Goal: Transaction & Acquisition: Obtain resource

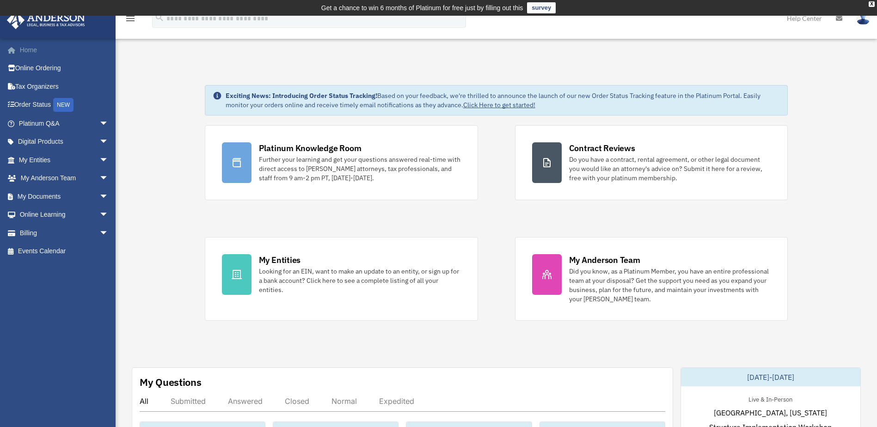
click at [37, 50] on link "Home" at bounding box center [64, 50] width 116 height 18
click at [99, 158] on span "arrow_drop_down" at bounding box center [108, 160] width 18 height 19
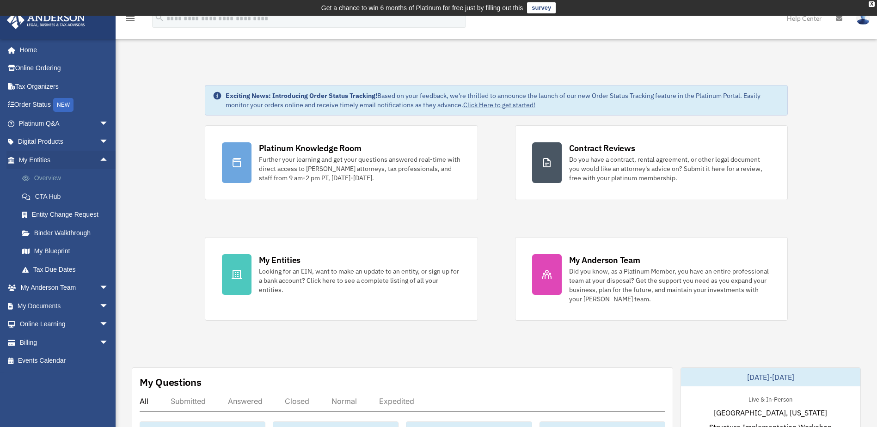
click at [49, 178] on link "Overview" at bounding box center [68, 178] width 110 height 18
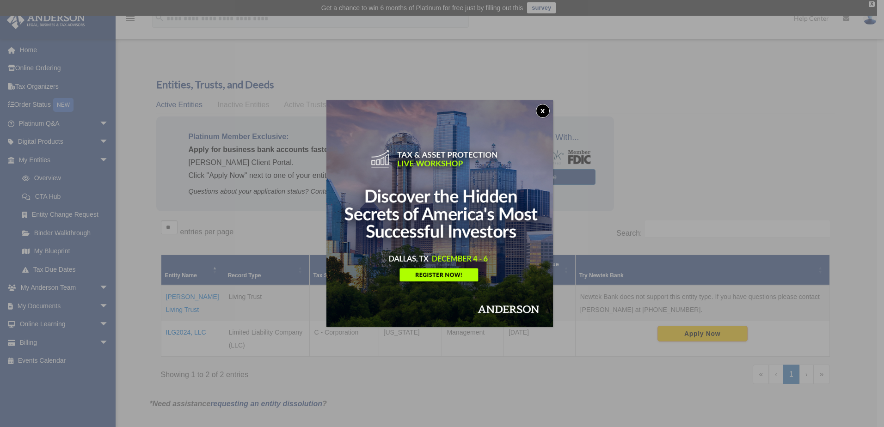
click at [545, 109] on button "x" at bounding box center [543, 111] width 14 height 14
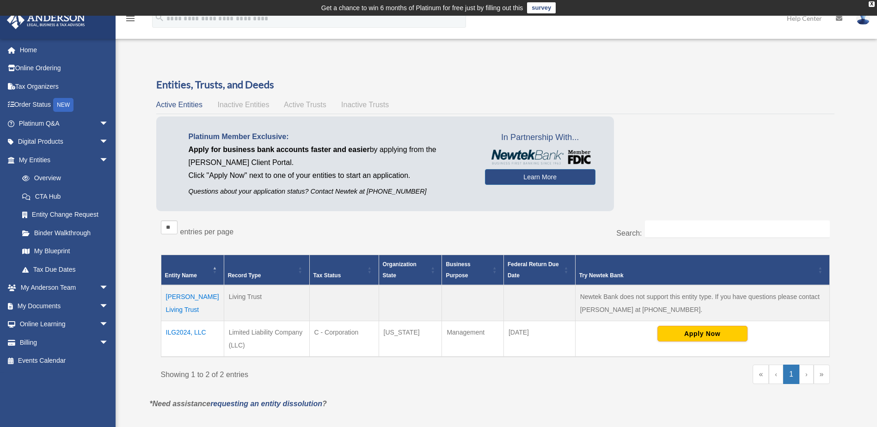
click at [183, 332] on td "ILG2024, LLC" at bounding box center [192, 339] width 63 height 36
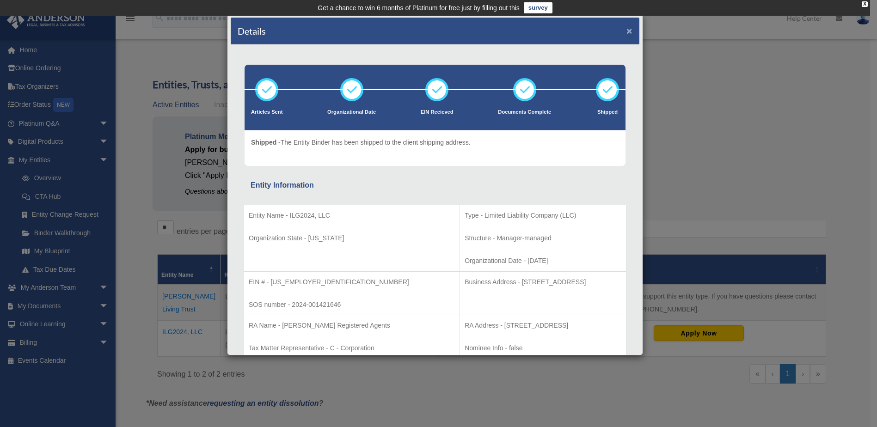
click at [627, 30] on button "×" at bounding box center [630, 31] width 6 height 10
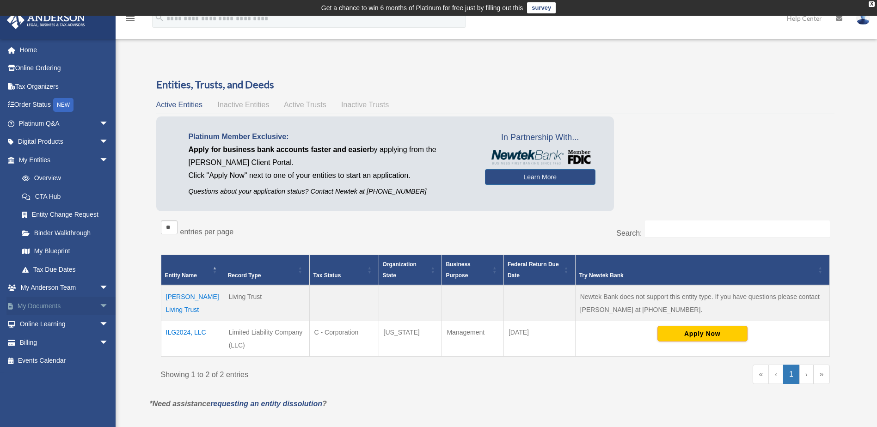
click at [99, 303] on span "arrow_drop_down" at bounding box center [108, 306] width 18 height 19
click at [36, 324] on link "Box" at bounding box center [68, 324] width 110 height 18
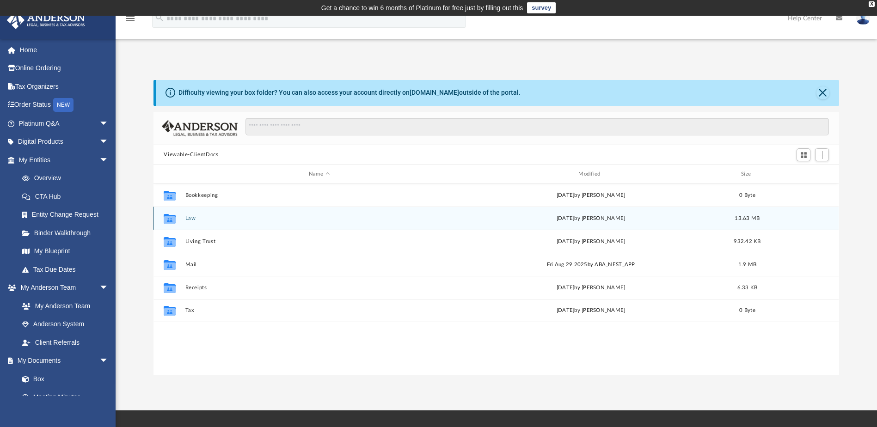
scroll to position [203, 679]
click at [188, 219] on button "Law" at bounding box center [319, 218] width 268 height 6
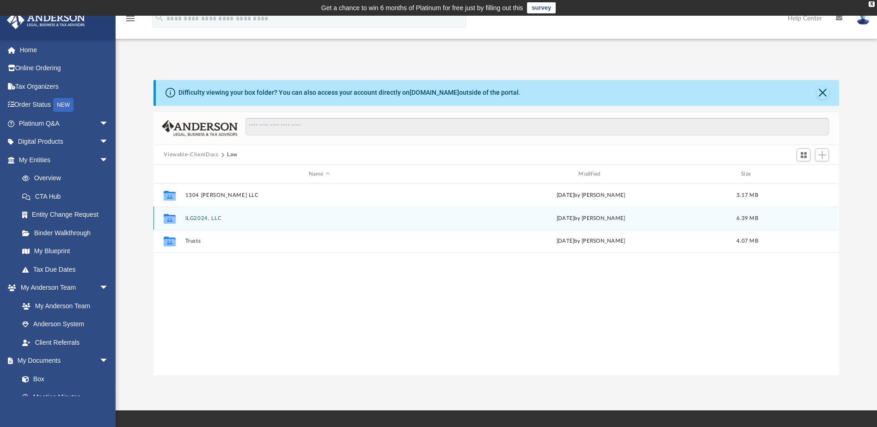
click at [194, 218] on button "ILG2024, LLC" at bounding box center [319, 218] width 268 height 6
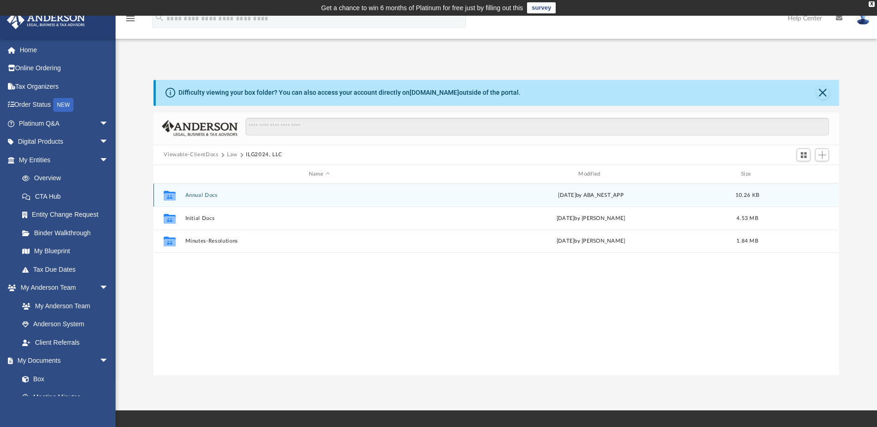
click at [200, 194] on button "Annual Docs" at bounding box center [319, 195] width 268 height 6
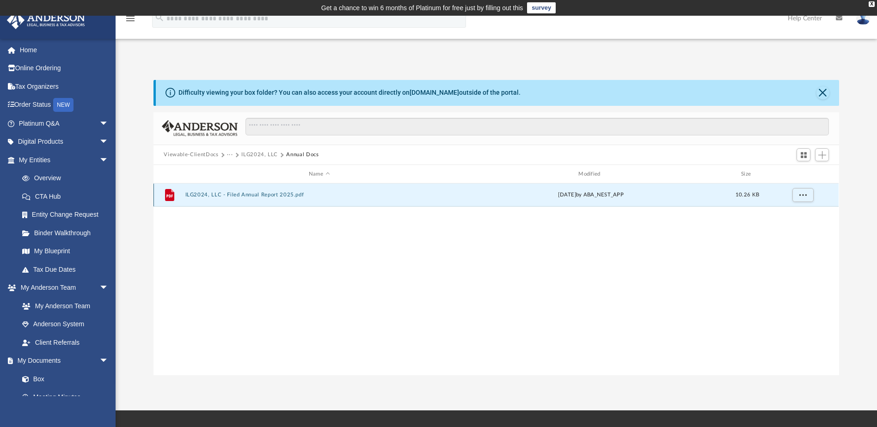
click at [276, 195] on button "ILG2024, LLC - Filed Annual Report 2025.pdf" at bounding box center [319, 195] width 268 height 6
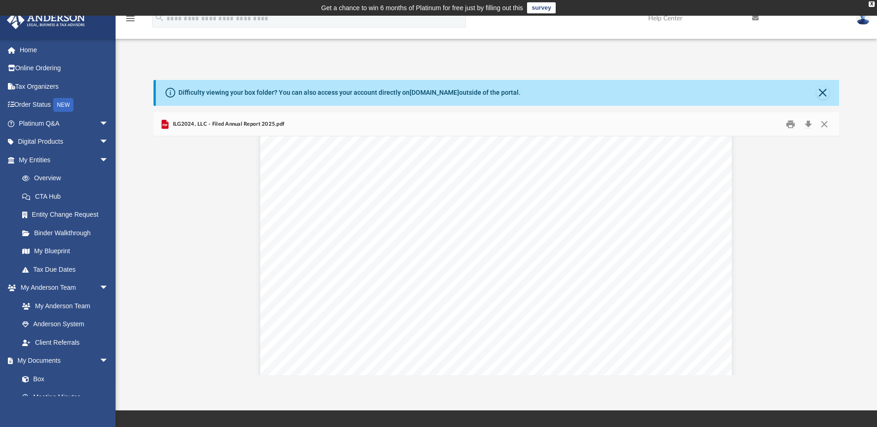
scroll to position [0, 0]
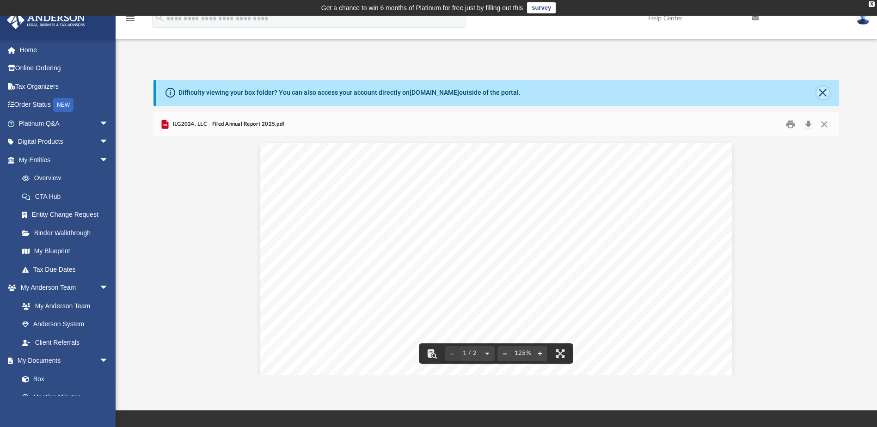
click at [823, 89] on button "Close" at bounding box center [823, 92] width 13 height 13
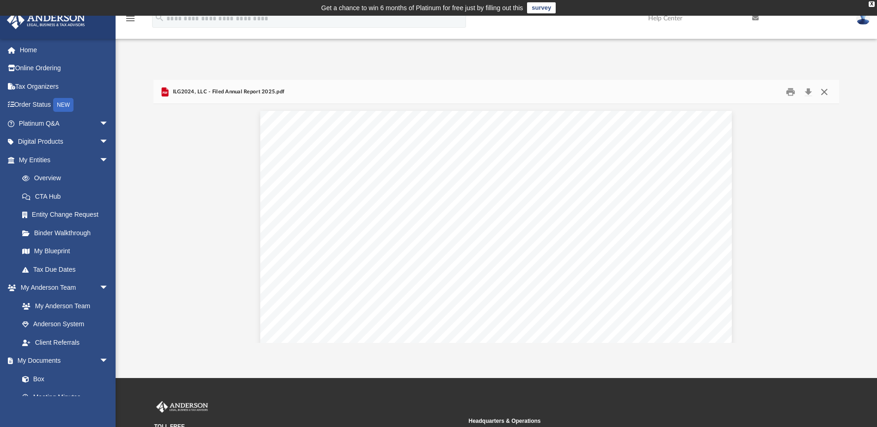
click at [826, 90] on button "Close" at bounding box center [824, 92] width 17 height 14
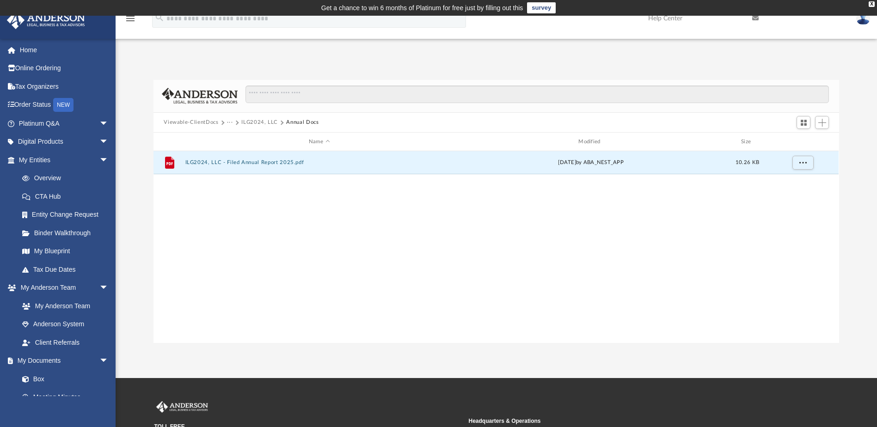
click at [265, 121] on button "ILG2024, LLC" at bounding box center [259, 122] width 37 height 8
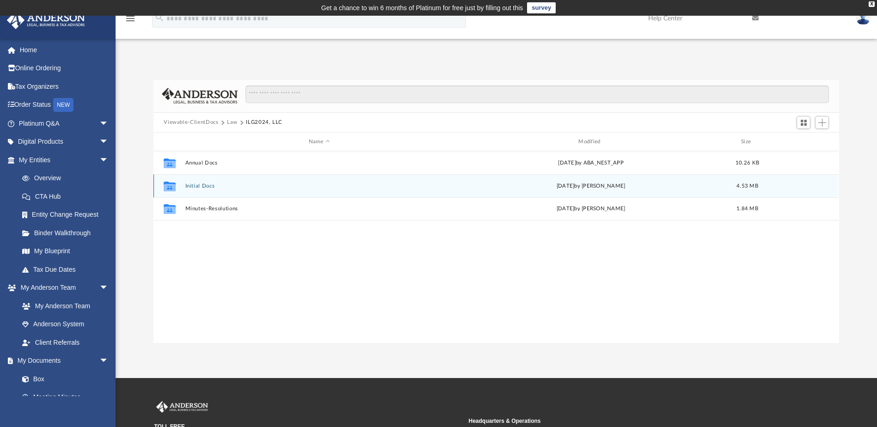
click at [198, 187] on button "Initial Docs" at bounding box center [319, 186] width 268 height 6
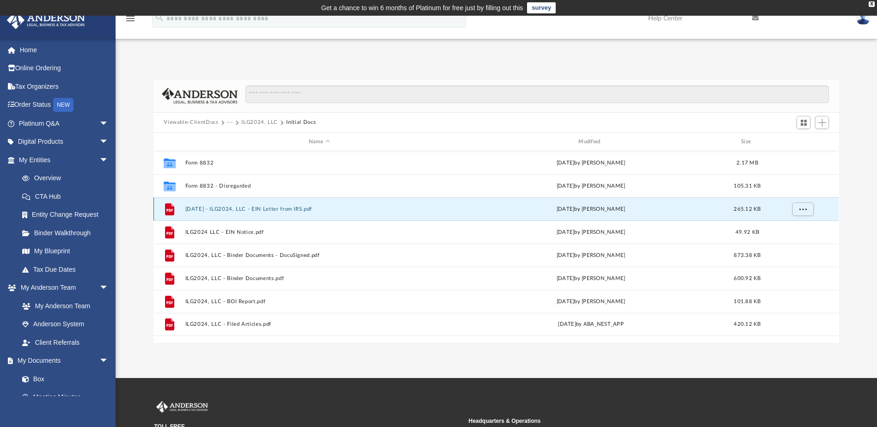
click at [232, 207] on button "2024.03.29 - ILG2024, LLC - EIN Letter from IRS.pdf" at bounding box center [319, 209] width 268 height 6
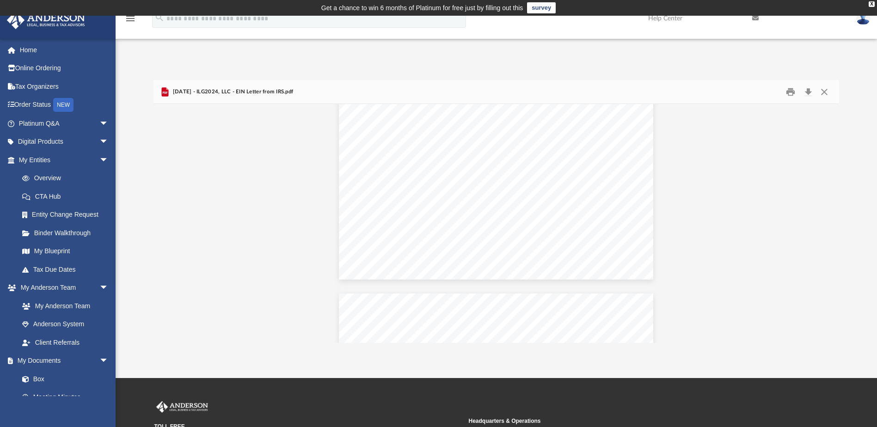
scroll to position [554, 0]
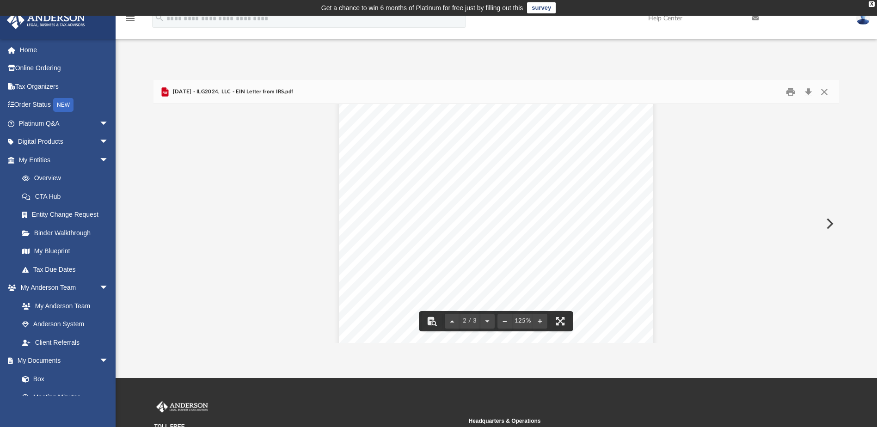
drag, startPoint x: 836, startPoint y: 222, endPoint x: 844, endPoint y: 266, distance: 44.2
click at [844, 266] on div "Difficulty viewing your box folder? You can also access your account directly o…" at bounding box center [497, 211] width 762 height 263
drag, startPoint x: 837, startPoint y: 235, endPoint x: 841, endPoint y: 257, distance: 22.0
click at [841, 257] on div "Difficulty viewing your box folder? You can also access your account directly o…" at bounding box center [497, 211] width 762 height 263
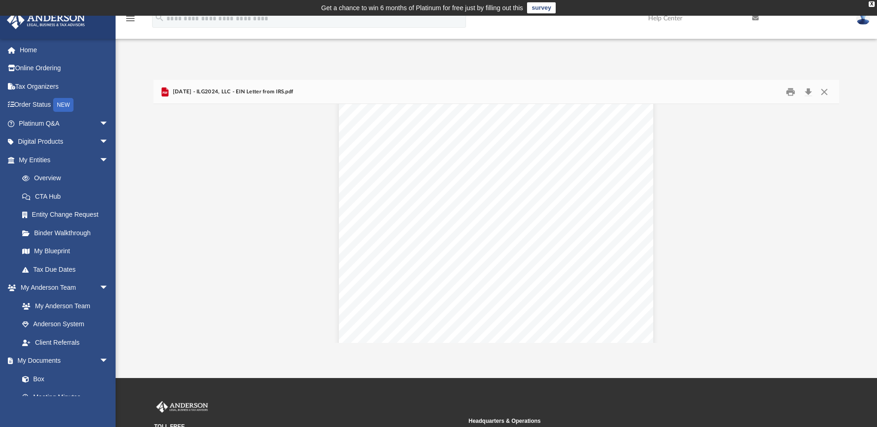
scroll to position [0, 0]
click at [826, 89] on button "Close" at bounding box center [824, 92] width 17 height 14
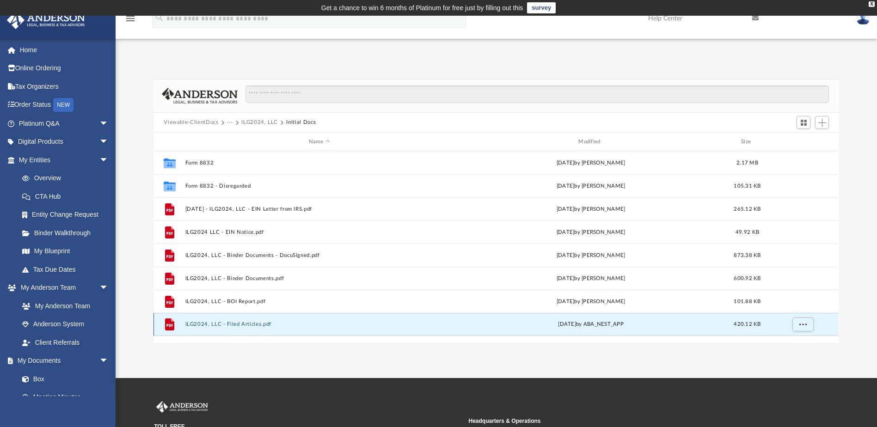
click at [234, 325] on button "ILG2024, LLC - Filed Articles.pdf" at bounding box center [319, 325] width 268 height 6
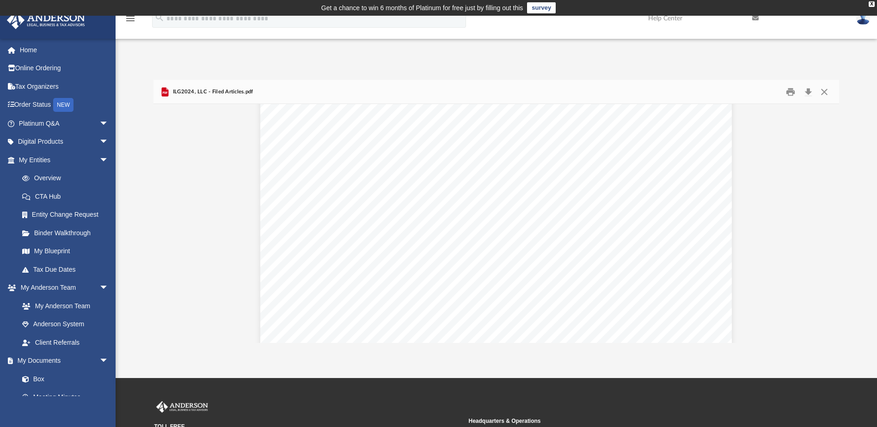
scroll to position [2258, 0]
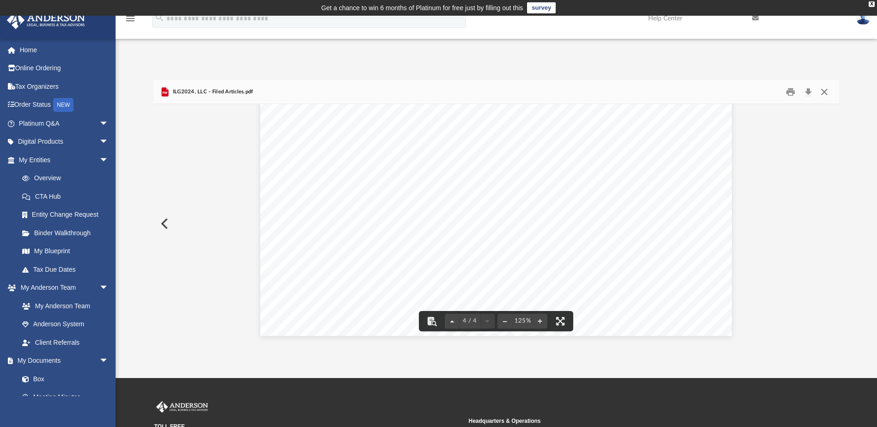
click at [825, 90] on button "Close" at bounding box center [824, 92] width 17 height 14
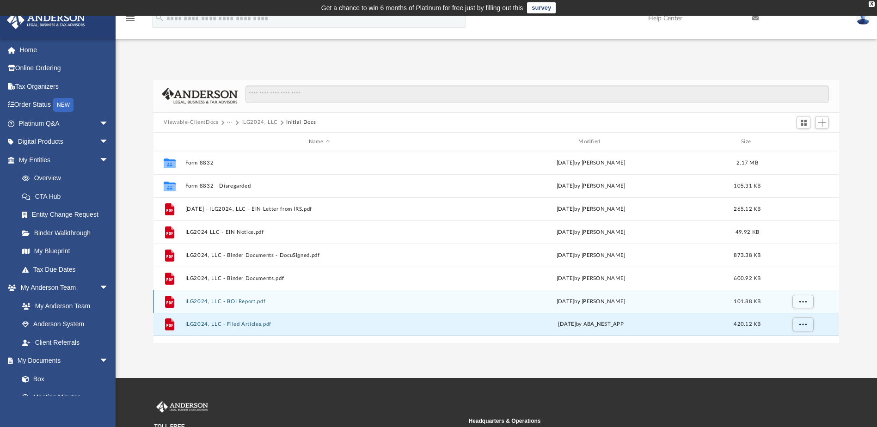
click at [224, 301] on button "ILG2024, LLC - BOI Report.pdf" at bounding box center [319, 302] width 268 height 6
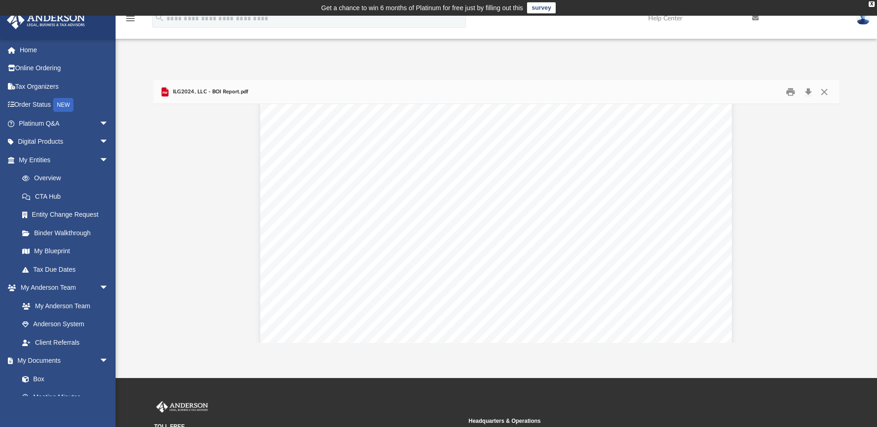
scroll to position [0, 0]
click at [827, 89] on button "Close" at bounding box center [824, 92] width 17 height 14
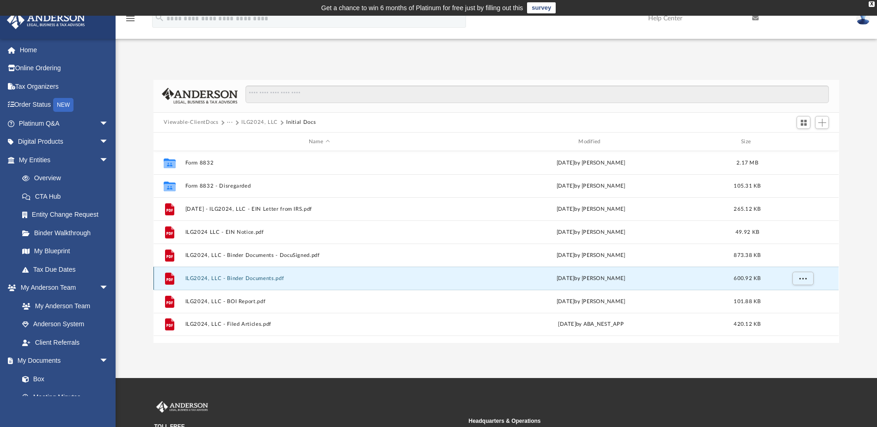
click at [253, 276] on button "ILG2024, LLC - Binder Documents.pdf" at bounding box center [319, 279] width 268 height 6
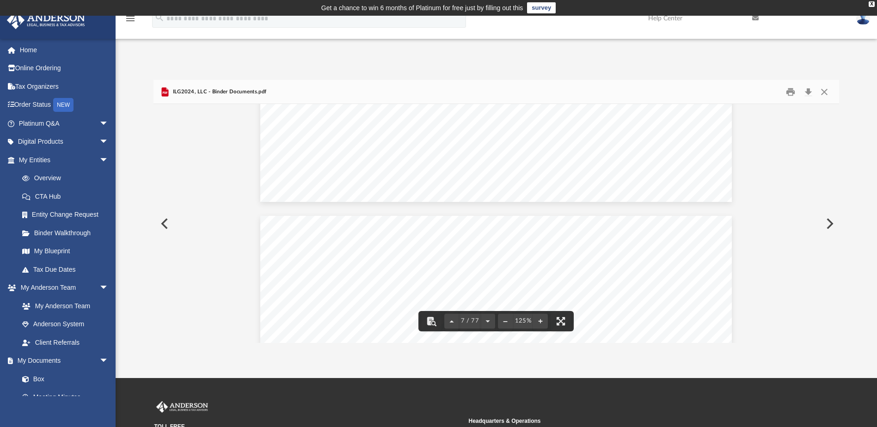
scroll to position [3648, 0]
click at [827, 92] on button "Close" at bounding box center [824, 92] width 17 height 14
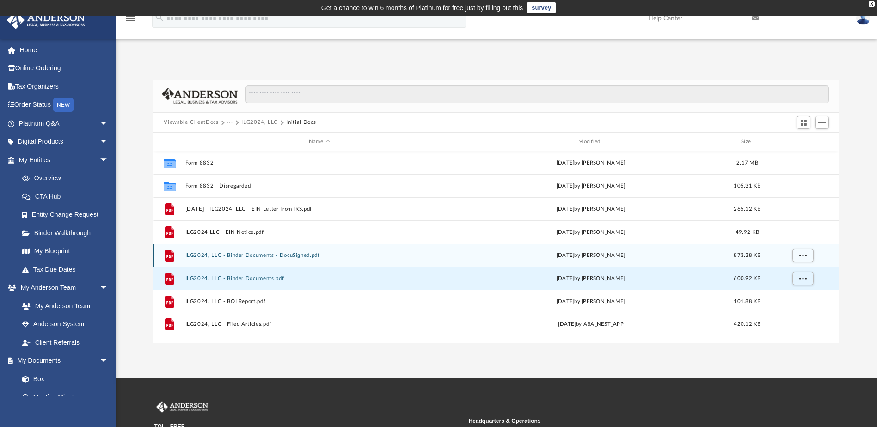
click at [276, 257] on button "ILG2024, LLC - Binder Documents - DocuSigned.pdf" at bounding box center [319, 255] width 268 height 6
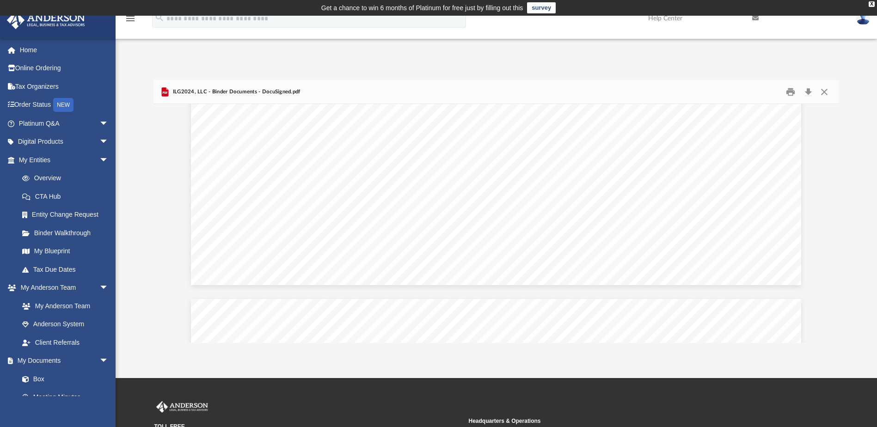
scroll to position [42880, 0]
click at [808, 92] on button "Download" at bounding box center [808, 92] width 17 height 14
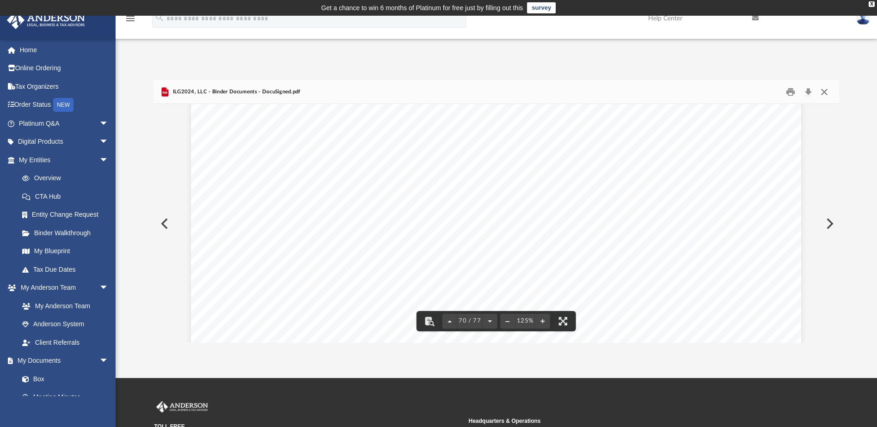
click at [828, 89] on button "Close" at bounding box center [824, 92] width 17 height 14
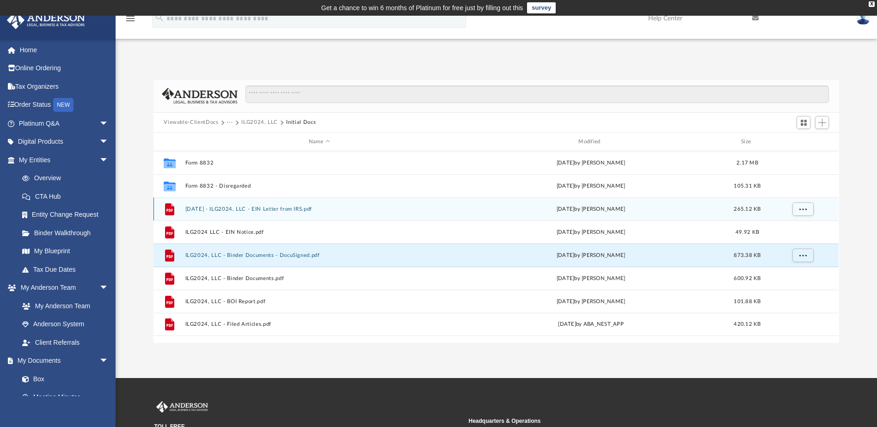
click at [245, 208] on button "2024.03.29 - ILG2024, LLC - EIN Letter from IRS.pdf" at bounding box center [319, 209] width 268 height 6
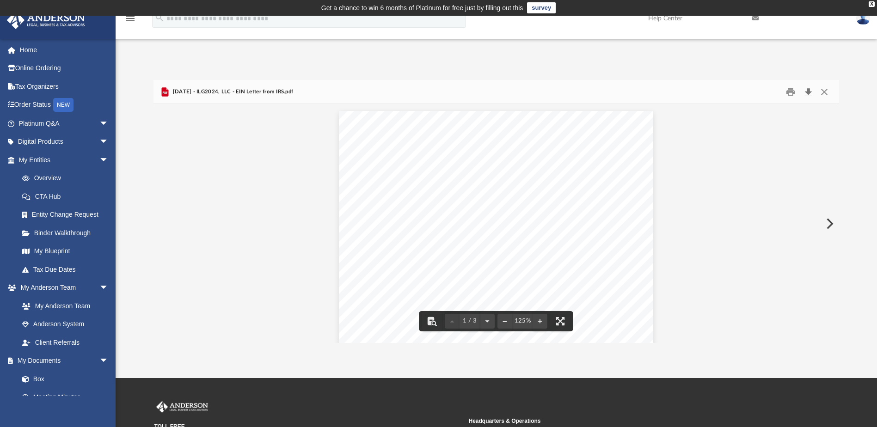
click at [808, 89] on button "Download" at bounding box center [808, 92] width 17 height 14
click at [826, 92] on button "Close" at bounding box center [824, 92] width 17 height 14
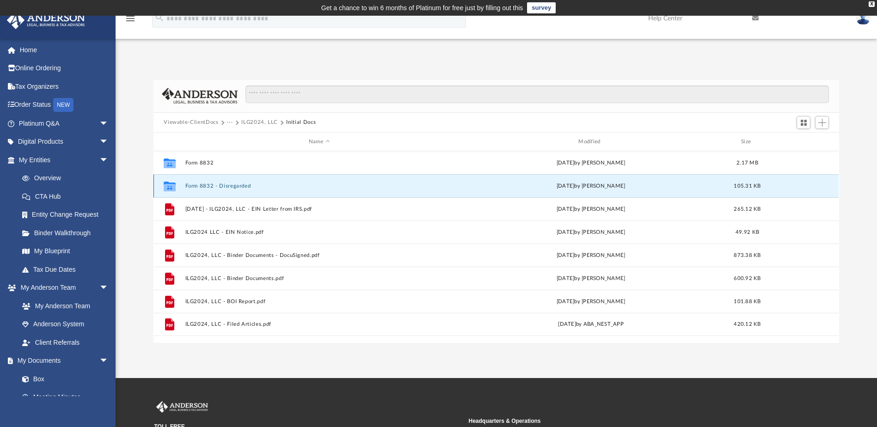
click at [275, 189] on button "Form 8832 - Disregarded" at bounding box center [319, 186] width 268 height 6
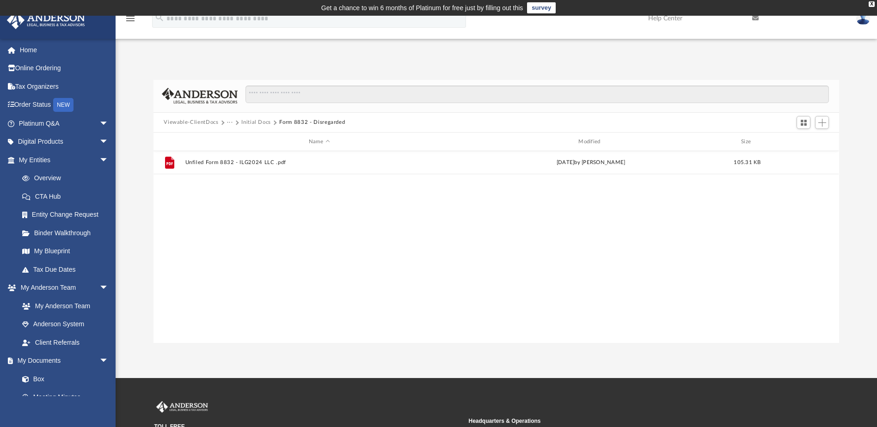
click at [264, 120] on button "Initial Docs" at bounding box center [256, 122] width 30 height 8
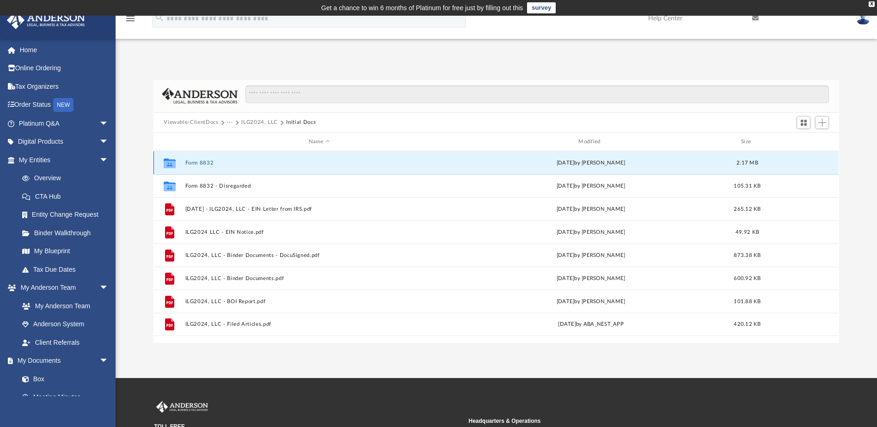
click at [208, 164] on button "Form 8832" at bounding box center [319, 163] width 268 height 6
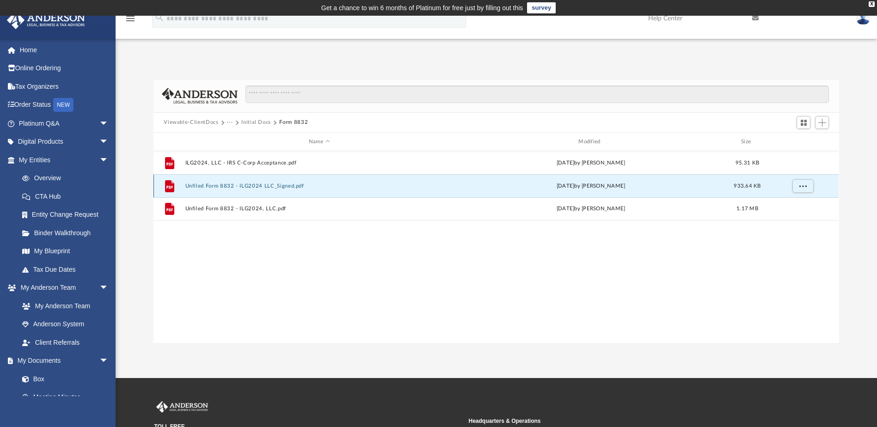
click at [251, 185] on button "Unfiled Form 8832 - ILG2024 LLC_Signed.pdf" at bounding box center [319, 186] width 268 height 6
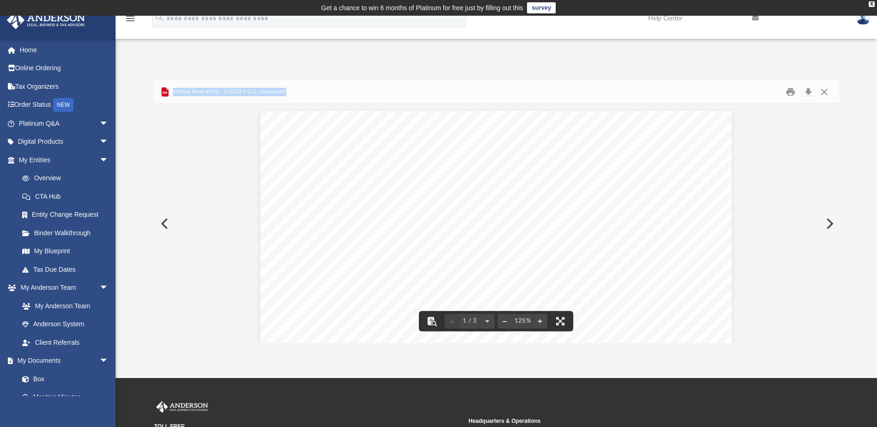
drag, startPoint x: 835, startPoint y: 134, endPoint x: 837, endPoint y: 180, distance: 46.3
click at [837, 180] on div "Viewable-ClientDocs ··· Initial Docs Form 8832 Name Modified Size File ILG2024,…" at bounding box center [496, 211] width 685 height 263
click at [826, 89] on button "Close" at bounding box center [824, 92] width 17 height 14
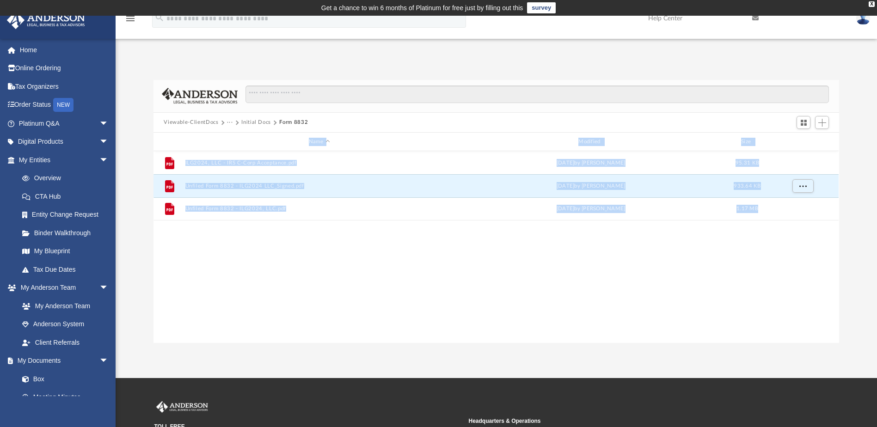
click at [290, 261] on div "File ILG2024, LLC - IRS C-Corp Acceptance.pdf Wed Jul 24 2024 by Maryana Amman …" at bounding box center [496, 246] width 685 height 191
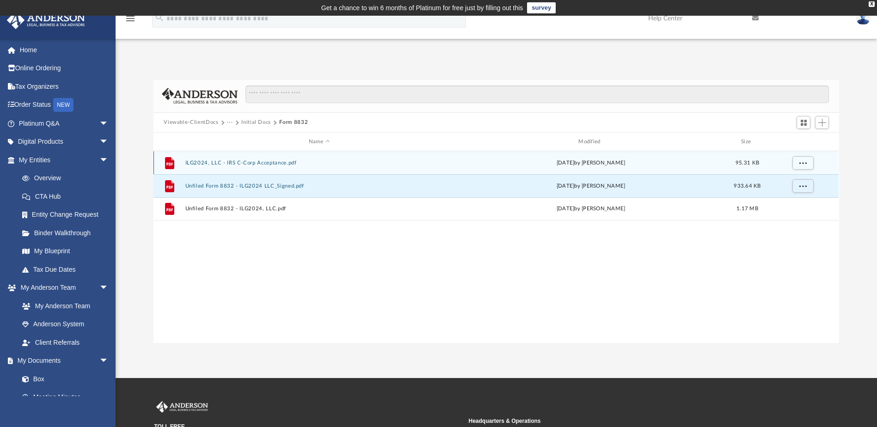
click at [291, 162] on button "ILG2024, LLC - IRS C-Corp Acceptance.pdf" at bounding box center [319, 163] width 268 height 6
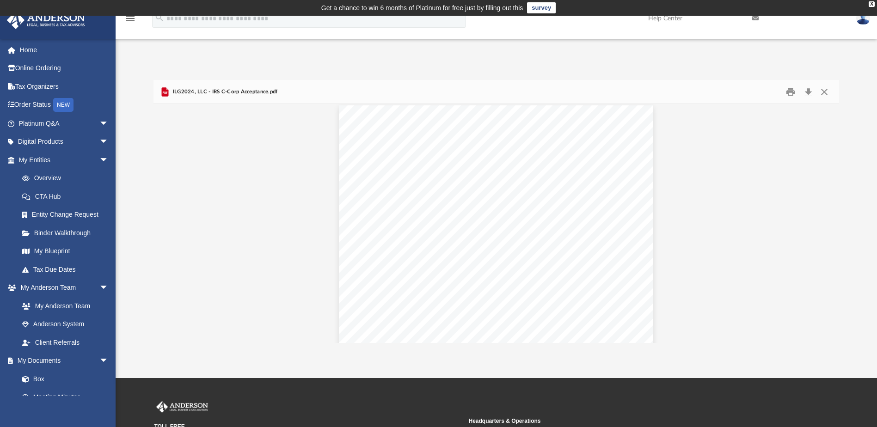
scroll to position [0, 0]
click at [811, 93] on button "Download" at bounding box center [808, 92] width 17 height 14
click at [825, 91] on button "Close" at bounding box center [824, 92] width 17 height 14
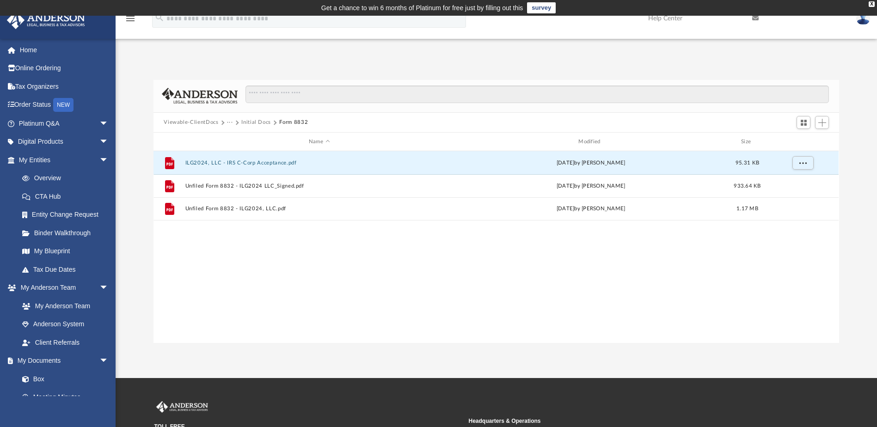
click at [258, 120] on button "Initial Docs" at bounding box center [256, 122] width 30 height 8
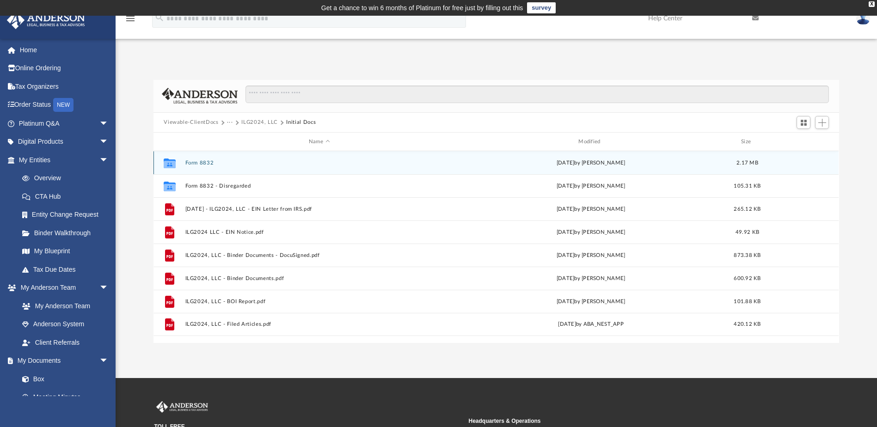
click at [195, 163] on button "Form 8832" at bounding box center [319, 163] width 268 height 6
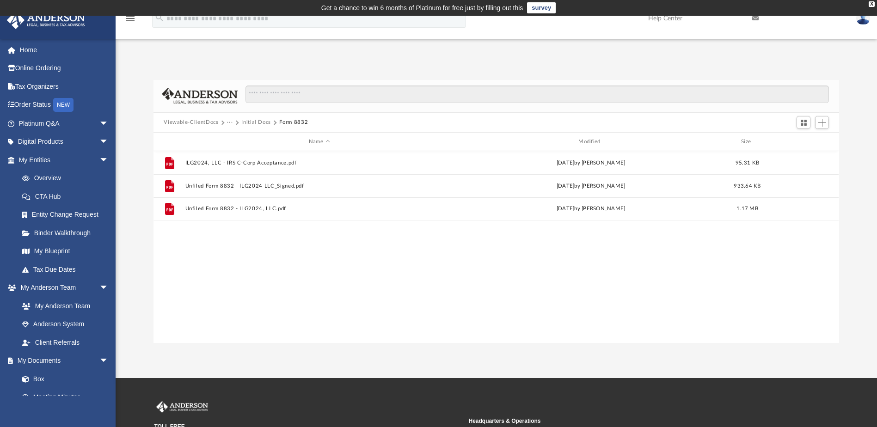
click at [263, 117] on div "Viewable-ClientDocs ··· Initial Docs Form 8832" at bounding box center [496, 123] width 685 height 20
click at [260, 121] on button "Initial Docs" at bounding box center [256, 122] width 30 height 8
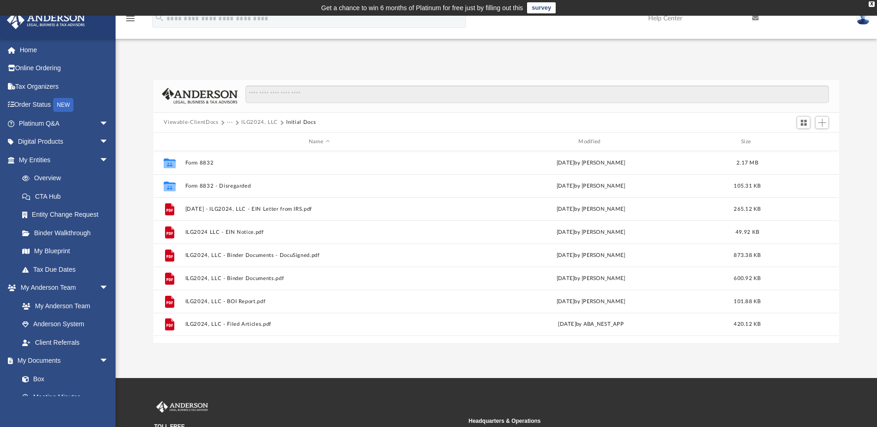
click at [256, 121] on button "ILG2024, LLC" at bounding box center [259, 122] width 37 height 8
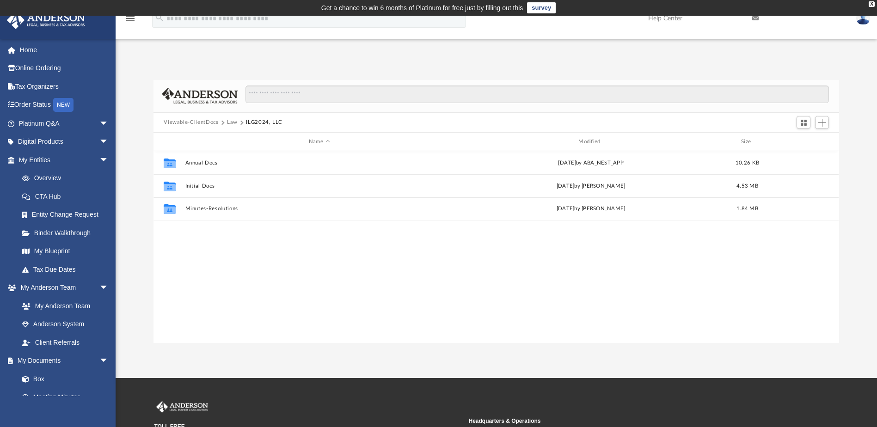
click at [233, 121] on button "Law" at bounding box center [232, 122] width 11 height 8
click at [203, 124] on button "Viewable-ClientDocs" at bounding box center [191, 122] width 55 height 8
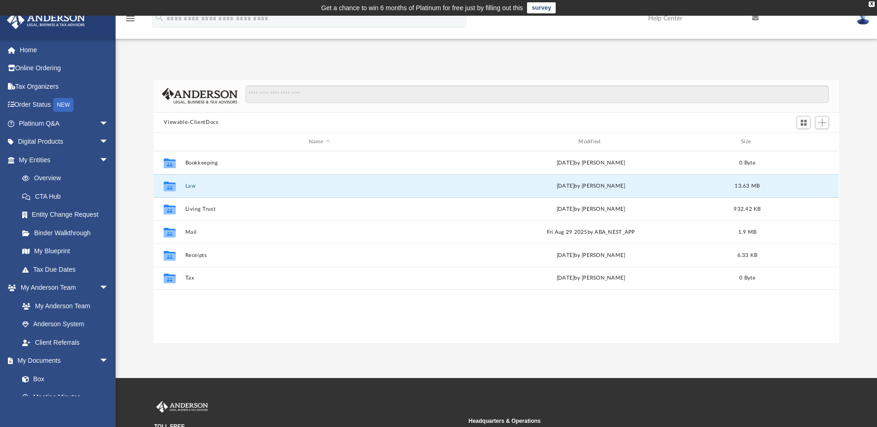
drag, startPoint x: 190, startPoint y: 186, endPoint x: 139, endPoint y: 184, distance: 50.9
click at [139, 184] on div "Difficulty viewing your box folder? You can also access your account directly o…" at bounding box center [497, 211] width 762 height 263
drag, startPoint x: 187, startPoint y: 184, endPoint x: 140, endPoint y: 179, distance: 46.9
click at [140, 179] on div "Difficulty viewing your box folder? You can also access your account directly o…" at bounding box center [497, 211] width 762 height 263
click at [170, 186] on icon "grid" at bounding box center [170, 187] width 12 height 7
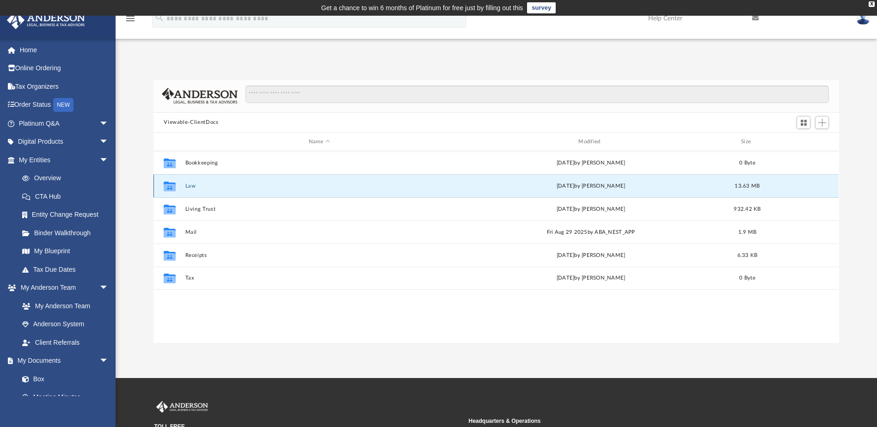
click at [191, 186] on button "Law" at bounding box center [319, 186] width 268 height 6
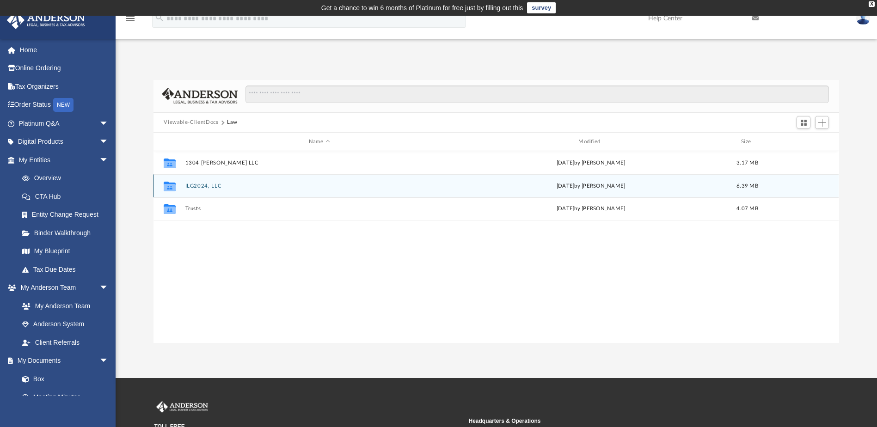
click at [195, 184] on button "ILG2024, LLC" at bounding box center [319, 186] width 268 height 6
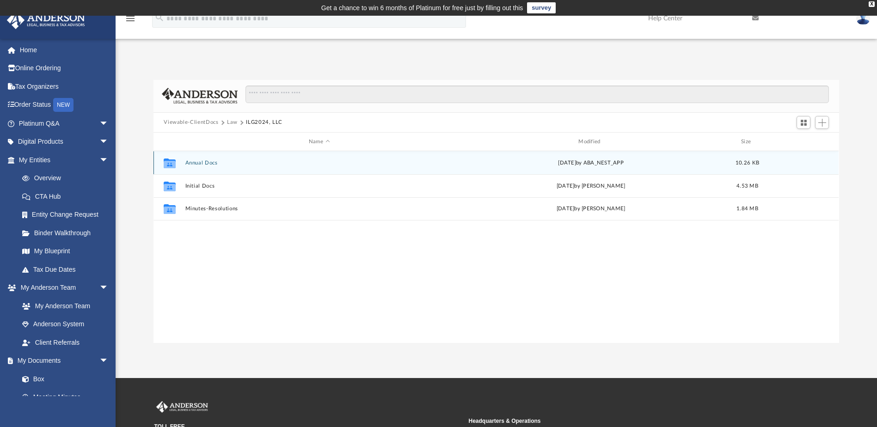
click at [201, 162] on button "Annual Docs" at bounding box center [319, 163] width 268 height 6
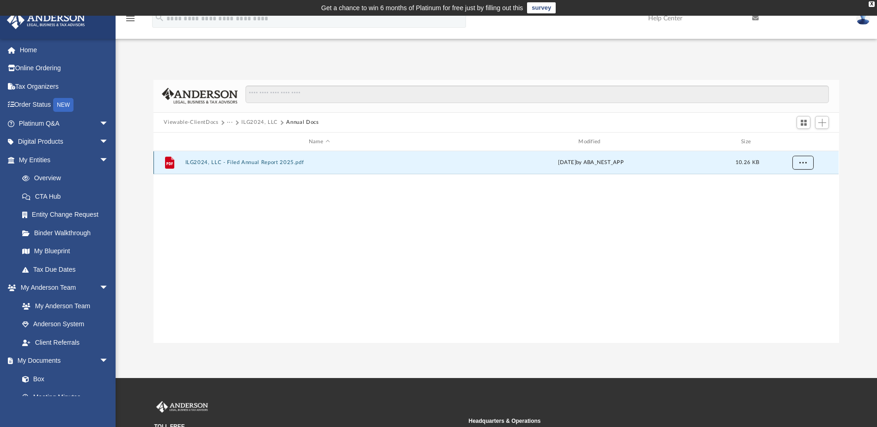
click at [798, 164] on button "More options" at bounding box center [802, 163] width 21 height 14
click at [797, 194] on li "Download" at bounding box center [794, 196] width 27 height 10
click at [263, 123] on button "ILG2024, LLC" at bounding box center [259, 122] width 37 height 8
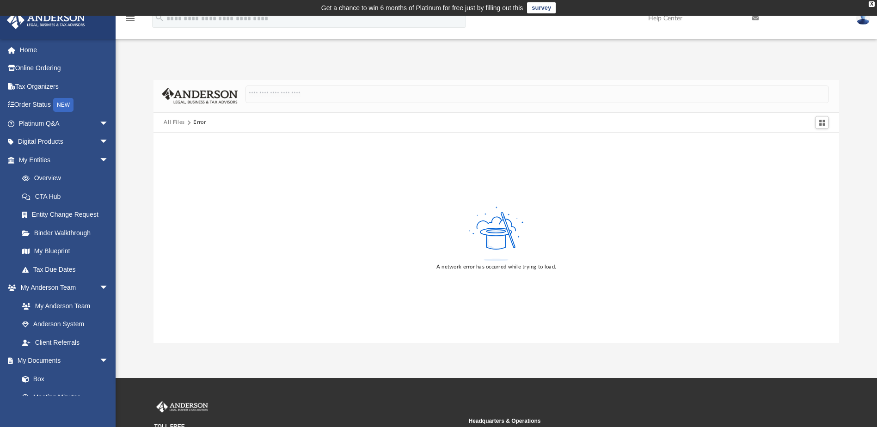
click at [173, 124] on button "All Files" at bounding box center [174, 122] width 21 height 8
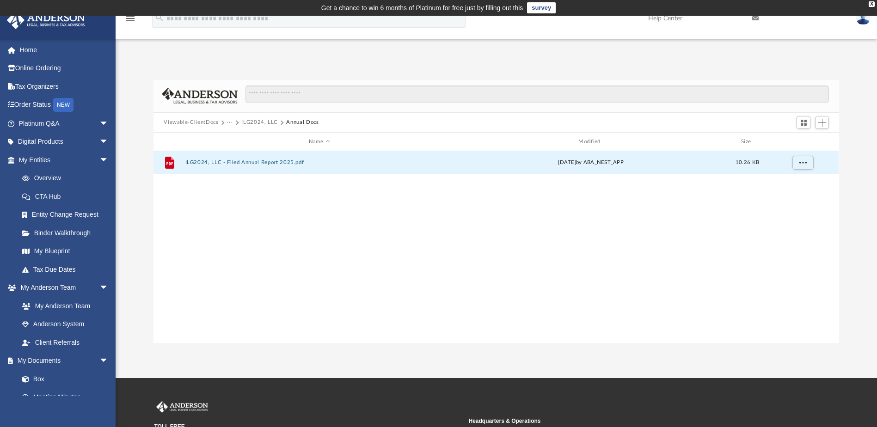
scroll to position [203, 679]
click at [246, 120] on button "ILG2024, LLC" at bounding box center [259, 122] width 37 height 8
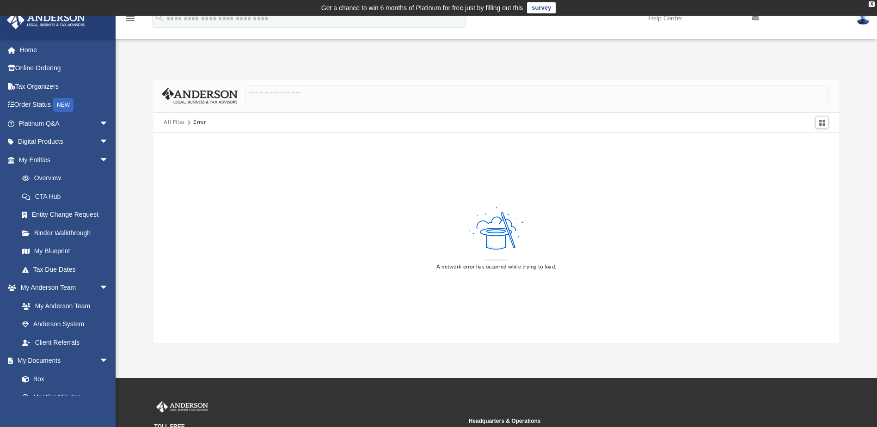
click at [172, 117] on div "All Files Error" at bounding box center [496, 123] width 685 height 20
click at [38, 379] on link "Box" at bounding box center [68, 379] width 110 height 18
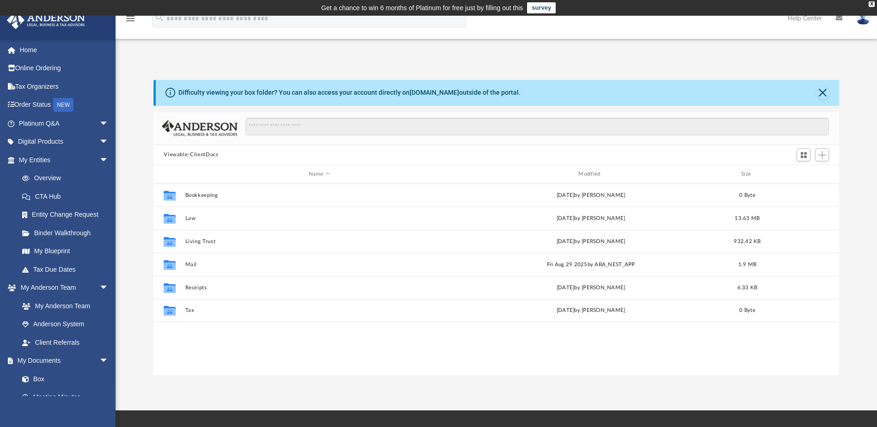
scroll to position [203, 679]
click at [822, 91] on button "Close" at bounding box center [823, 92] width 13 height 13
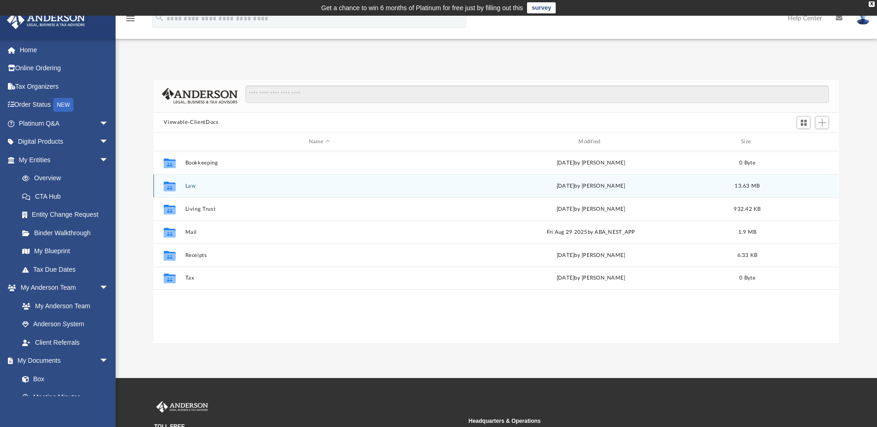
click at [190, 183] on button "Law" at bounding box center [319, 186] width 268 height 6
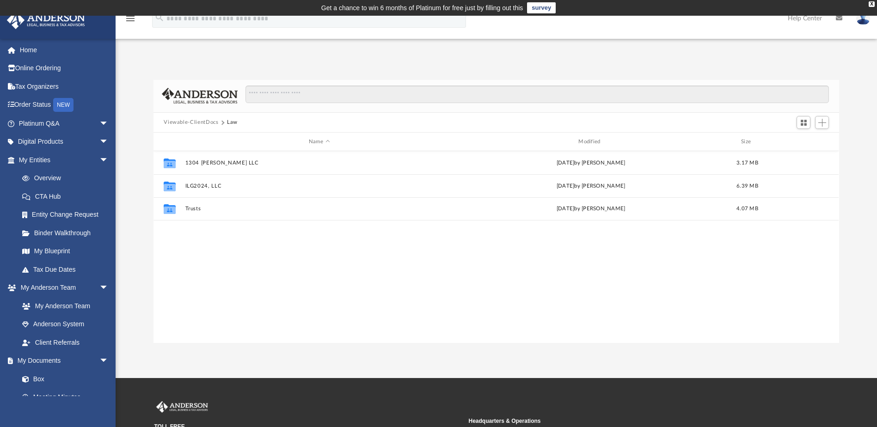
click at [187, 121] on button "Viewable-ClientDocs" at bounding box center [191, 122] width 55 height 8
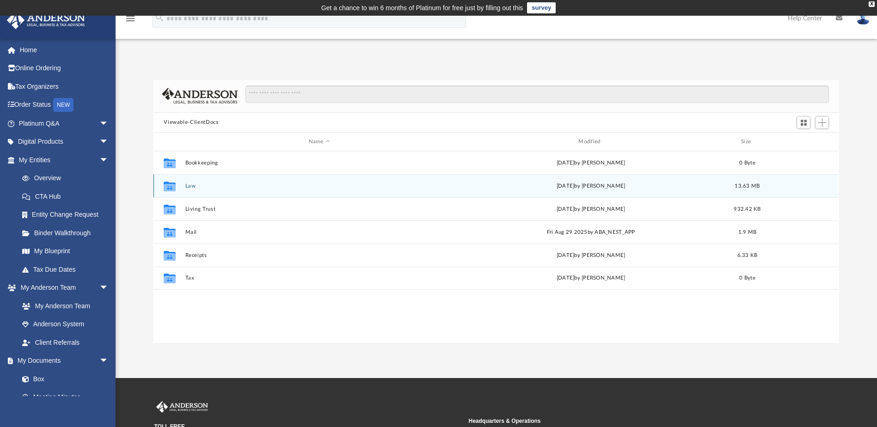
click at [190, 184] on button "Law" at bounding box center [319, 186] width 268 height 6
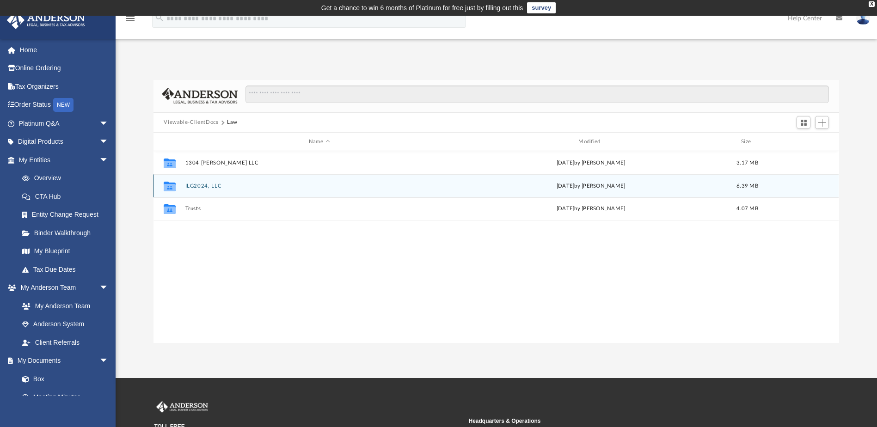
click at [191, 183] on button "ILG2024, LLC" at bounding box center [319, 186] width 268 height 6
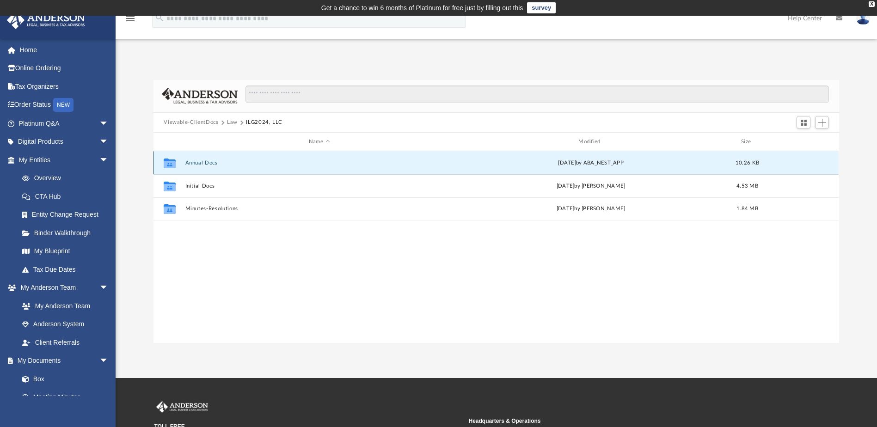
click at [203, 161] on button "Annual Docs" at bounding box center [319, 163] width 268 height 6
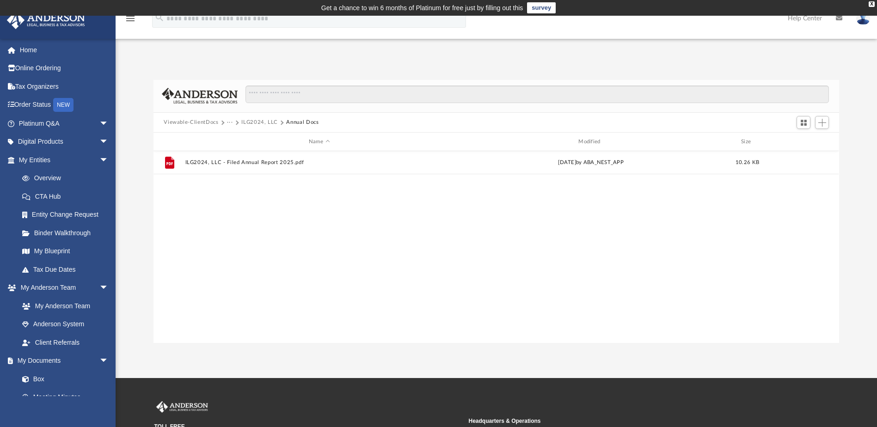
click at [257, 123] on button "ILG2024, LLC" at bounding box center [259, 122] width 37 height 8
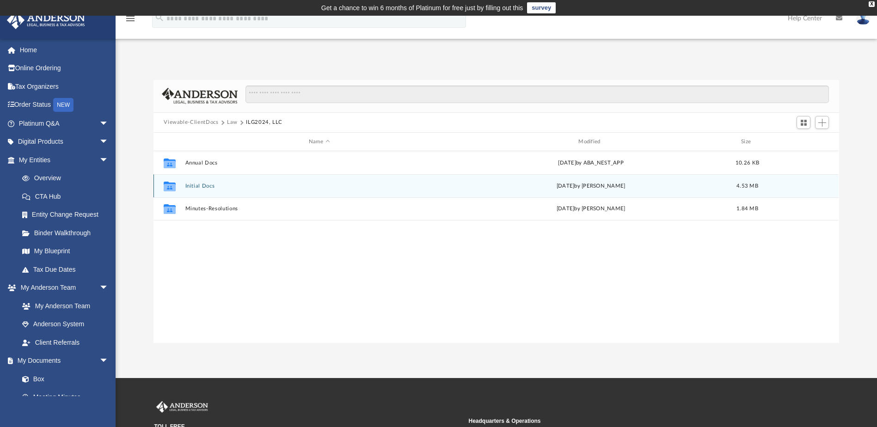
click at [196, 186] on button "Initial Docs" at bounding box center [319, 186] width 268 height 6
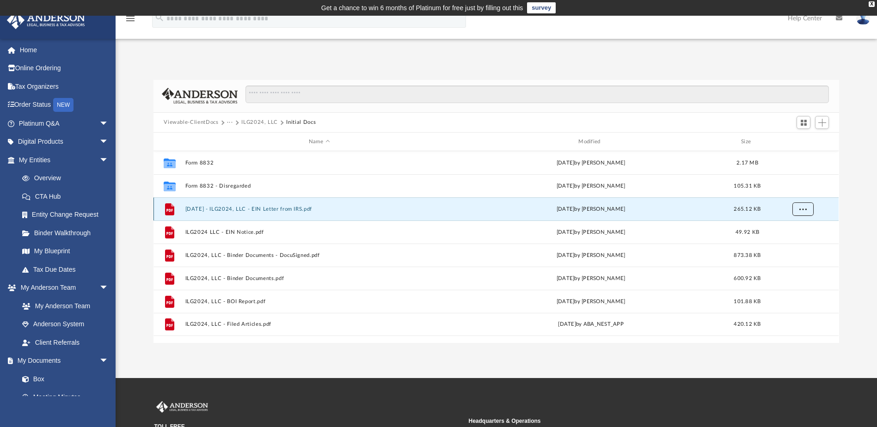
click at [804, 209] on span "More options" at bounding box center [802, 209] width 7 height 5
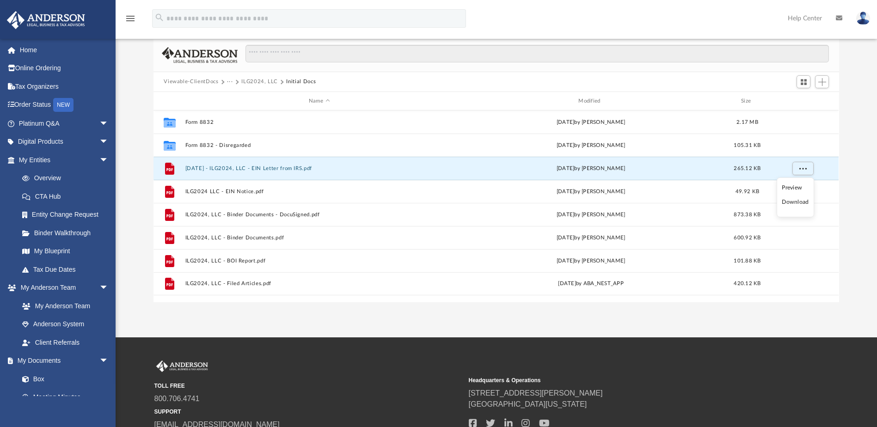
scroll to position [39, 0]
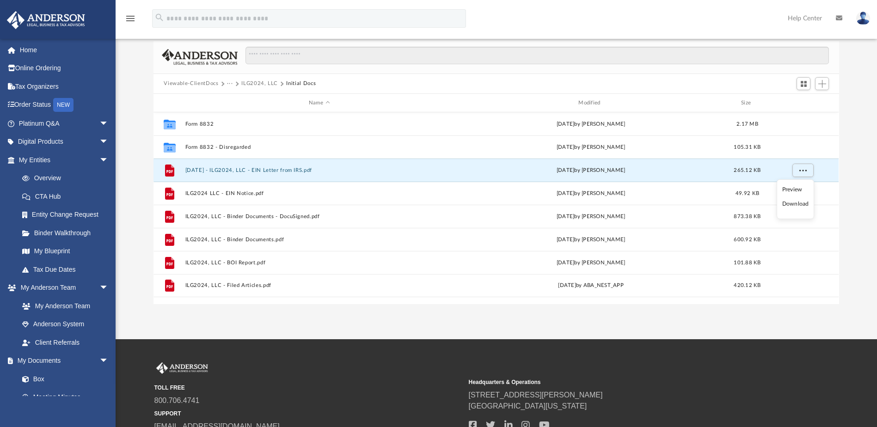
click at [789, 204] on li "Download" at bounding box center [795, 204] width 27 height 10
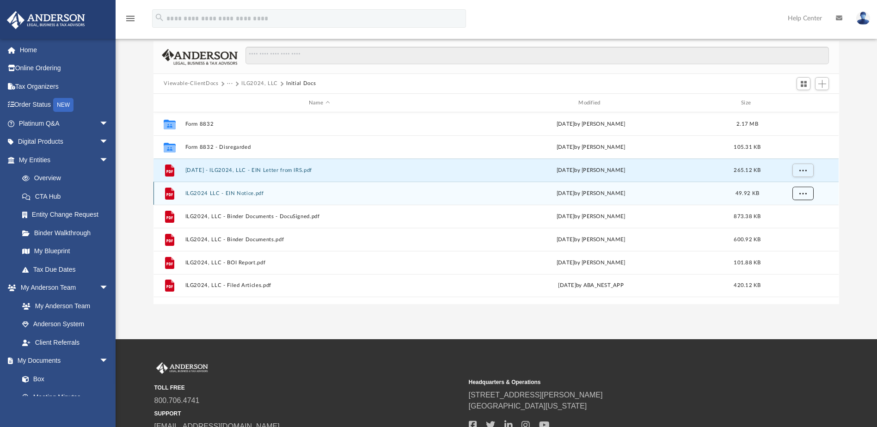
click at [801, 196] on button "More options" at bounding box center [802, 194] width 21 height 14
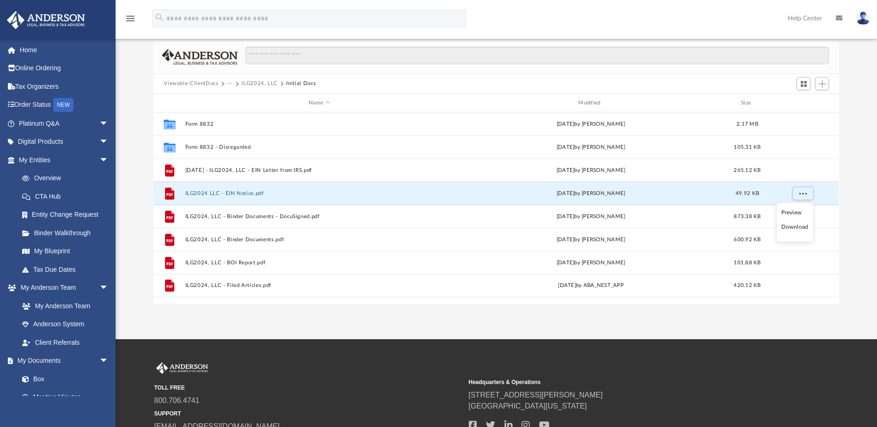
click at [791, 227] on li "Download" at bounding box center [794, 227] width 27 height 10
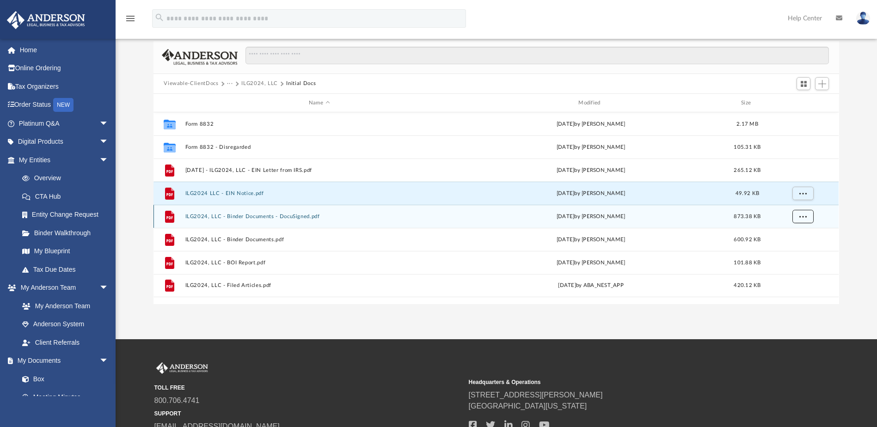
click at [803, 217] on span "More options" at bounding box center [802, 216] width 7 height 5
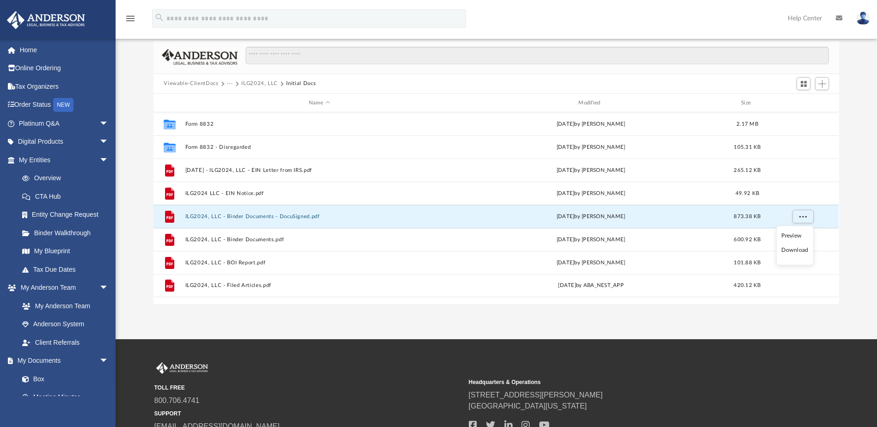
click at [800, 249] on li "Download" at bounding box center [794, 251] width 27 height 10
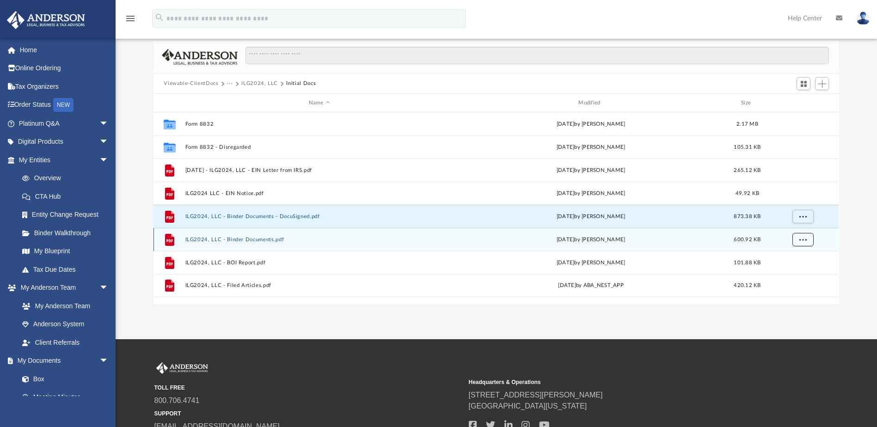
click at [806, 241] on span "More options" at bounding box center [802, 239] width 7 height 5
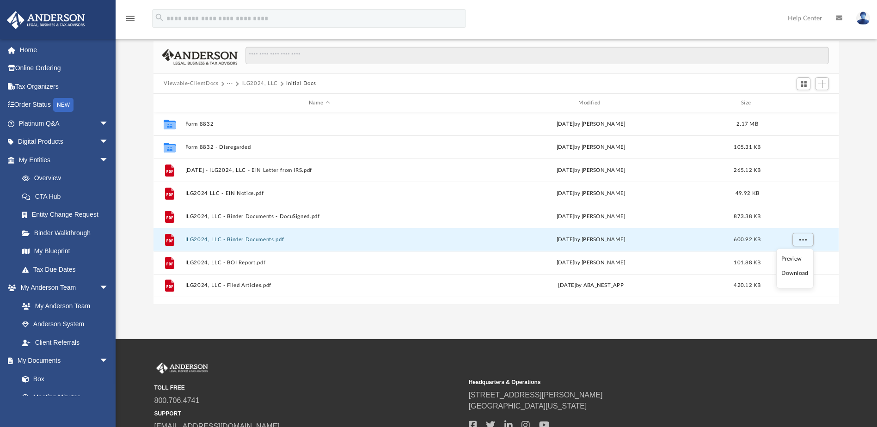
click at [791, 281] on ul "Preview Download" at bounding box center [794, 269] width 37 height 40
click at [790, 277] on li "Download" at bounding box center [794, 274] width 27 height 10
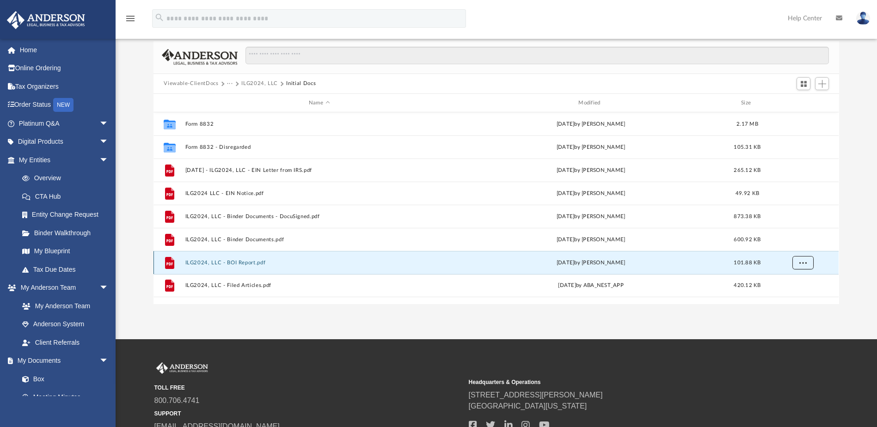
click at [805, 263] on span "More options" at bounding box center [802, 262] width 7 height 5
click at [794, 297] on li "Download" at bounding box center [794, 297] width 27 height 10
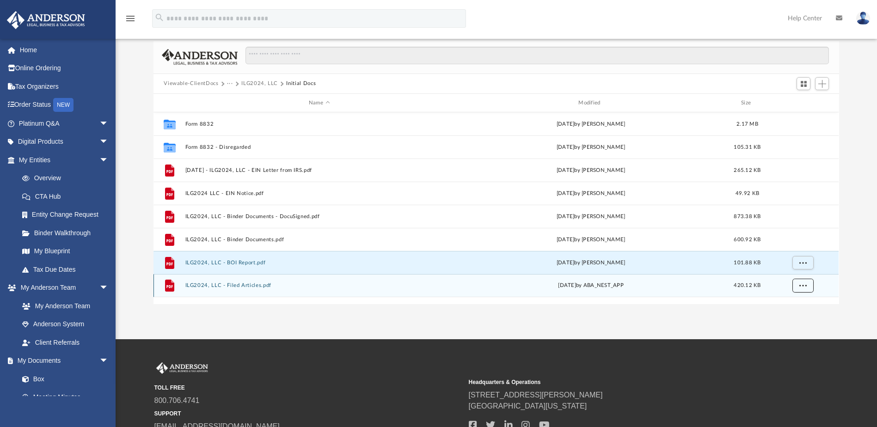
click at [800, 288] on button "More options" at bounding box center [802, 286] width 21 height 14
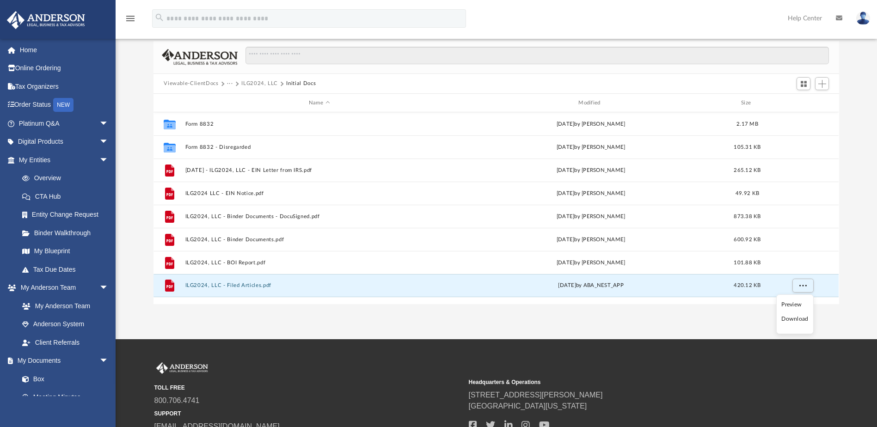
click at [794, 318] on li "Download" at bounding box center [794, 319] width 27 height 10
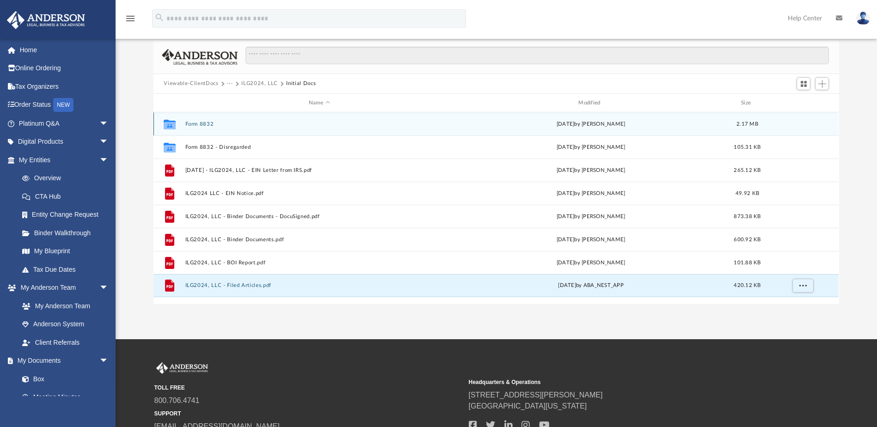
click at [204, 123] on button "Form 8832" at bounding box center [319, 124] width 268 height 6
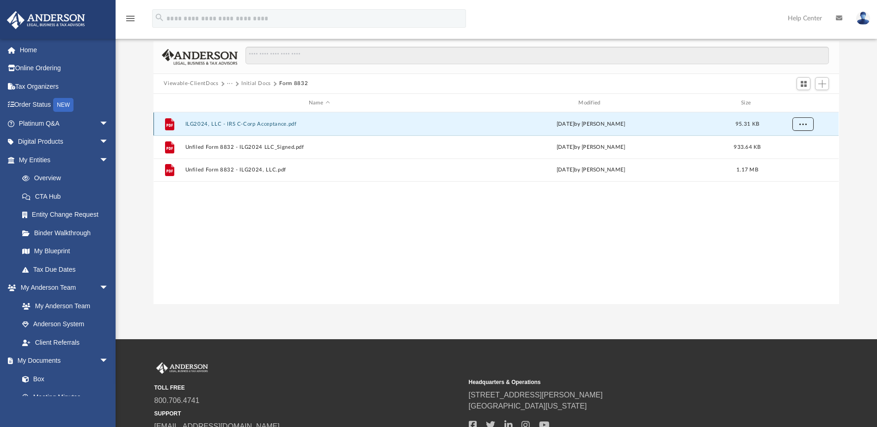
click at [805, 127] on button "More options" at bounding box center [802, 124] width 21 height 14
click at [801, 158] on li "Download" at bounding box center [794, 158] width 27 height 10
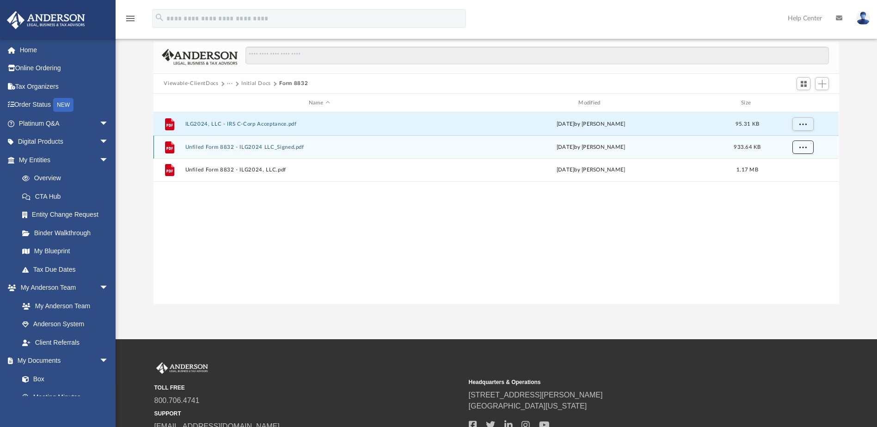
click at [805, 149] on button "More options" at bounding box center [802, 148] width 21 height 14
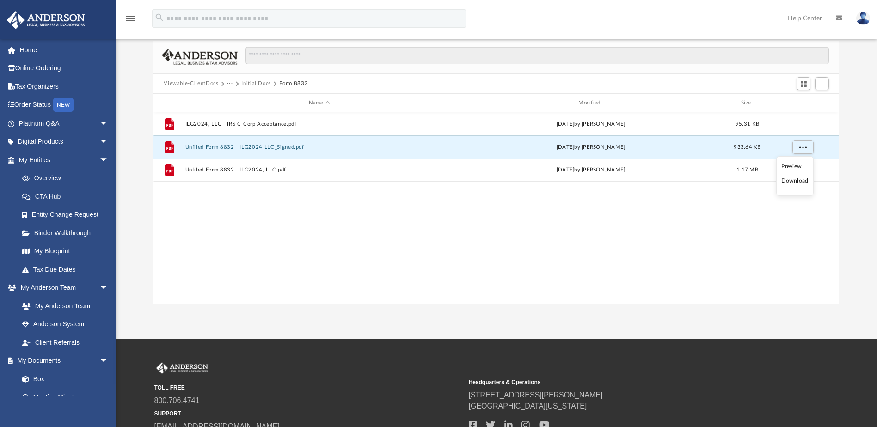
click at [794, 183] on li "Download" at bounding box center [794, 181] width 27 height 10
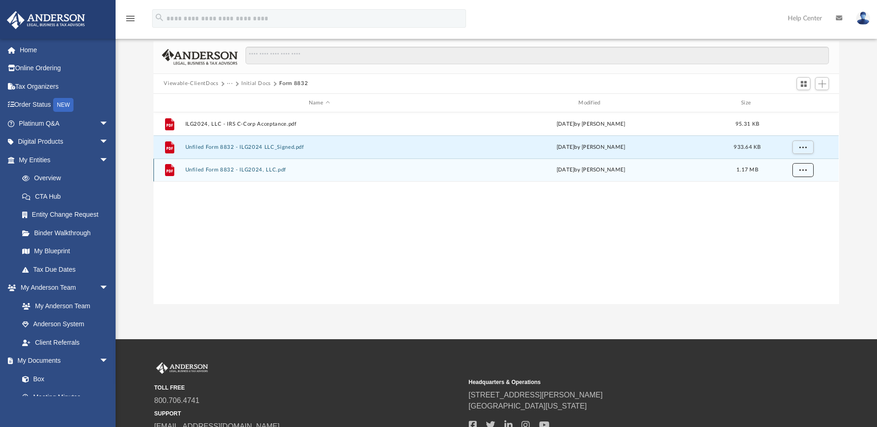
click at [799, 170] on span "More options" at bounding box center [802, 169] width 7 height 5
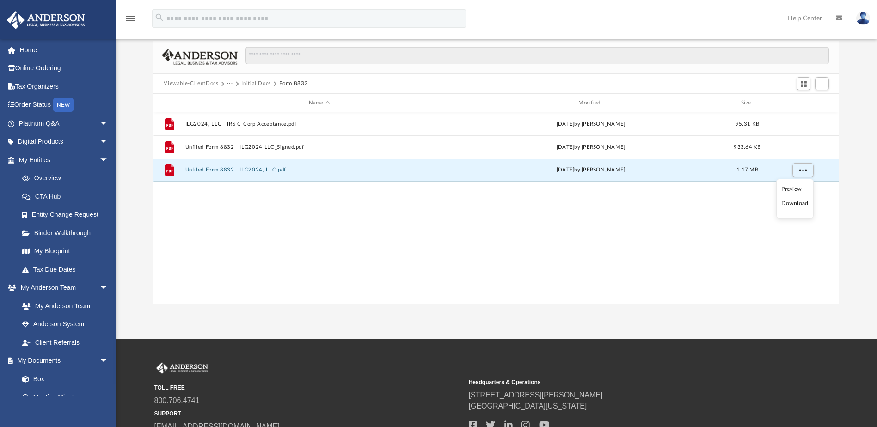
click at [791, 205] on li "Download" at bounding box center [794, 204] width 27 height 10
click at [256, 82] on button "Initial Docs" at bounding box center [256, 84] width 30 height 8
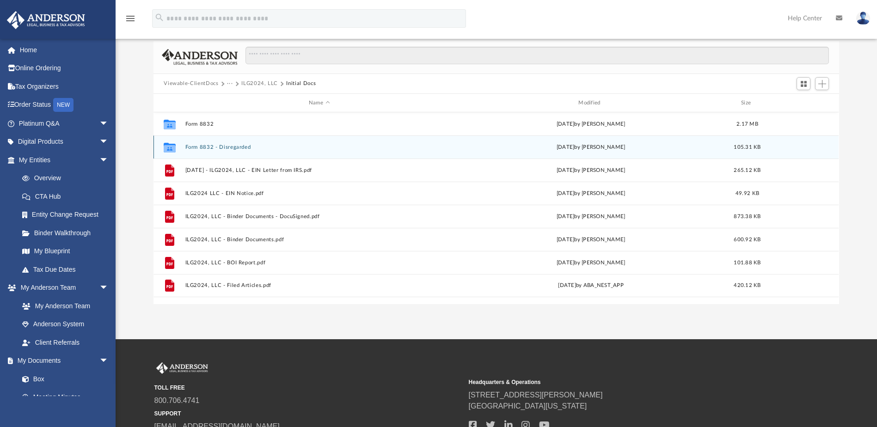
click at [220, 147] on button "Form 8832 - Disregarded" at bounding box center [319, 147] width 268 height 6
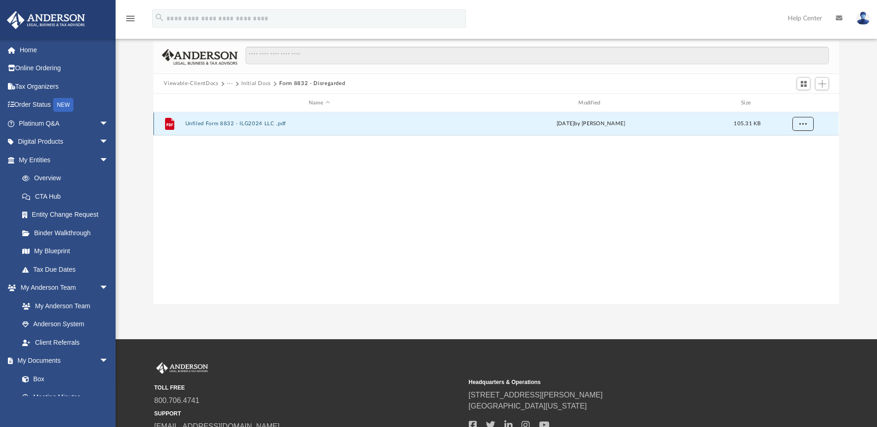
click at [803, 122] on span "More options" at bounding box center [802, 123] width 7 height 5
click at [800, 157] on li "Download" at bounding box center [794, 158] width 27 height 10
click at [251, 83] on button "Initial Docs" at bounding box center [256, 84] width 30 height 8
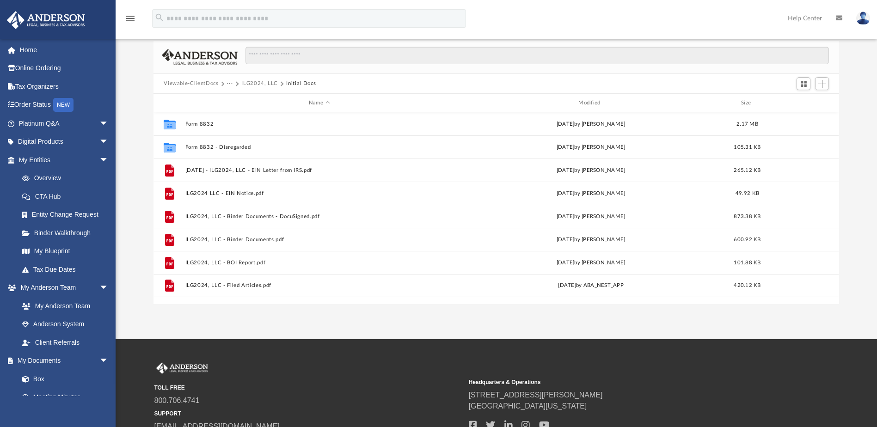
click at [258, 81] on button "ILG2024, LLC" at bounding box center [259, 84] width 37 height 8
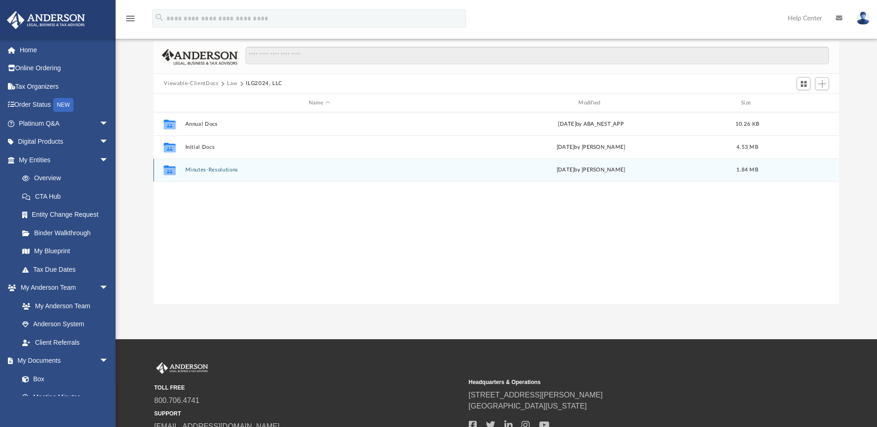
click at [200, 169] on button "Minutes-Resolutions" at bounding box center [319, 170] width 268 height 6
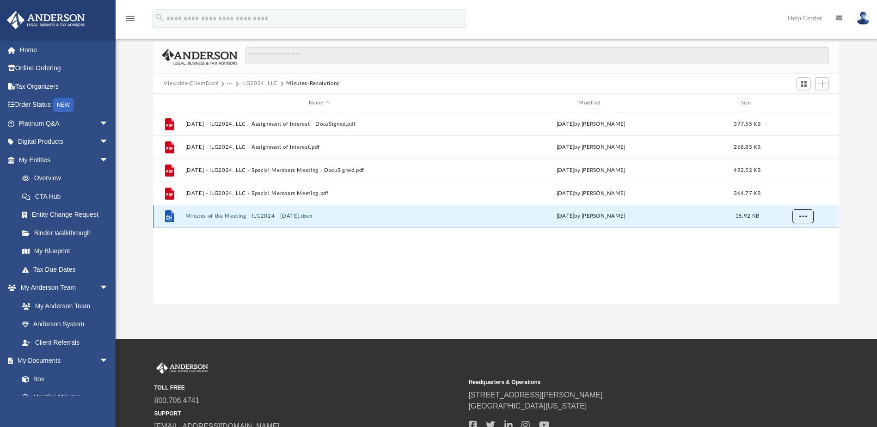
click at [800, 219] on button "More options" at bounding box center [802, 217] width 21 height 14
click at [797, 251] on li "Download" at bounding box center [794, 250] width 27 height 10
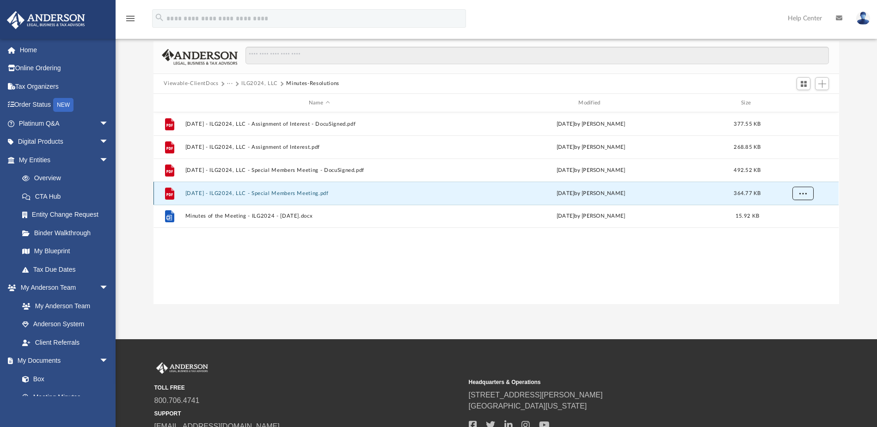
click at [800, 194] on span "More options" at bounding box center [802, 193] width 7 height 5
click at [795, 228] on li "Download" at bounding box center [794, 227] width 27 height 10
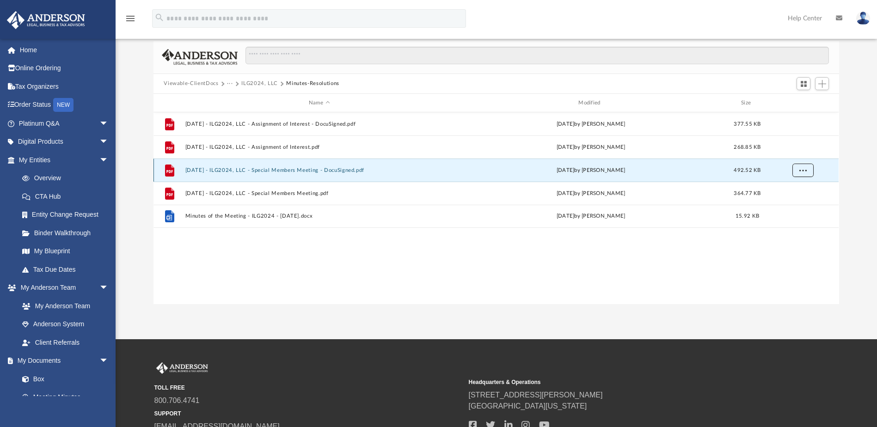
click at [803, 171] on span "More options" at bounding box center [802, 170] width 7 height 5
click at [797, 204] on li "Download" at bounding box center [794, 204] width 27 height 10
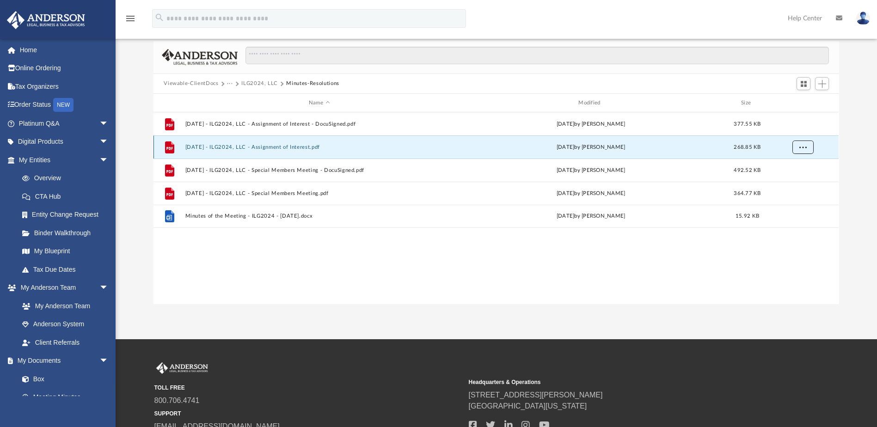
click at [806, 146] on span "More options" at bounding box center [802, 147] width 7 height 5
click at [796, 181] on li "Download" at bounding box center [794, 181] width 27 height 10
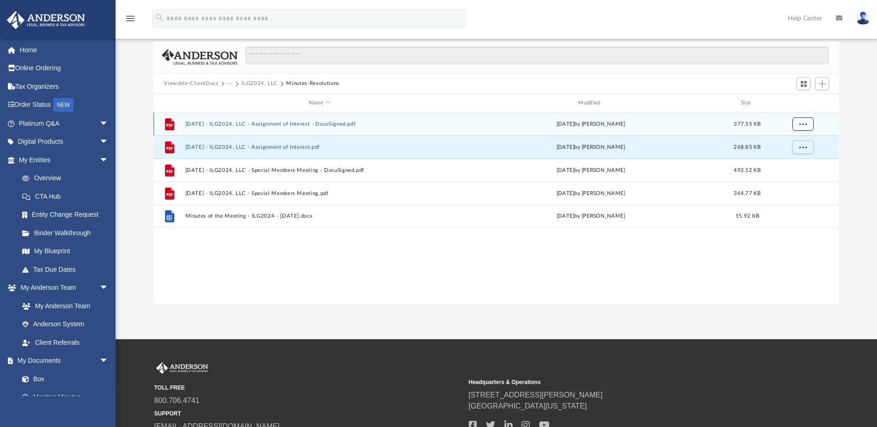
click at [800, 125] on span "More options" at bounding box center [802, 124] width 7 height 5
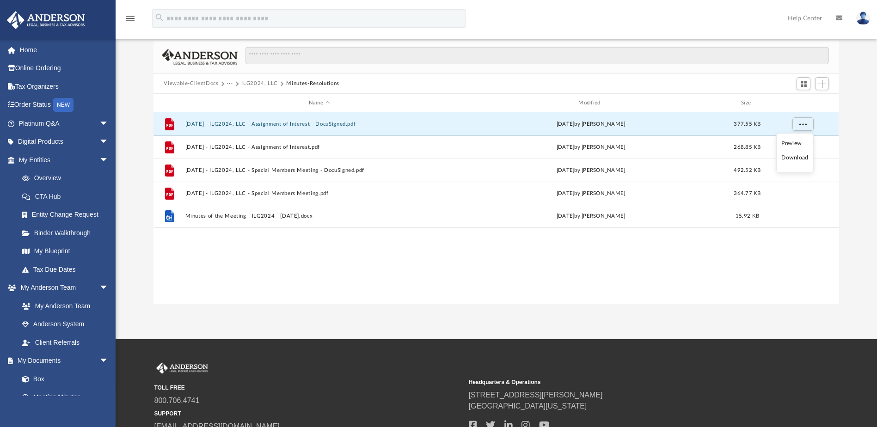
click at [796, 159] on li "Download" at bounding box center [794, 158] width 27 height 10
click at [257, 80] on button "ILG2024, LLC" at bounding box center [259, 84] width 37 height 8
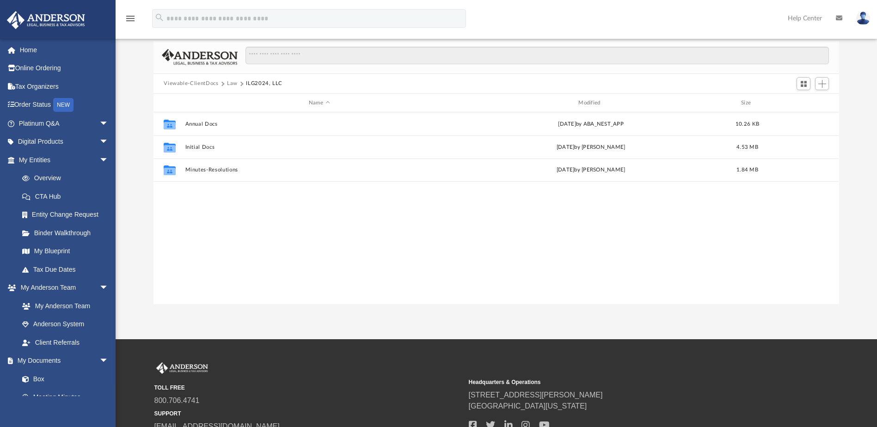
click at [232, 83] on button "Law" at bounding box center [232, 84] width 11 height 8
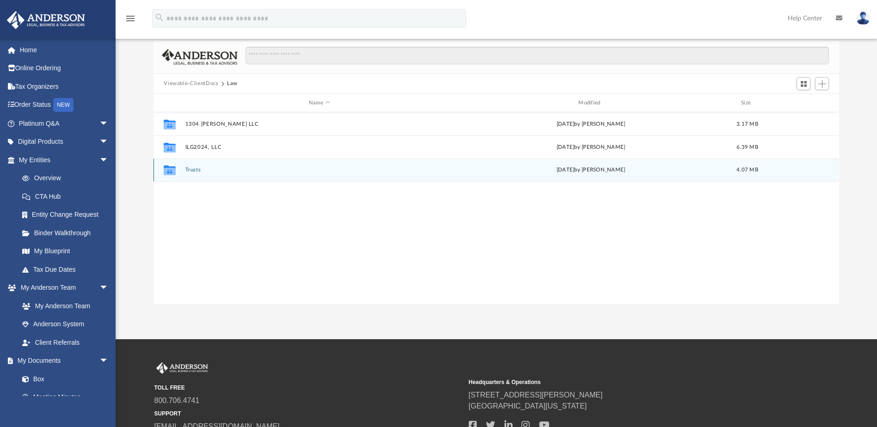
click at [192, 169] on button "Trusts" at bounding box center [319, 170] width 268 height 6
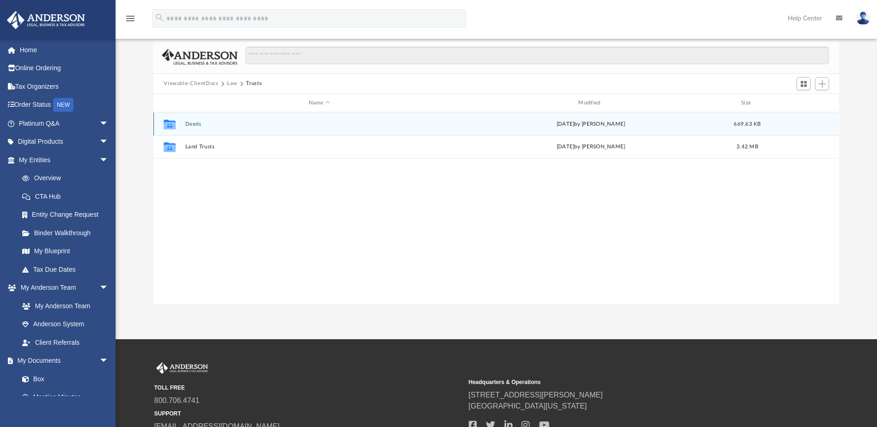
click at [195, 122] on button "Deeds" at bounding box center [319, 124] width 268 height 6
click at [247, 123] on button "Deed - 1304 Galloway Road North" at bounding box center [319, 124] width 268 height 6
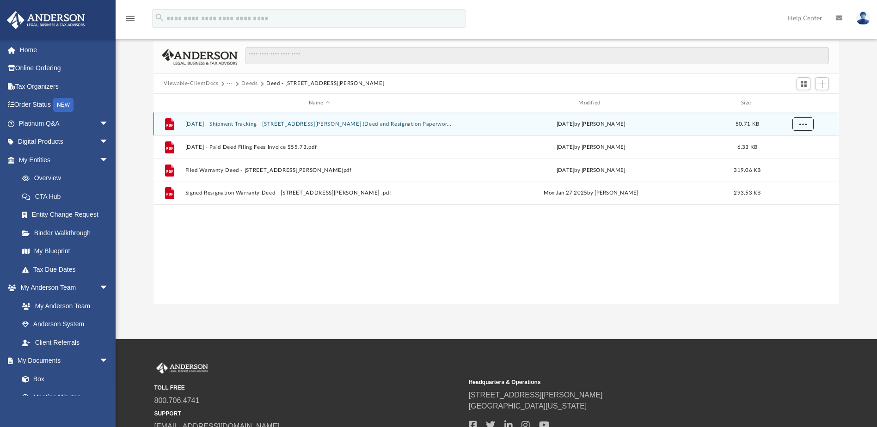
click at [808, 122] on button "More options" at bounding box center [802, 124] width 21 height 14
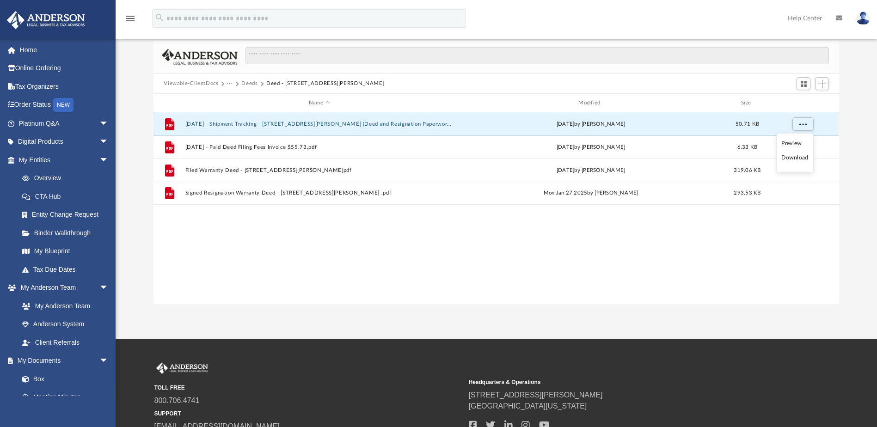
click at [799, 155] on li "Download" at bounding box center [794, 158] width 27 height 10
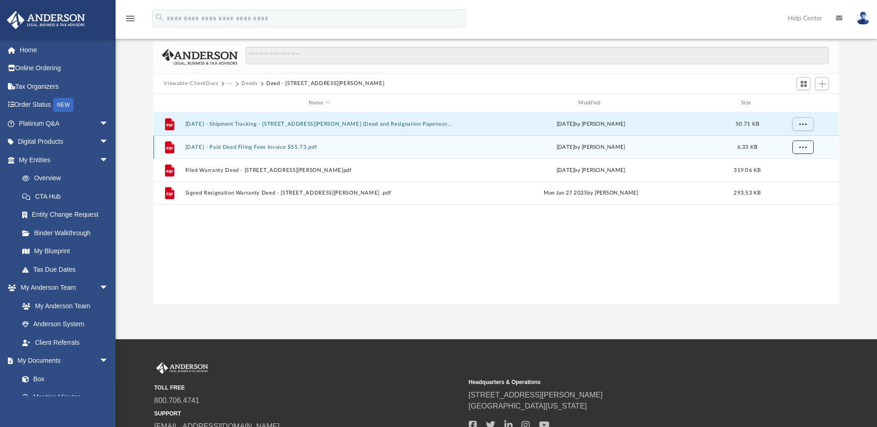
click at [805, 147] on span "More options" at bounding box center [802, 147] width 7 height 5
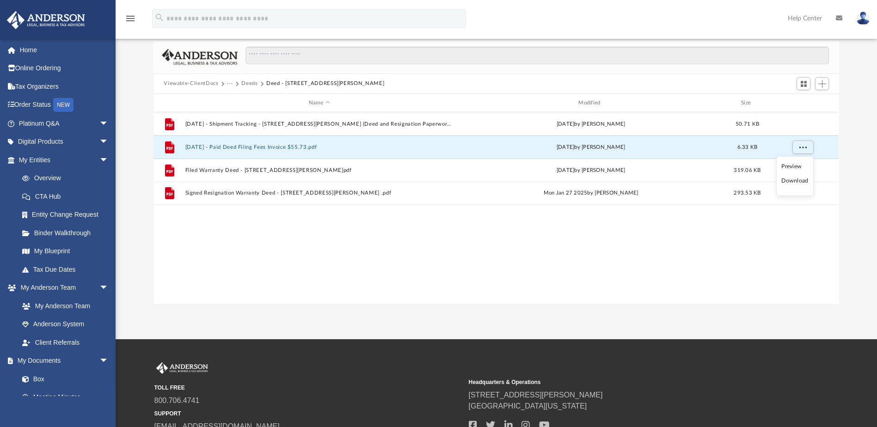
click at [798, 179] on li "Download" at bounding box center [794, 181] width 27 height 10
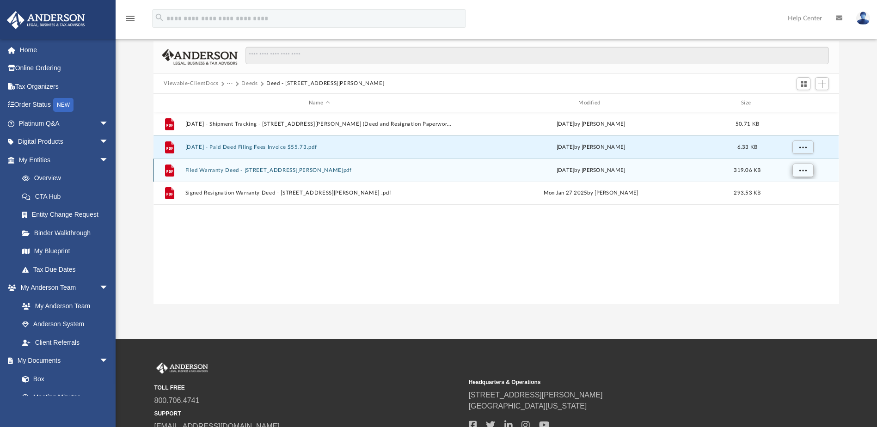
click at [803, 172] on button "More options" at bounding box center [802, 171] width 21 height 14
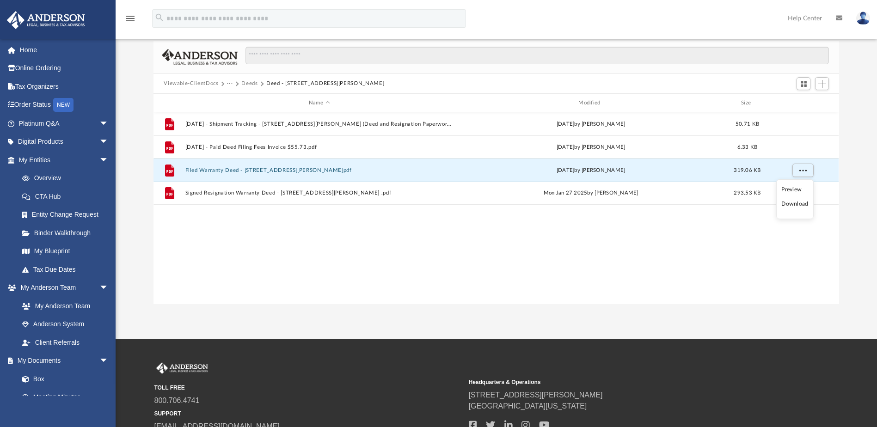
click at [797, 203] on li "Download" at bounding box center [794, 204] width 27 height 10
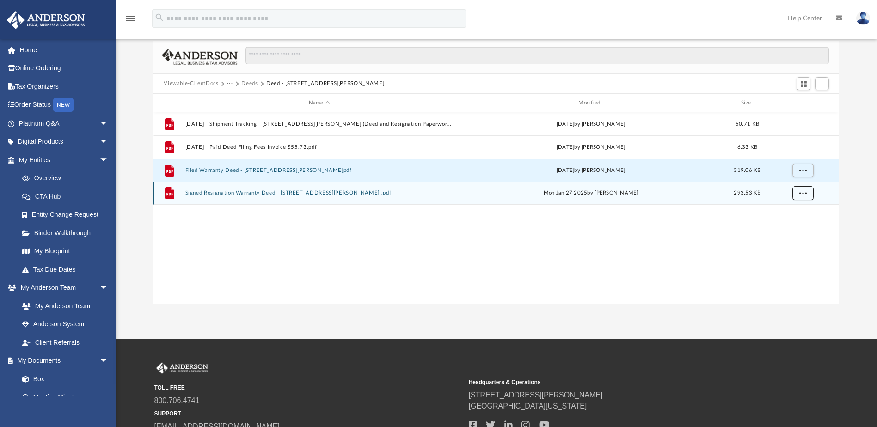
click at [800, 196] on button "More options" at bounding box center [802, 194] width 21 height 14
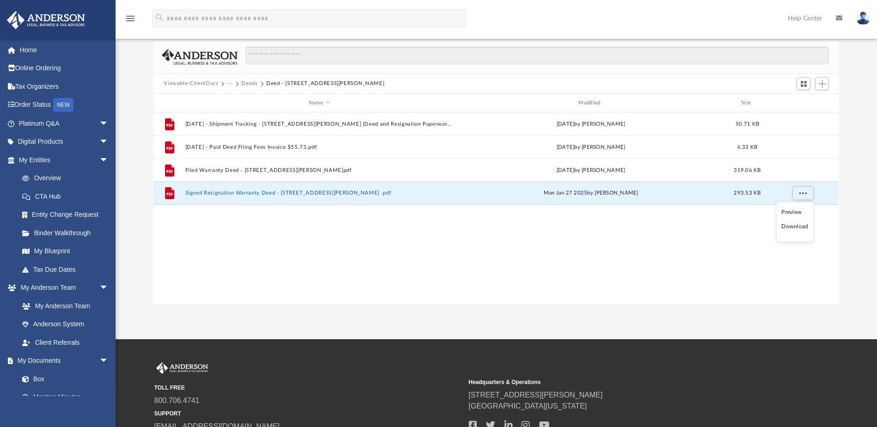
click at [797, 227] on li "Download" at bounding box center [794, 227] width 27 height 10
click at [251, 81] on button "Deeds" at bounding box center [249, 84] width 16 height 8
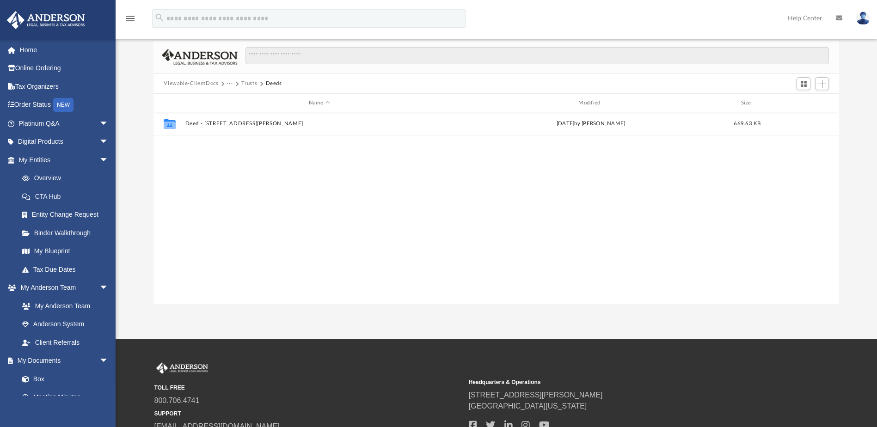
click at [248, 83] on button "Trusts" at bounding box center [249, 84] width 16 height 8
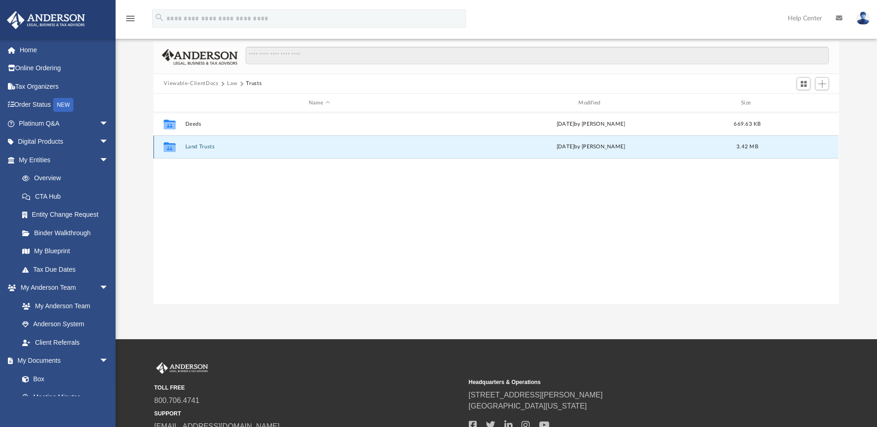
click at [199, 144] on button "Land Trusts" at bounding box center [319, 147] width 268 height 6
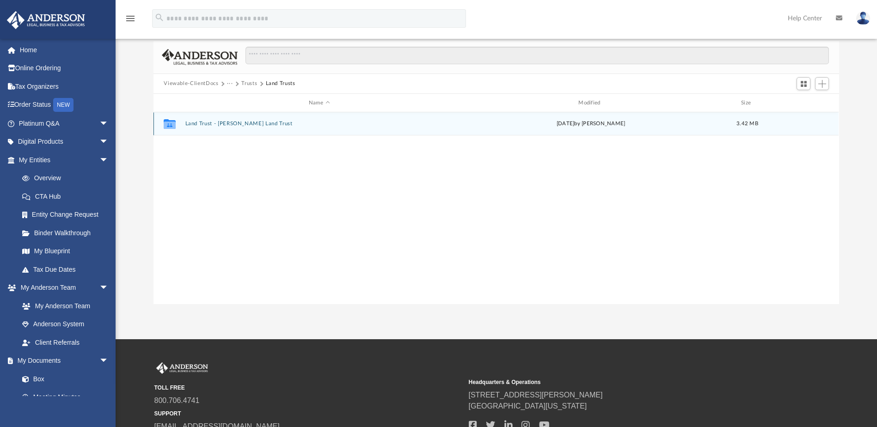
click at [247, 121] on button "Land Trust - Galloway Land Trust" at bounding box center [319, 124] width 268 height 6
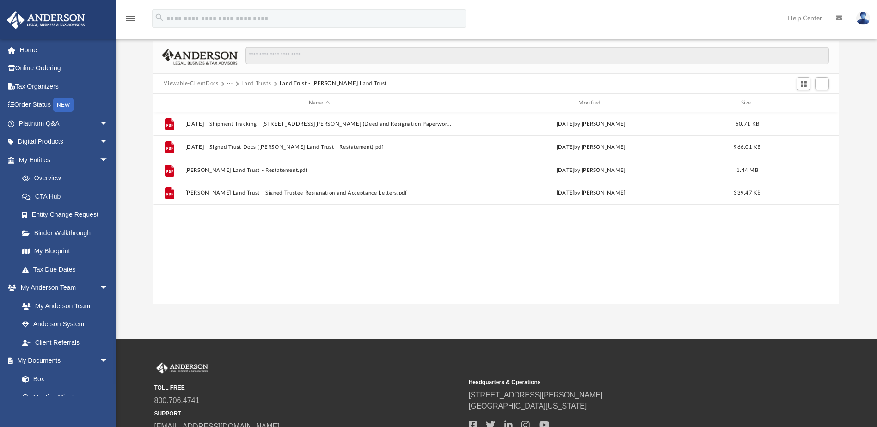
click at [254, 83] on button "Land Trusts" at bounding box center [256, 84] width 30 height 8
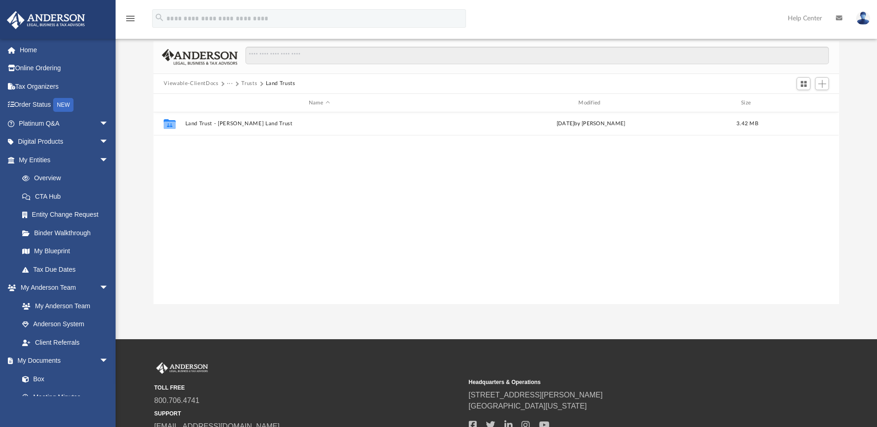
click at [241, 81] on button "Trusts" at bounding box center [249, 84] width 16 height 8
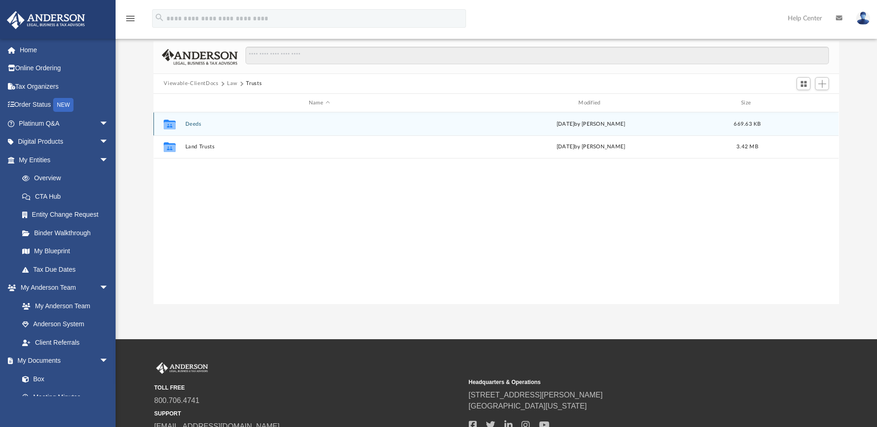
click at [184, 122] on div "Collaborated Folder Deeds Wed Jan 29 2025 by Michelle Frank 669.63 KB" at bounding box center [496, 123] width 685 height 23
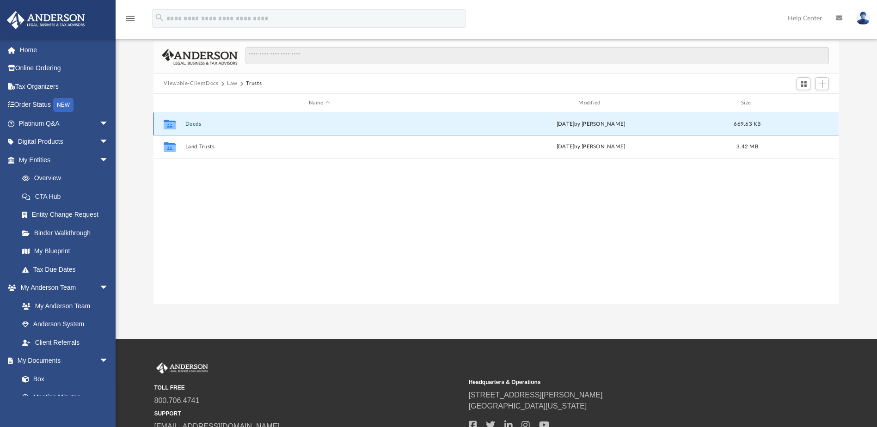
click at [194, 123] on button "Deeds" at bounding box center [319, 124] width 268 height 6
click at [226, 123] on button "Deed - 1304 Galloway Road North" at bounding box center [319, 124] width 268 height 6
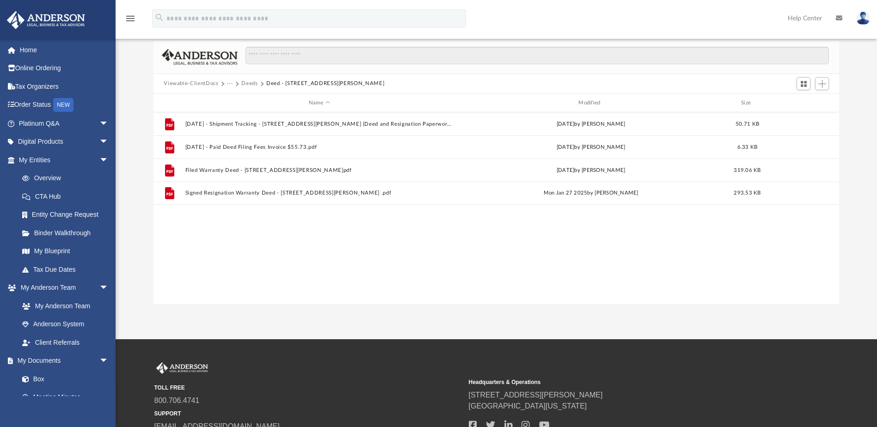
click at [250, 82] on button "Deeds" at bounding box center [249, 84] width 16 height 8
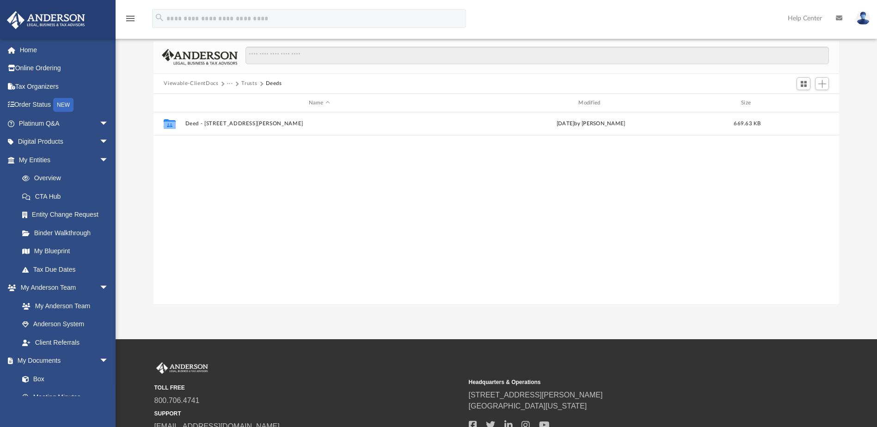
click at [247, 82] on button "Trusts" at bounding box center [249, 84] width 16 height 8
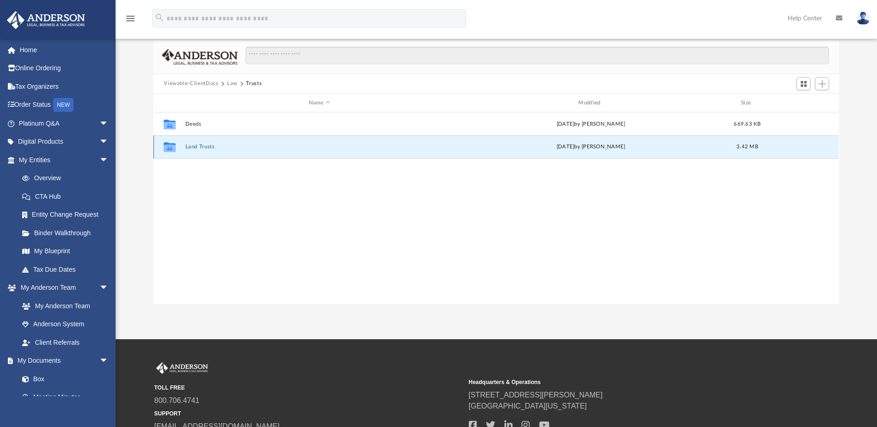
click at [194, 145] on button "Land Trusts" at bounding box center [319, 147] width 268 height 6
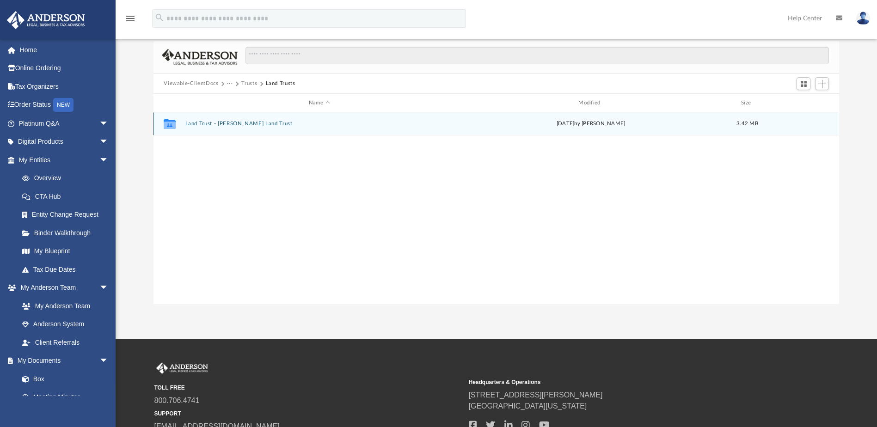
click at [251, 122] on button "Land Trust - Galloway Land Trust" at bounding box center [319, 124] width 268 height 6
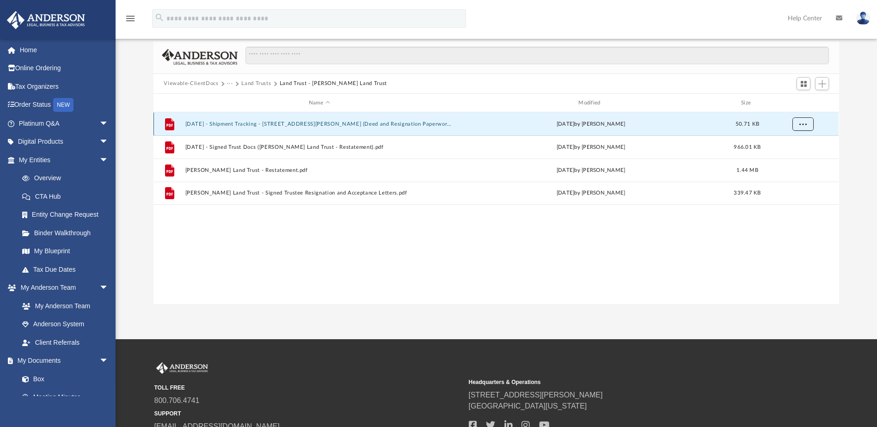
click at [802, 126] on span "More options" at bounding box center [802, 124] width 7 height 5
click at [799, 157] on li "Download" at bounding box center [794, 158] width 27 height 10
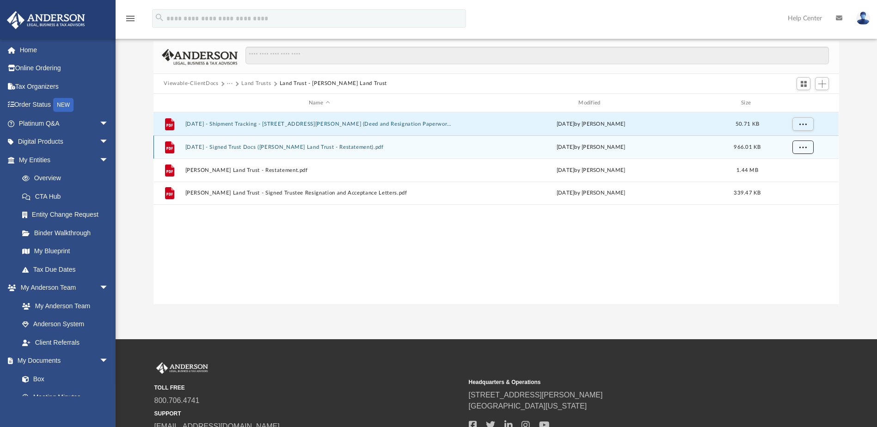
click at [804, 150] on button "More options" at bounding box center [802, 148] width 21 height 14
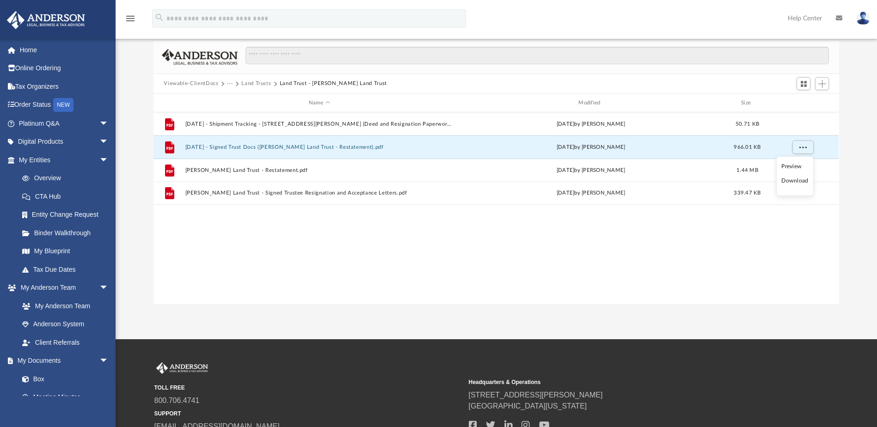
click at [799, 181] on li "Download" at bounding box center [794, 181] width 27 height 10
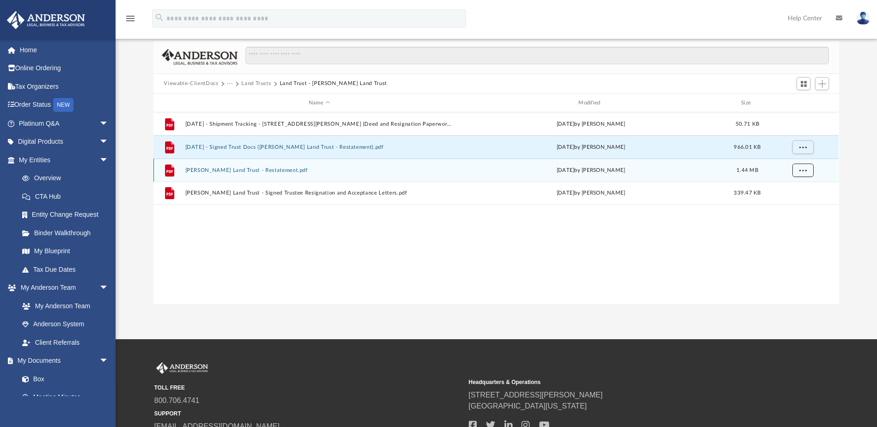
click at [805, 175] on button "More options" at bounding box center [802, 171] width 21 height 14
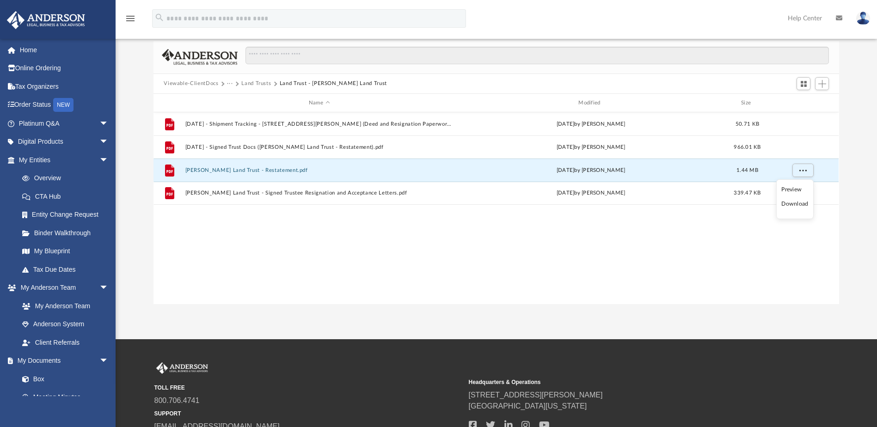
click at [800, 201] on li "Download" at bounding box center [794, 204] width 27 height 10
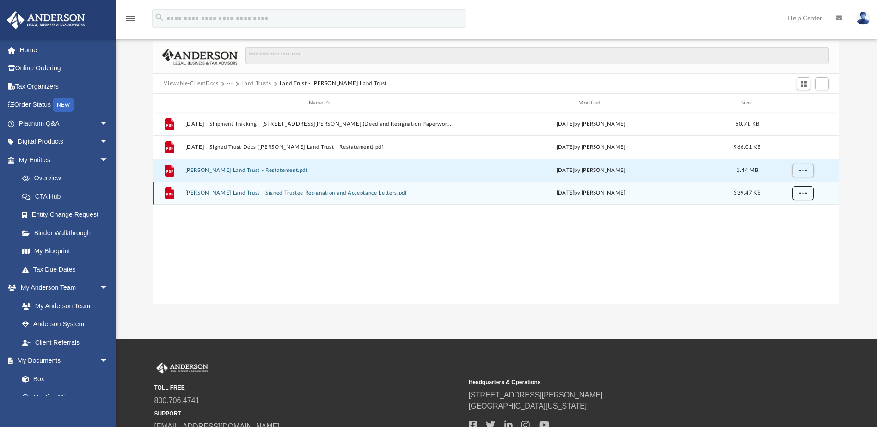
click at [805, 196] on button "More options" at bounding box center [802, 194] width 21 height 14
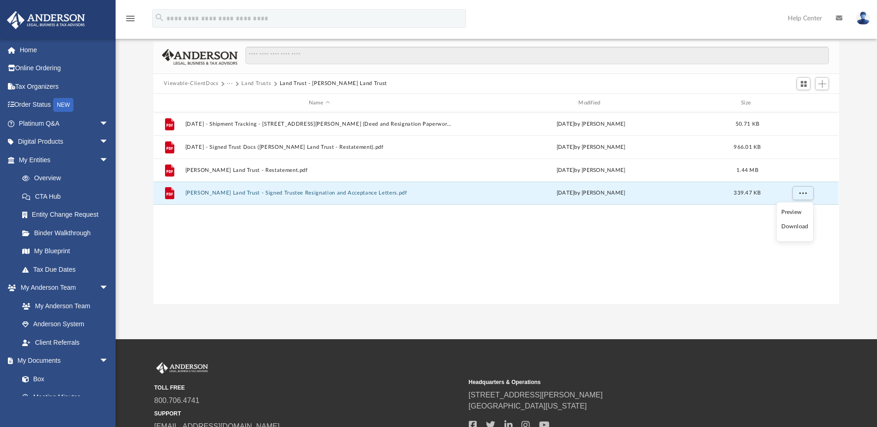
click at [800, 228] on li "Download" at bounding box center [794, 227] width 27 height 10
click at [255, 81] on button "Land Trusts" at bounding box center [256, 84] width 30 height 8
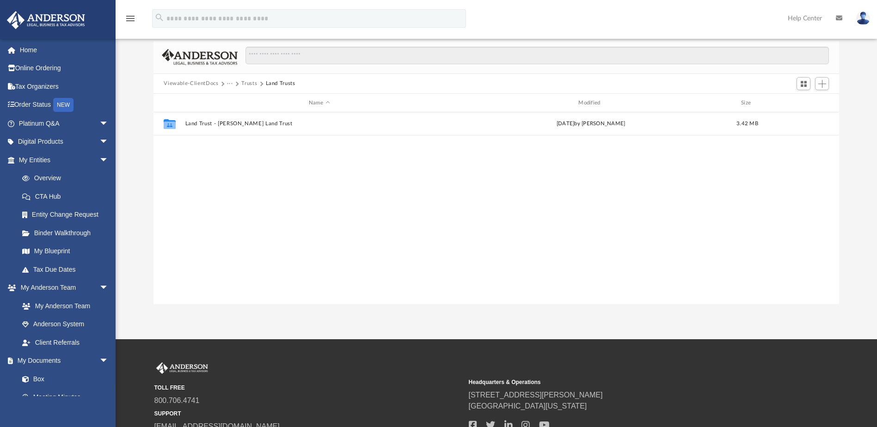
click at [251, 84] on button "Trusts" at bounding box center [249, 84] width 16 height 8
click at [230, 85] on button "Law" at bounding box center [232, 84] width 11 height 8
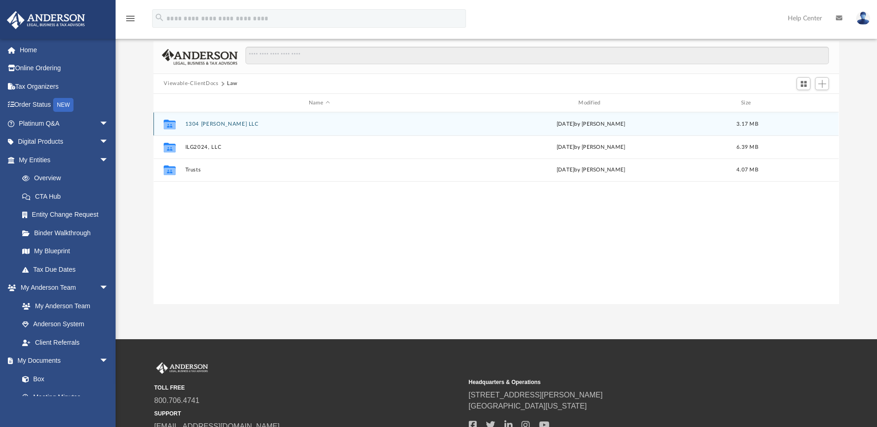
click at [203, 124] on button "1304 Galloway LLC" at bounding box center [319, 124] width 268 height 6
click at [206, 126] on button "Annual Docs" at bounding box center [319, 124] width 268 height 6
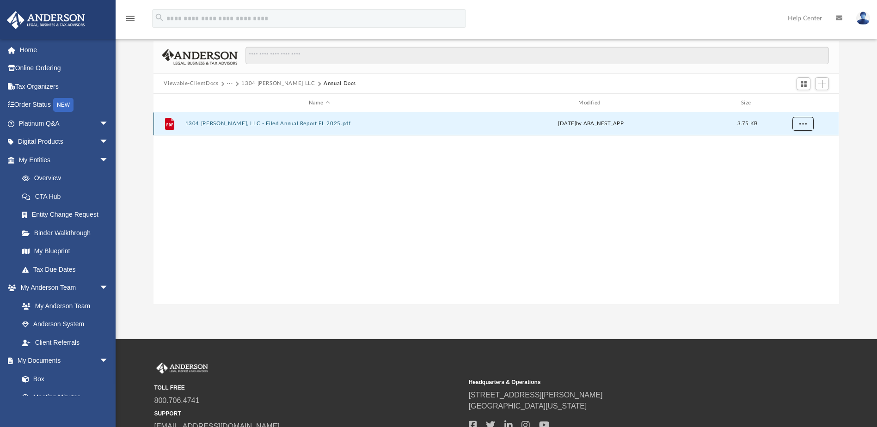
click at [810, 122] on button "More options" at bounding box center [802, 124] width 21 height 14
click at [797, 157] on li "Download" at bounding box center [794, 158] width 27 height 10
click at [264, 83] on button "1304 Galloway LLC" at bounding box center [278, 84] width 74 height 8
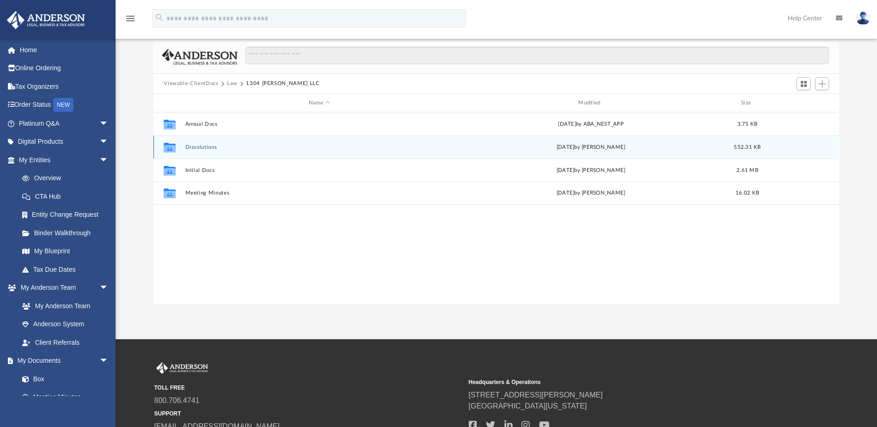
click at [197, 145] on button "Dissolutions" at bounding box center [319, 147] width 268 height 6
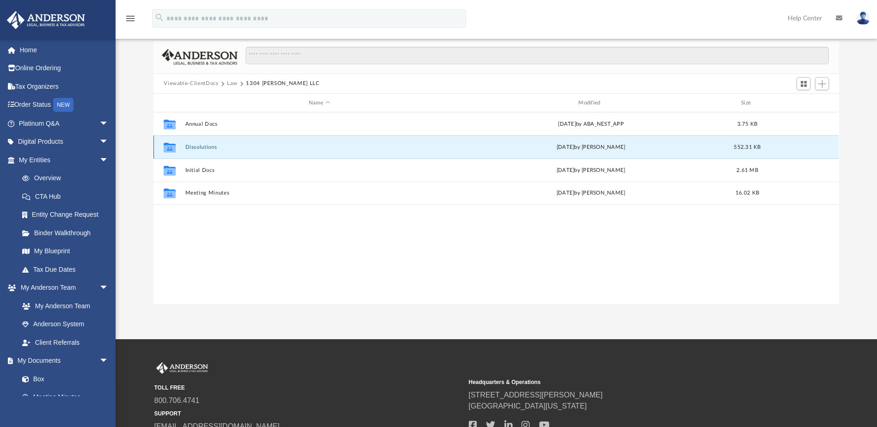
click at [197, 145] on button "Dissolutions" at bounding box center [319, 147] width 268 height 6
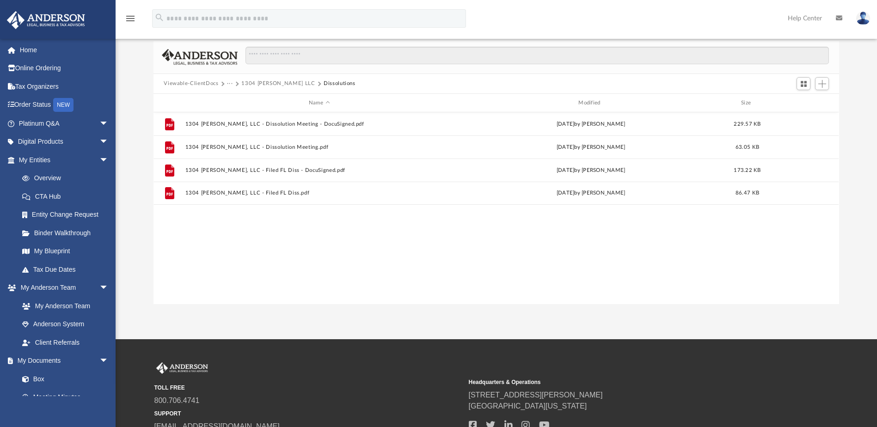
click at [234, 260] on div "File 1304 Galloway, LLC - Dissolution Meeting - DocuSigned.pdf Sun Aug 31 2025 …" at bounding box center [496, 207] width 685 height 191
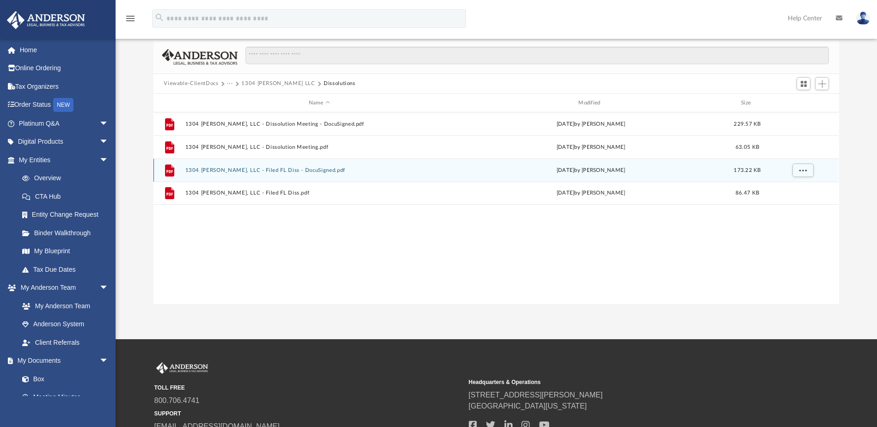
click at [252, 170] on button "1304 GALLOWAY, LLC - Filed FL Diss - DocuSigned.pdf" at bounding box center [319, 170] width 268 height 6
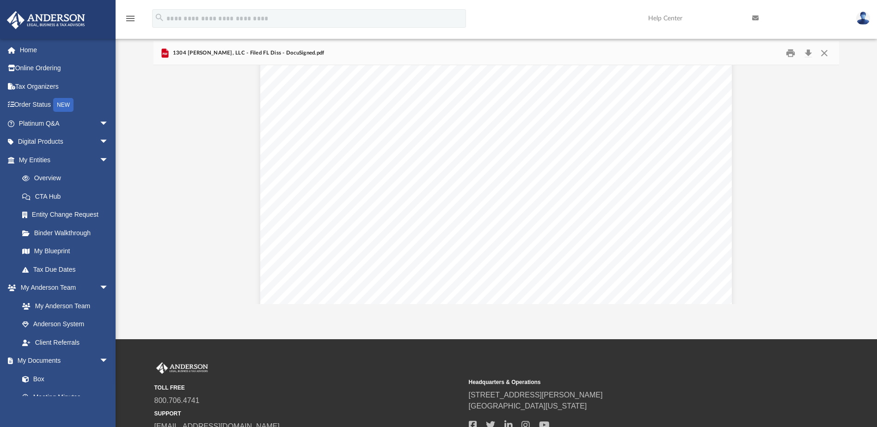
scroll to position [0, 0]
click at [828, 52] on button "Close" at bounding box center [824, 53] width 17 height 14
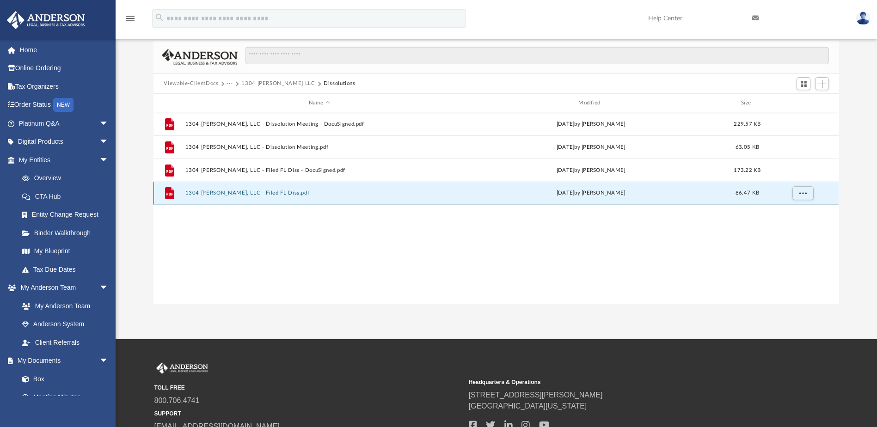
click at [288, 193] on button "1304 GALLOWAY, LLC - Filed FL Diss.pdf" at bounding box center [319, 193] width 268 height 6
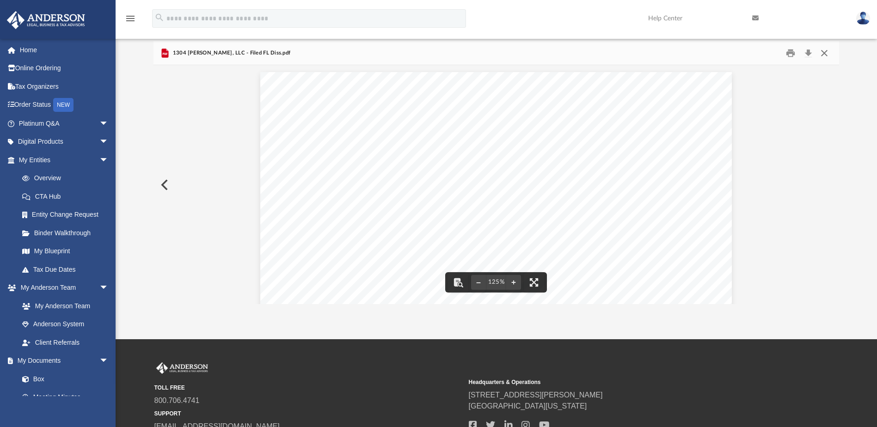
click at [825, 52] on button "Close" at bounding box center [824, 53] width 17 height 14
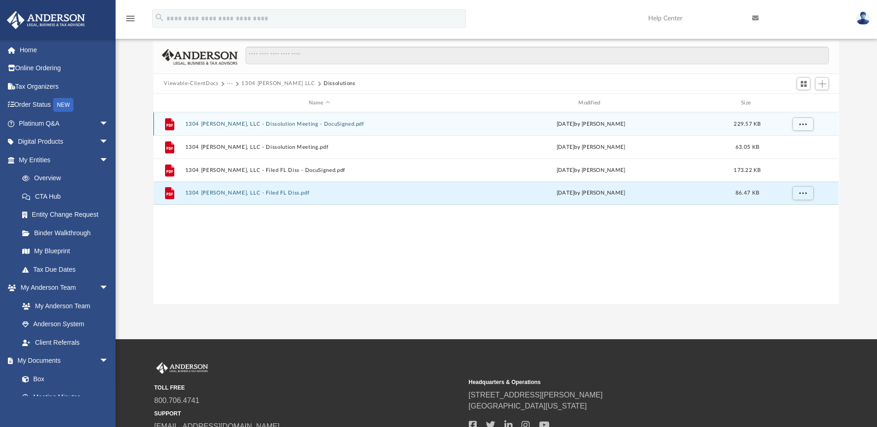
click at [286, 128] on div "File 1304 Galloway, LLC - Dissolution Meeting - DocuSigned.pdf Sun Aug 31 2025 …" at bounding box center [496, 123] width 685 height 23
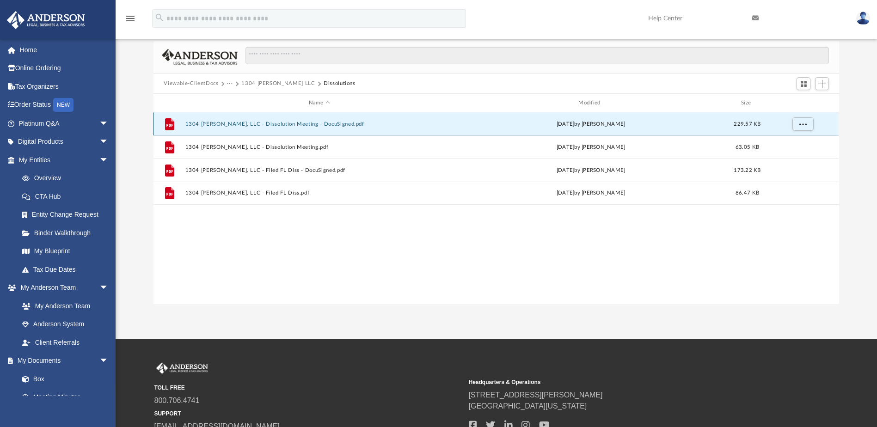
click at [289, 125] on button "1304 Galloway, LLC - Dissolution Meeting - DocuSigned.pdf" at bounding box center [319, 124] width 268 height 6
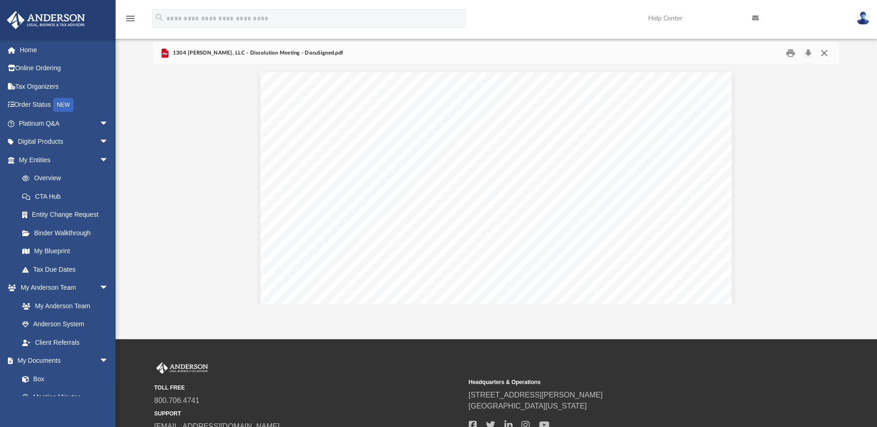
click at [829, 55] on button "Close" at bounding box center [824, 53] width 17 height 14
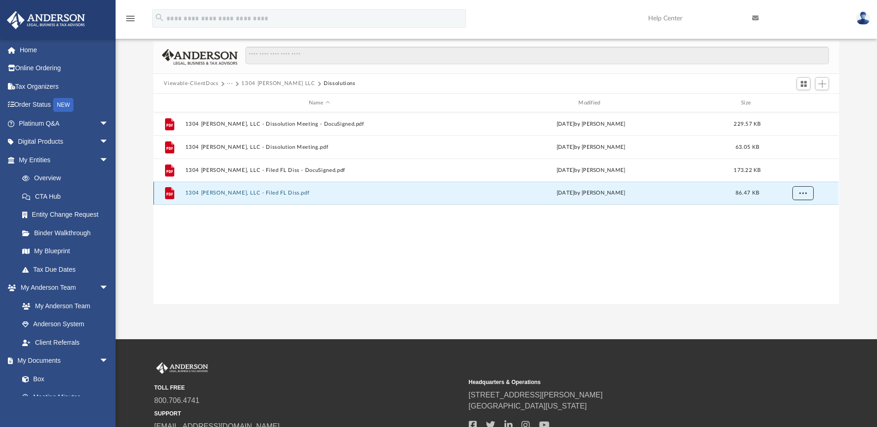
click at [805, 194] on span "More options" at bounding box center [802, 192] width 7 height 5
click at [795, 229] on li "Download" at bounding box center [794, 227] width 27 height 10
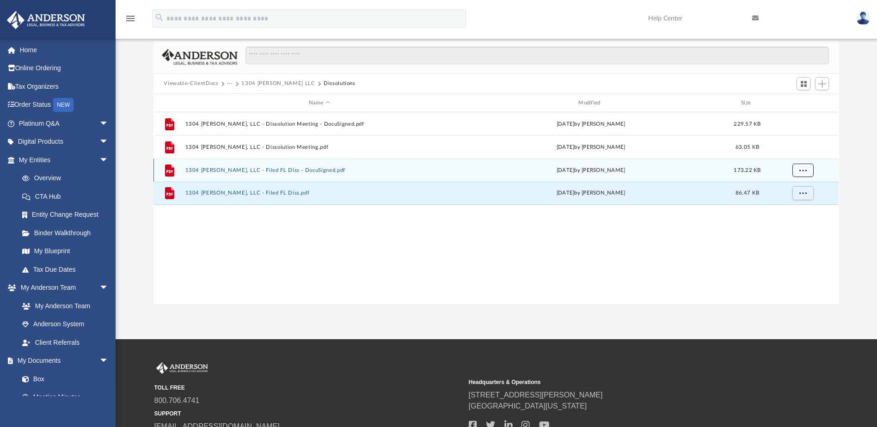
click at [805, 171] on span "More options" at bounding box center [802, 170] width 7 height 5
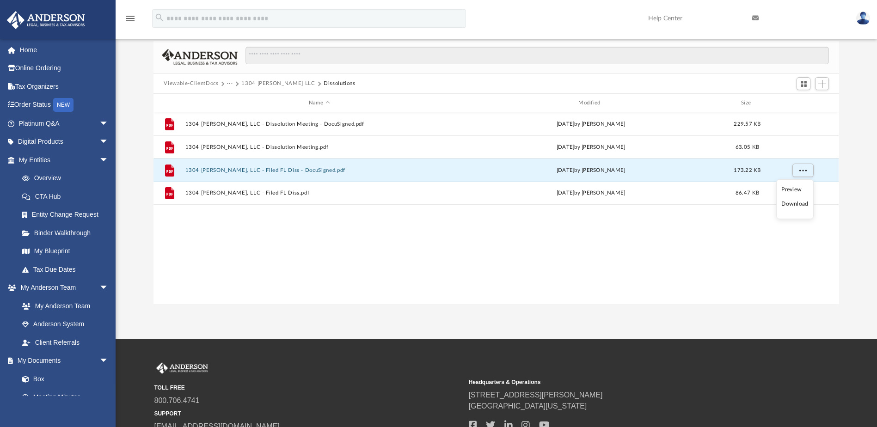
click at [801, 203] on li "Download" at bounding box center [794, 204] width 27 height 10
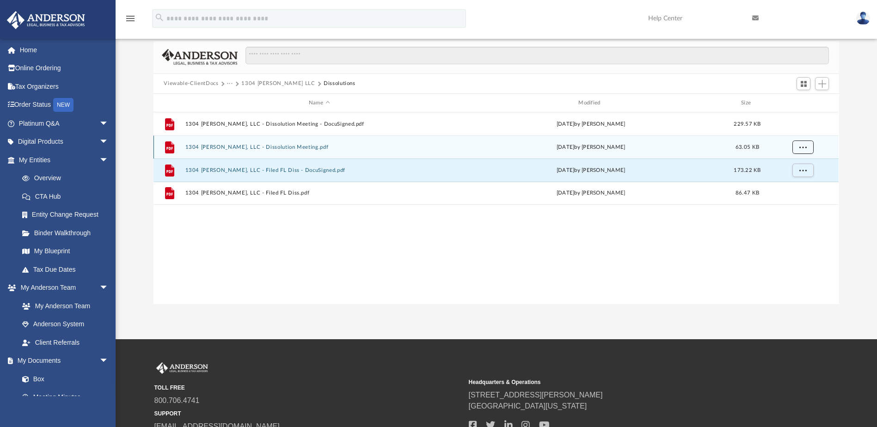
click at [804, 145] on span "More options" at bounding box center [802, 147] width 7 height 5
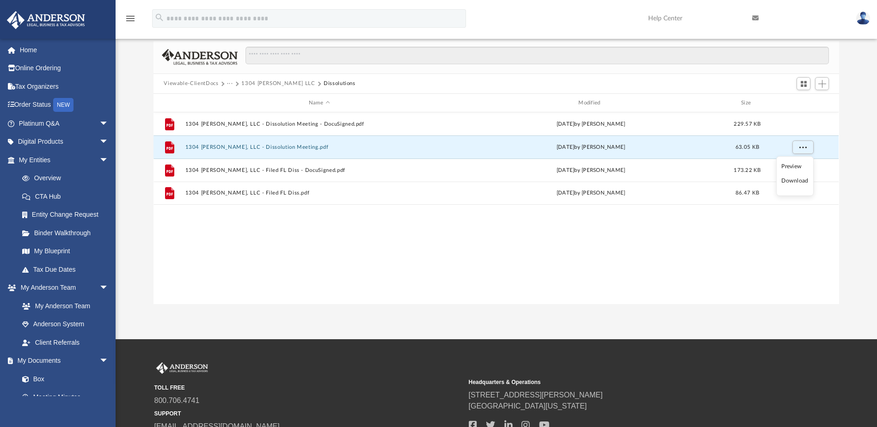
click at [802, 179] on li "Download" at bounding box center [794, 181] width 27 height 10
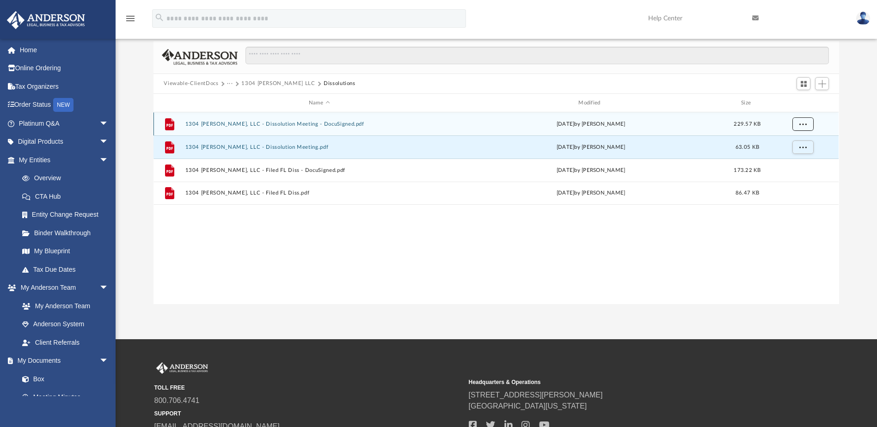
click at [803, 125] on span "More options" at bounding box center [802, 124] width 7 height 5
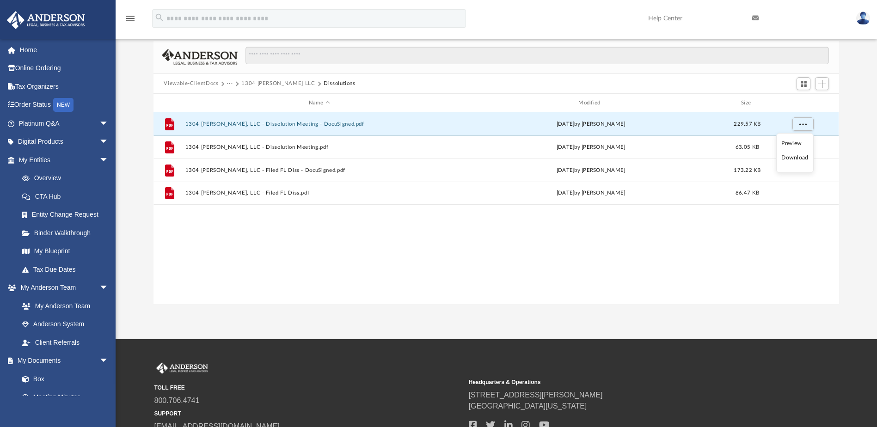
click at [801, 158] on li "Download" at bounding box center [794, 158] width 27 height 10
click at [266, 81] on button "1304 Galloway LLC" at bounding box center [278, 84] width 74 height 8
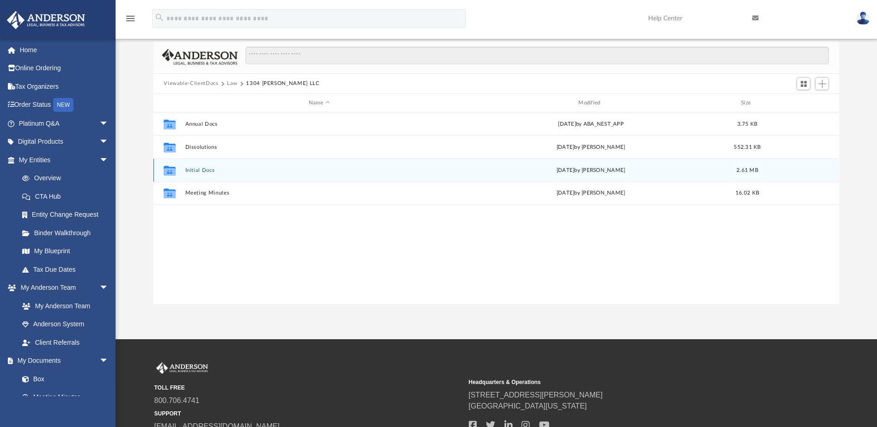
click at [194, 169] on button "Initial Docs" at bounding box center [319, 170] width 268 height 6
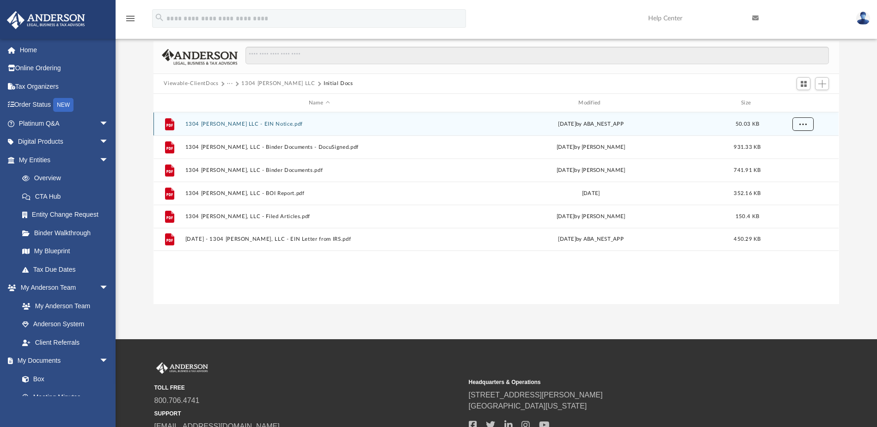
click at [805, 123] on span "More options" at bounding box center [802, 124] width 7 height 5
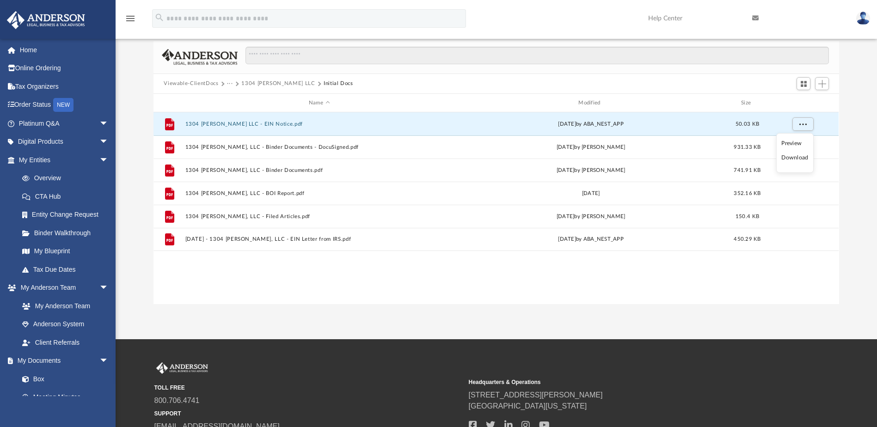
click at [799, 156] on li "Download" at bounding box center [794, 158] width 27 height 10
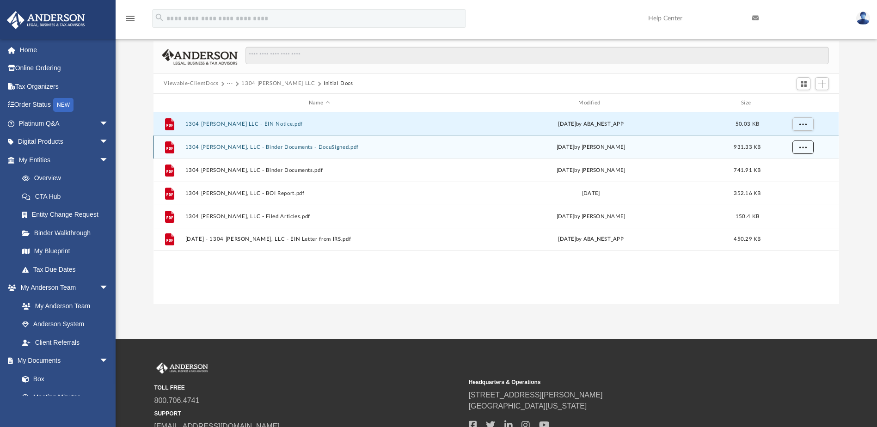
click at [801, 151] on button "More options" at bounding box center [802, 148] width 21 height 14
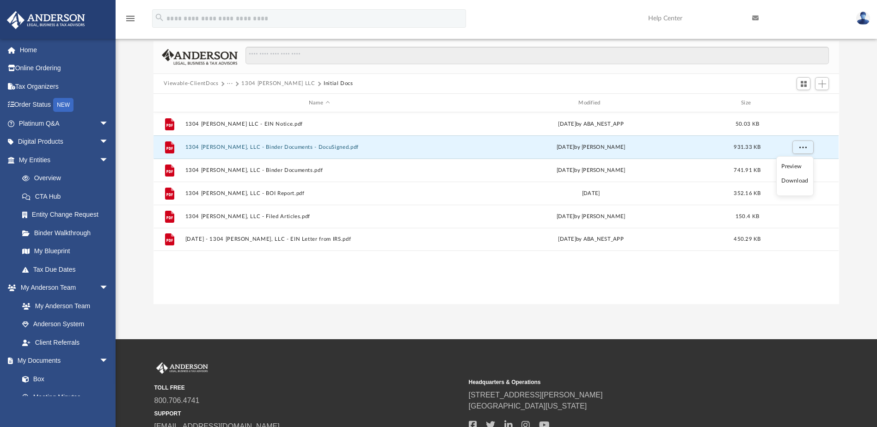
click at [800, 180] on li "Download" at bounding box center [794, 181] width 27 height 10
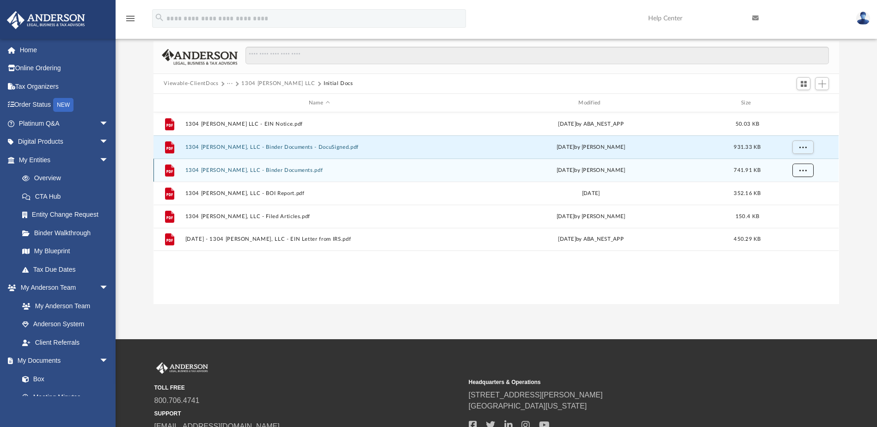
click at [807, 173] on button "More options" at bounding box center [802, 171] width 21 height 14
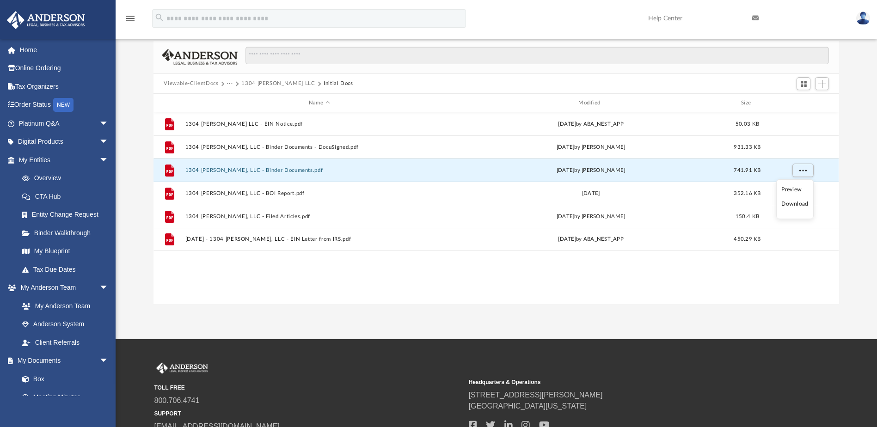
click at [803, 203] on li "Download" at bounding box center [794, 204] width 27 height 10
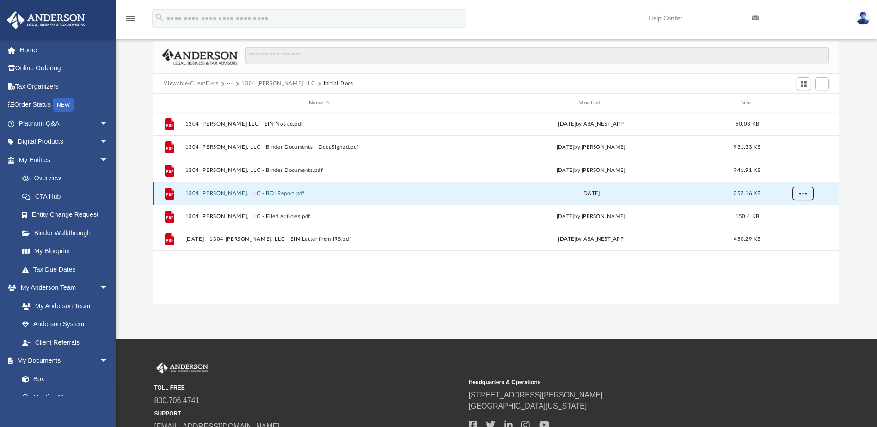
click at [805, 195] on span "More options" at bounding box center [802, 193] width 7 height 5
click at [799, 230] on li "Download" at bounding box center [794, 227] width 27 height 10
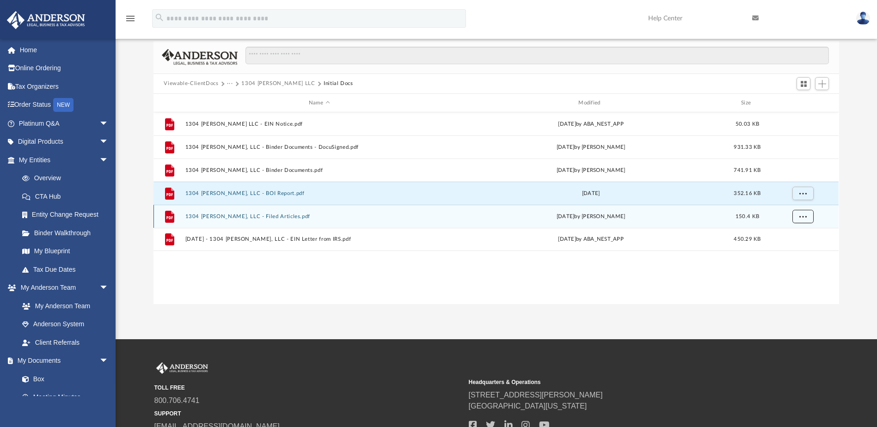
click at [805, 214] on span "More options" at bounding box center [802, 216] width 7 height 5
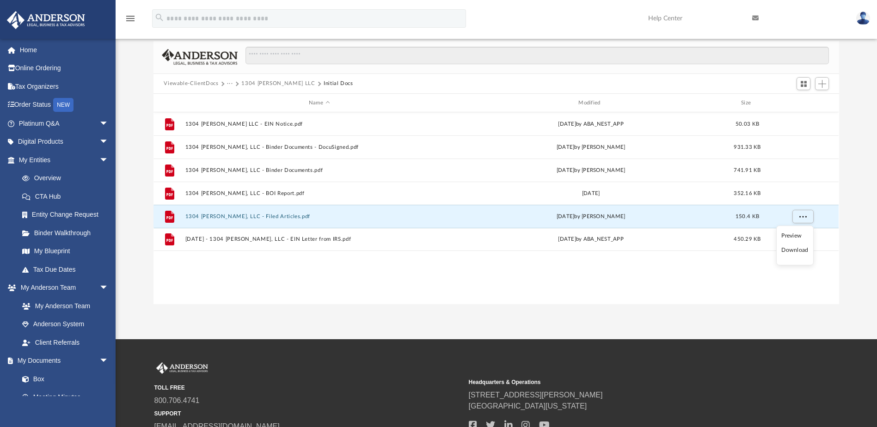
click at [797, 249] on li "Download" at bounding box center [794, 251] width 27 height 10
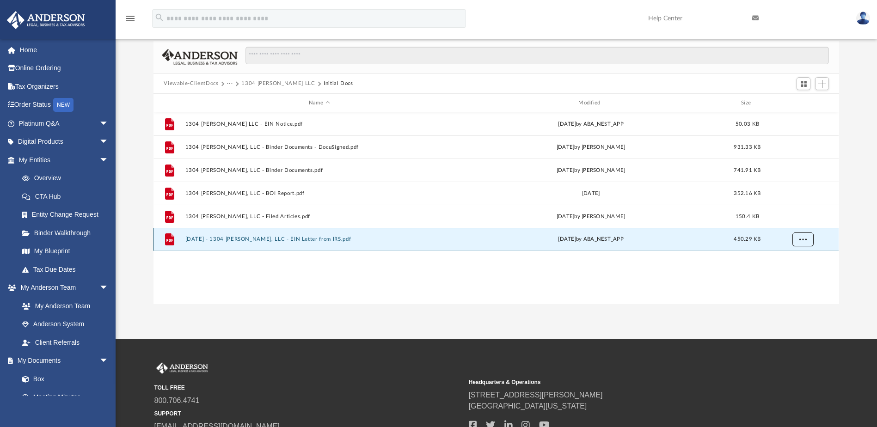
click at [808, 243] on button "More options" at bounding box center [802, 240] width 21 height 14
click at [800, 273] on li "Download" at bounding box center [794, 273] width 27 height 10
click at [270, 80] on button "1304 Galloway LLC" at bounding box center [278, 84] width 74 height 8
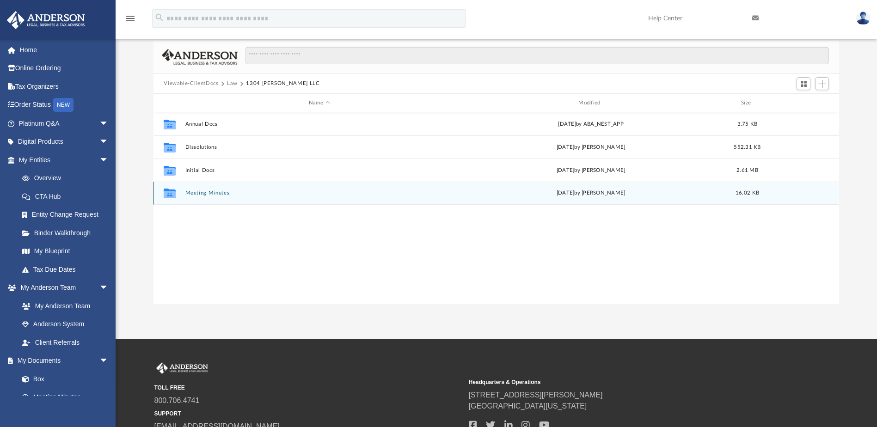
click at [197, 190] on button "Meeting Minutes" at bounding box center [319, 193] width 268 height 6
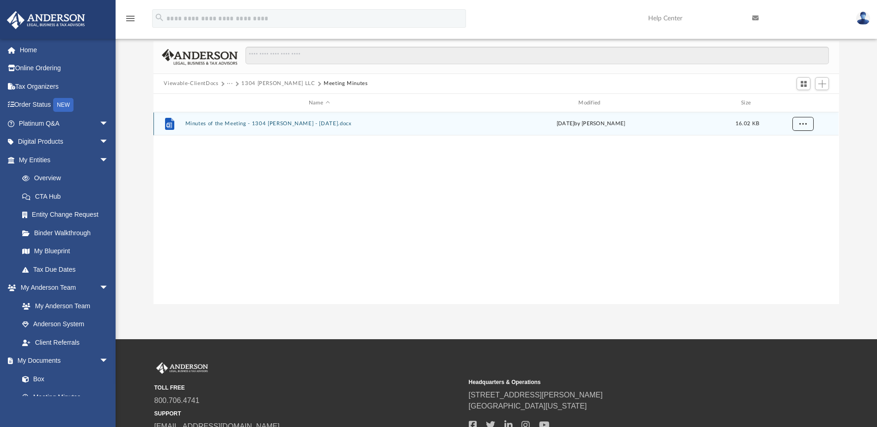
click at [806, 120] on button "More options" at bounding box center [802, 124] width 21 height 14
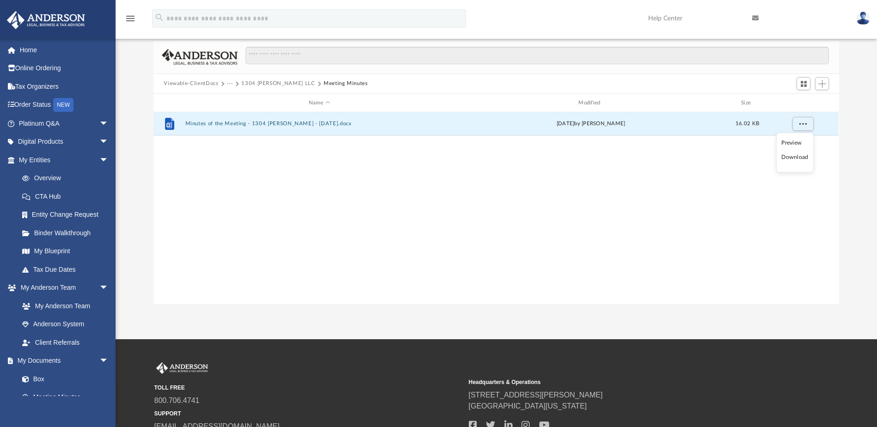
click at [802, 158] on li "Download" at bounding box center [794, 158] width 27 height 10
click at [282, 81] on button "1304 Galloway LLC" at bounding box center [278, 84] width 74 height 8
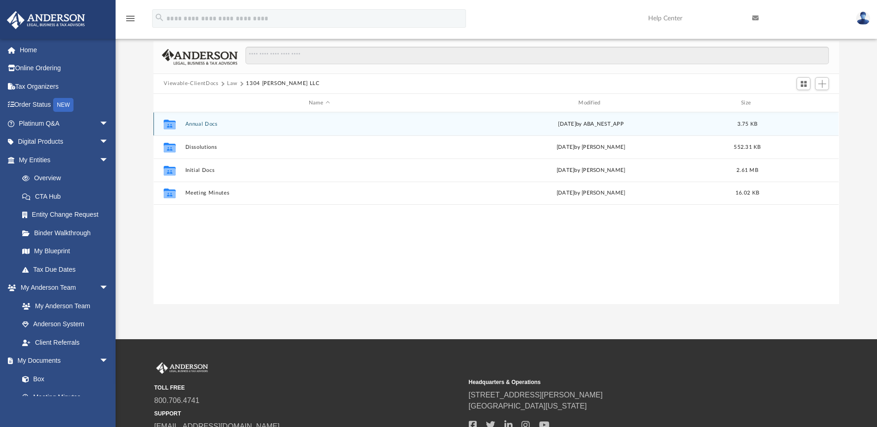
click at [192, 123] on button "Annual Docs" at bounding box center [319, 124] width 268 height 6
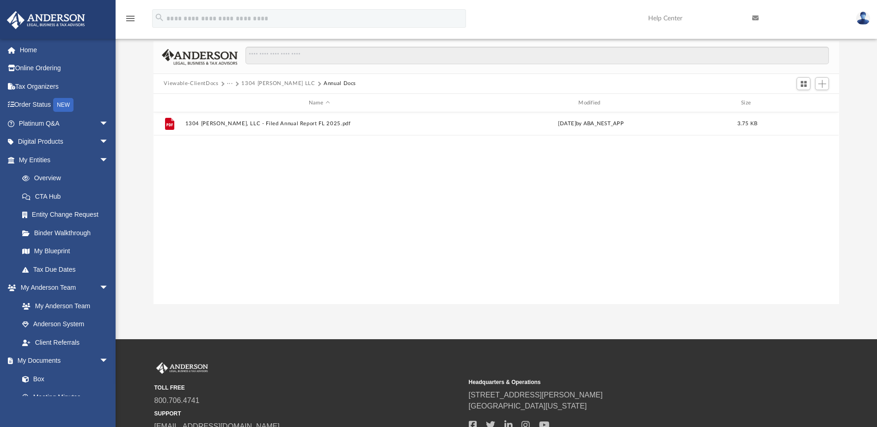
click at [253, 80] on button "1304 Galloway LLC" at bounding box center [278, 84] width 74 height 8
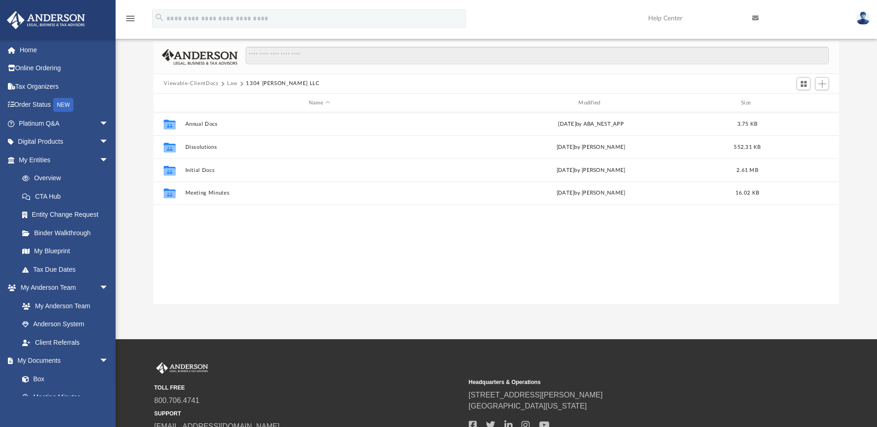
click at [230, 85] on button "Law" at bounding box center [232, 84] width 11 height 8
click at [203, 83] on button "Viewable-ClientDocs" at bounding box center [191, 84] width 55 height 8
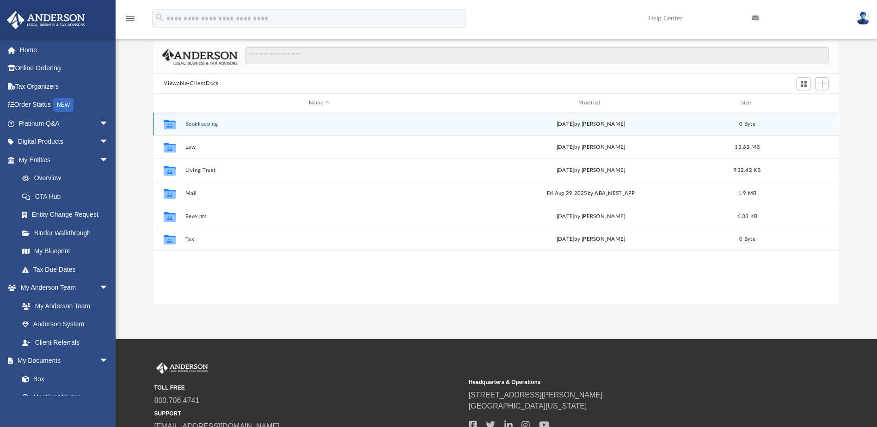
click at [200, 121] on button "Bookkeeping" at bounding box center [319, 124] width 268 height 6
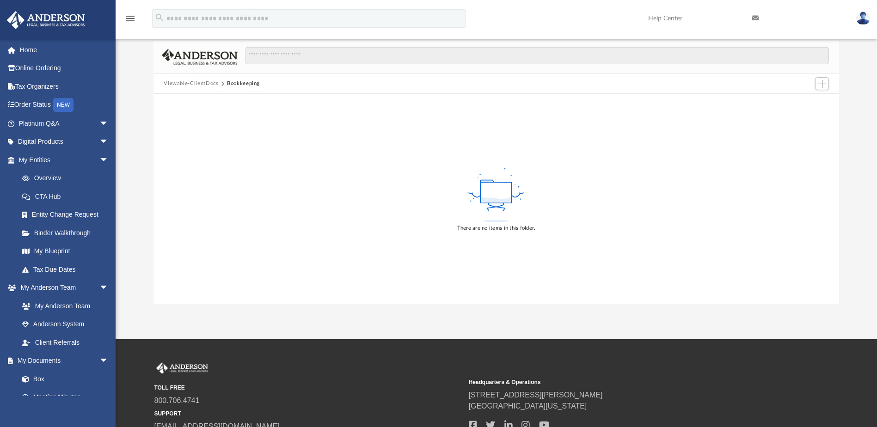
click at [202, 83] on button "Viewable-ClientDocs" at bounding box center [191, 84] width 55 height 8
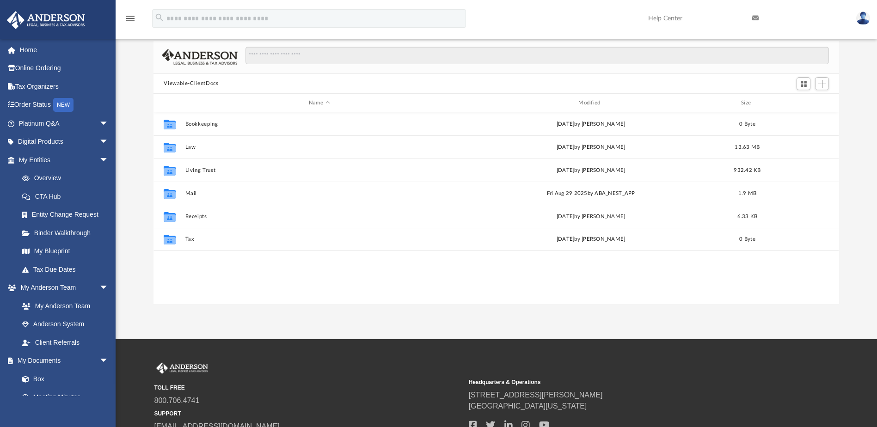
scroll to position [203, 679]
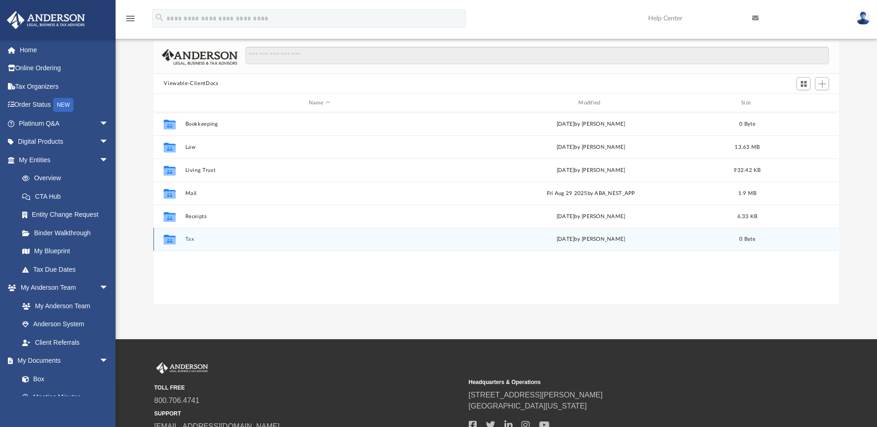
click at [186, 239] on button "Tax" at bounding box center [319, 240] width 268 height 6
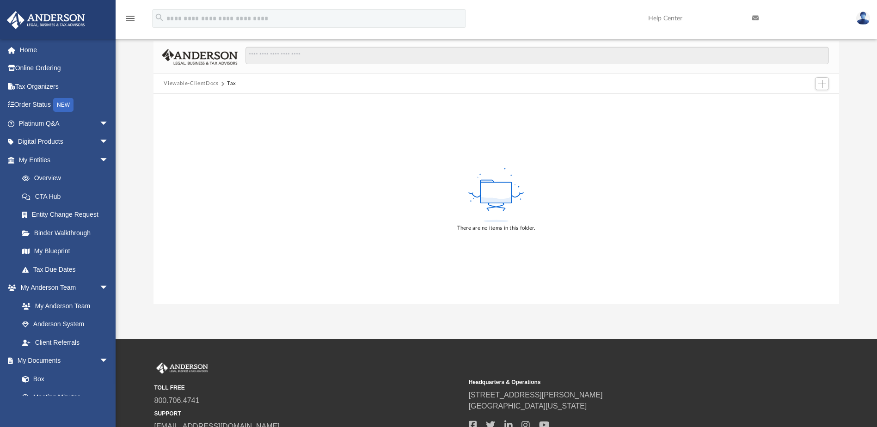
click at [201, 83] on button "Viewable-ClientDocs" at bounding box center [191, 84] width 55 height 8
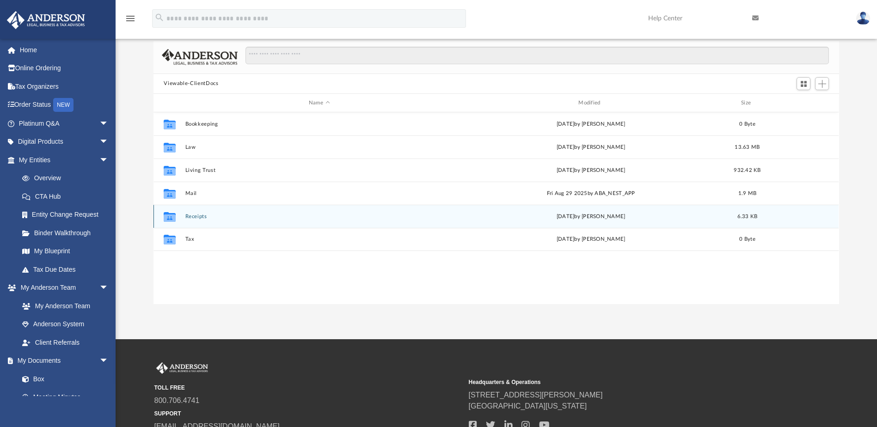
click at [192, 220] on div "Collaborated Folder Receipts Fri Jan 10 2025 by Cora Melot 6.33 KB" at bounding box center [496, 216] width 685 height 23
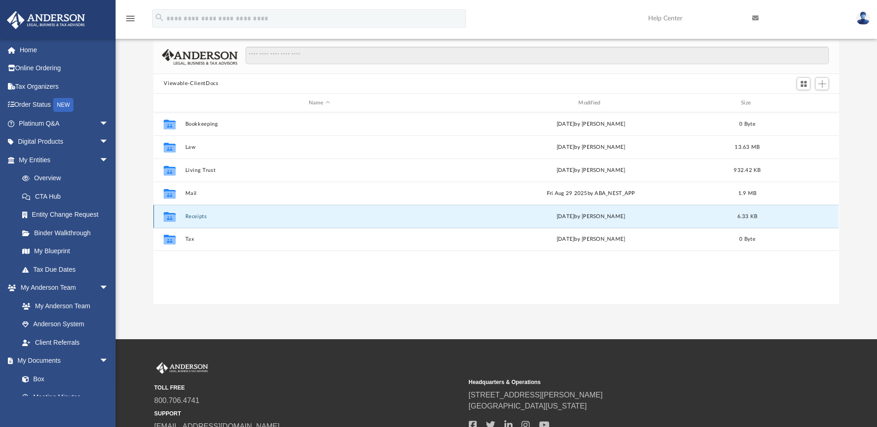
click at [193, 217] on button "Receipts" at bounding box center [319, 217] width 268 height 6
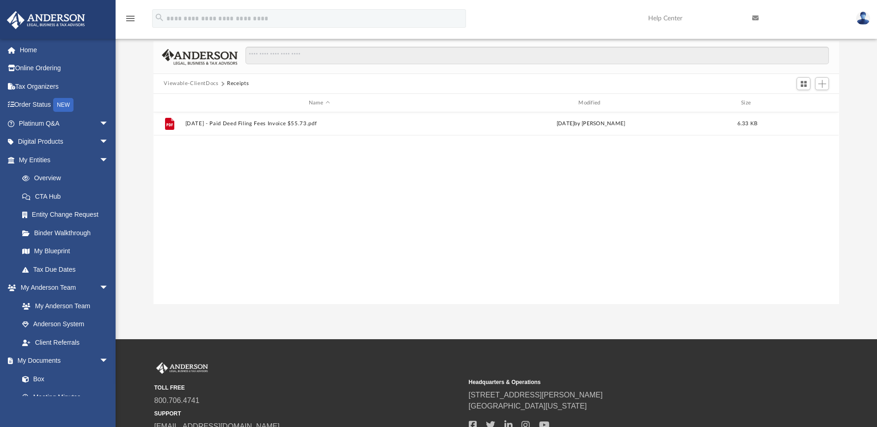
click at [343, 212] on div "File 2025.01.10 - Paid Deed Filing Fees Invoice $55.73.pdf Fri Jan 10 2025 by C…" at bounding box center [496, 207] width 685 height 191
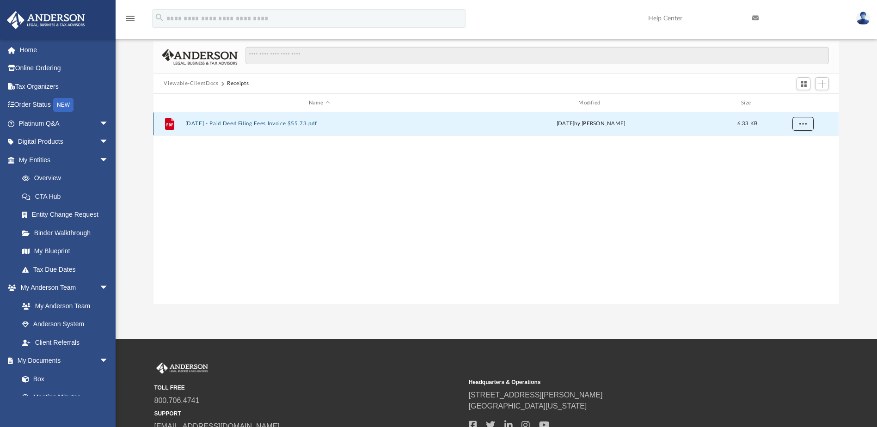
click at [808, 126] on button "More options" at bounding box center [802, 124] width 21 height 14
click at [798, 157] on li "Download" at bounding box center [794, 158] width 27 height 10
click at [203, 82] on button "Viewable-ClientDocs" at bounding box center [191, 84] width 55 height 8
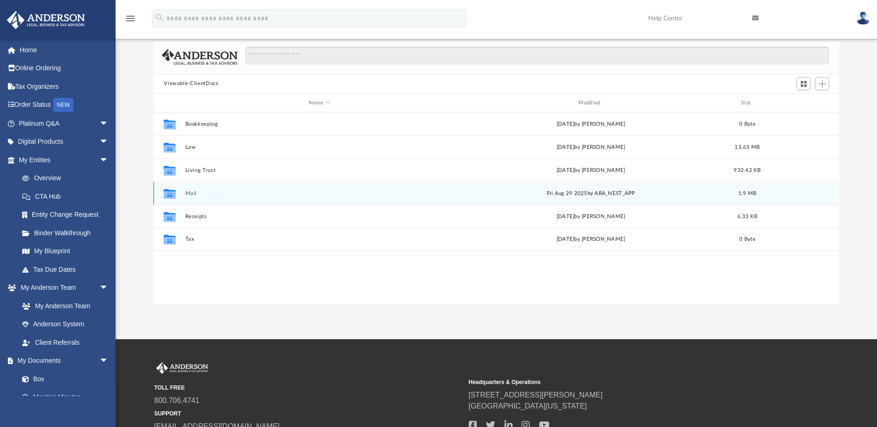
click at [190, 194] on button "Mail" at bounding box center [319, 193] width 268 height 6
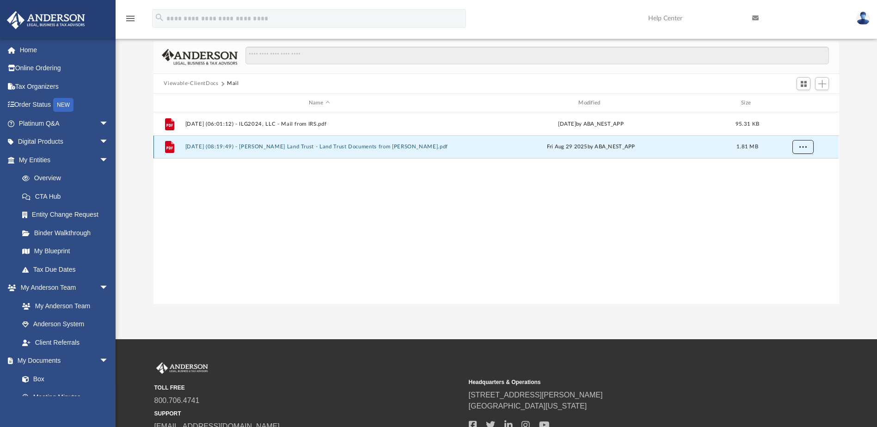
click at [795, 147] on button "More options" at bounding box center [802, 148] width 21 height 14
click at [794, 177] on li "Download" at bounding box center [794, 181] width 27 height 10
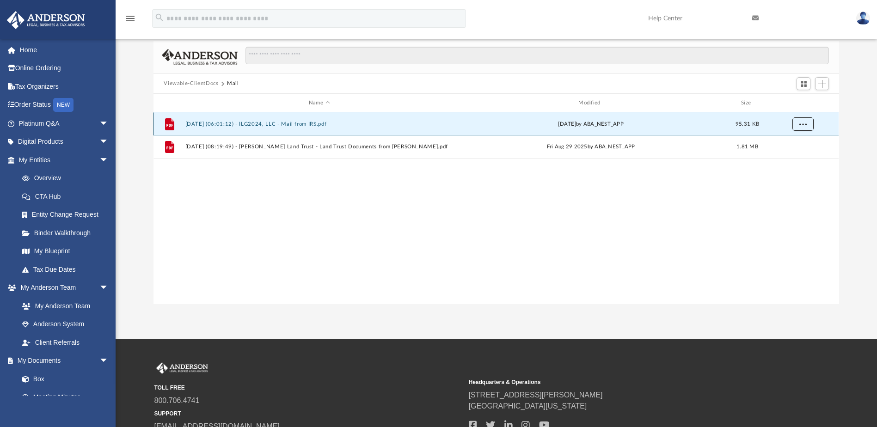
click at [806, 125] on span "More options" at bounding box center [802, 124] width 7 height 5
click at [804, 158] on li "Download" at bounding box center [794, 158] width 27 height 10
click at [200, 80] on button "Viewable-ClientDocs" at bounding box center [191, 84] width 55 height 8
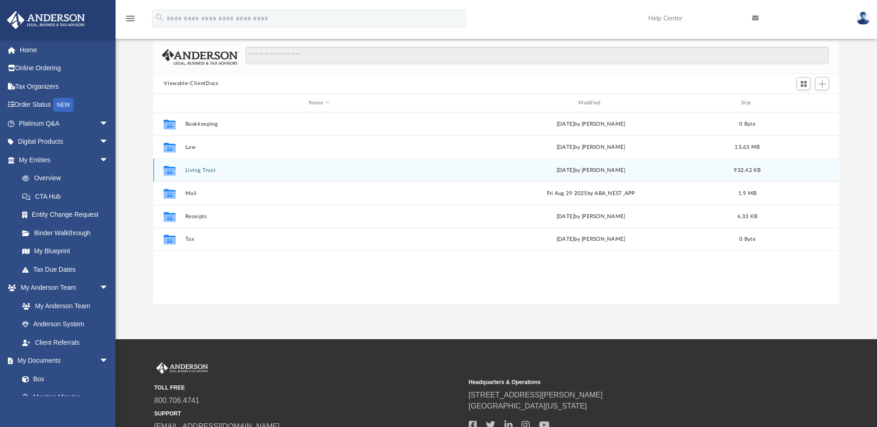
click at [197, 171] on button "Living Trust" at bounding box center [319, 170] width 268 height 6
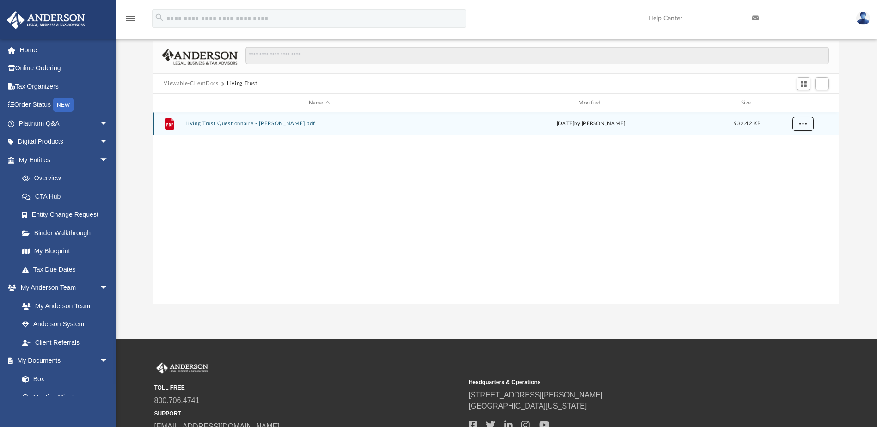
click at [807, 123] on button "More options" at bounding box center [802, 124] width 21 height 14
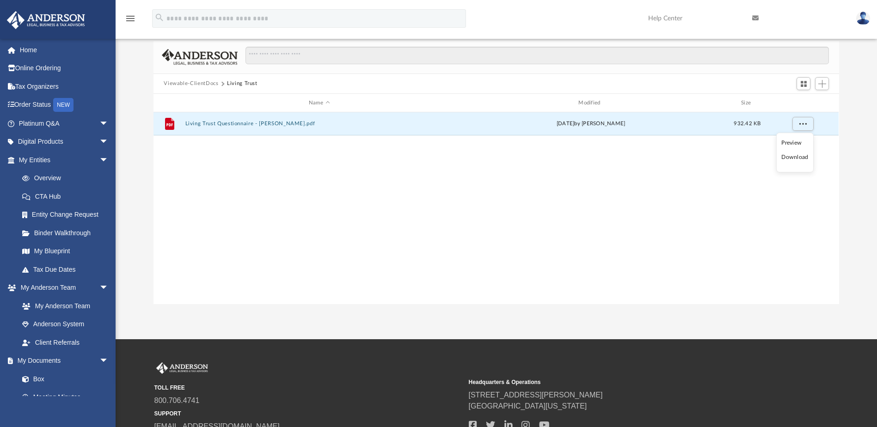
click at [799, 157] on li "Download" at bounding box center [794, 158] width 27 height 10
click at [827, 84] on button "Add" at bounding box center [822, 83] width 14 height 13
click at [806, 104] on li "Upload" at bounding box center [809, 103] width 30 height 10
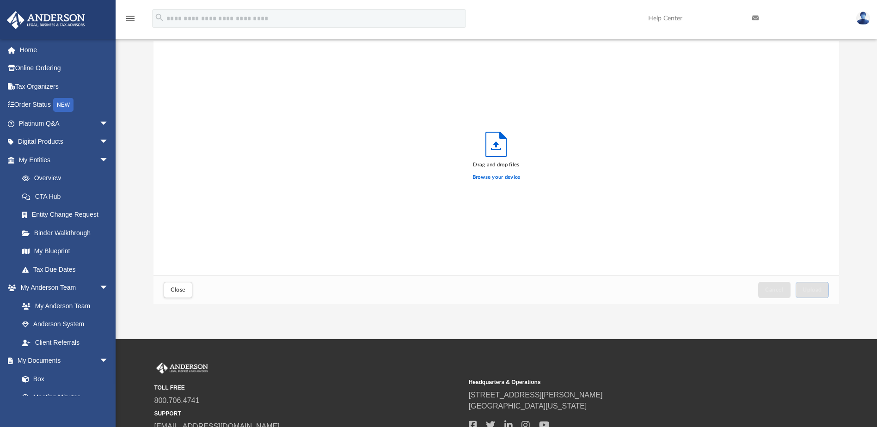
scroll to position [227, 679]
click at [490, 178] on label "Browse your device" at bounding box center [497, 177] width 48 height 8
click at [0, 0] on input "Browse your device" at bounding box center [0, 0] width 0 height 0
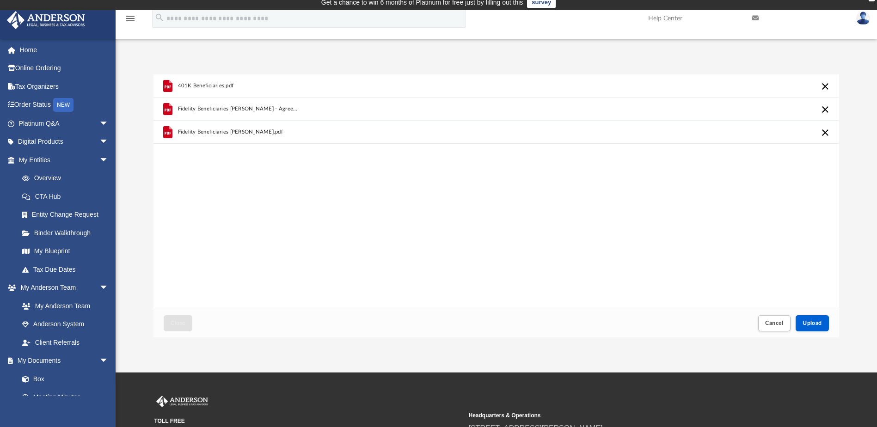
scroll to position [0, 0]
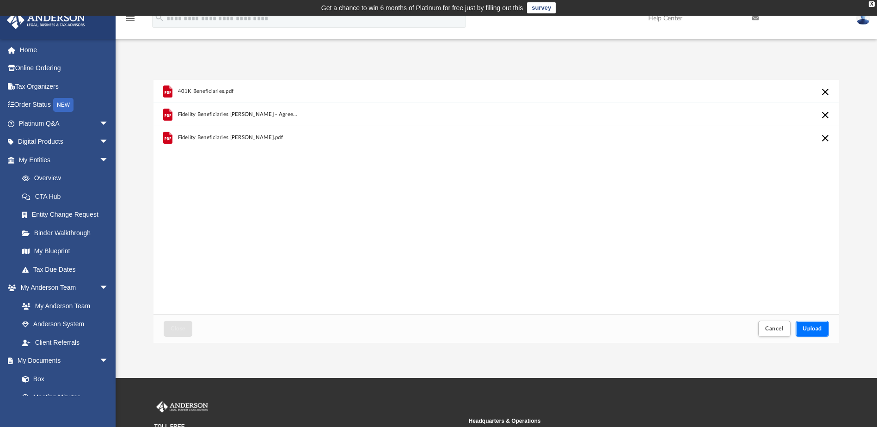
click at [818, 332] on button "Upload" at bounding box center [812, 329] width 33 height 16
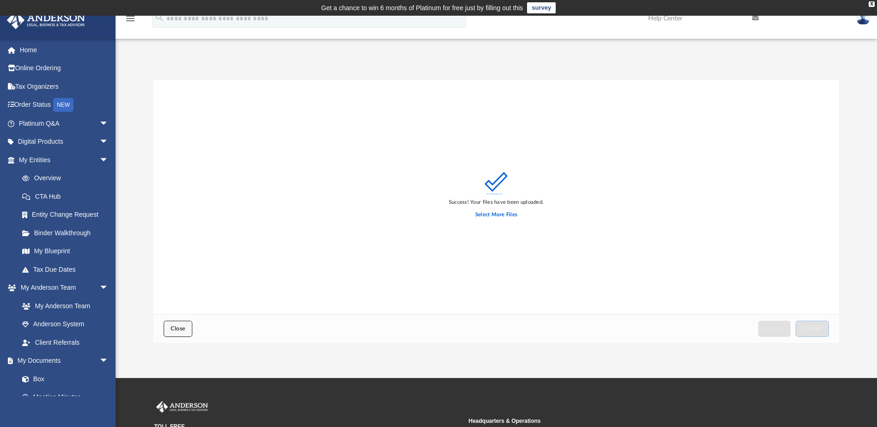
click at [178, 329] on span "Close" at bounding box center [178, 329] width 15 height 6
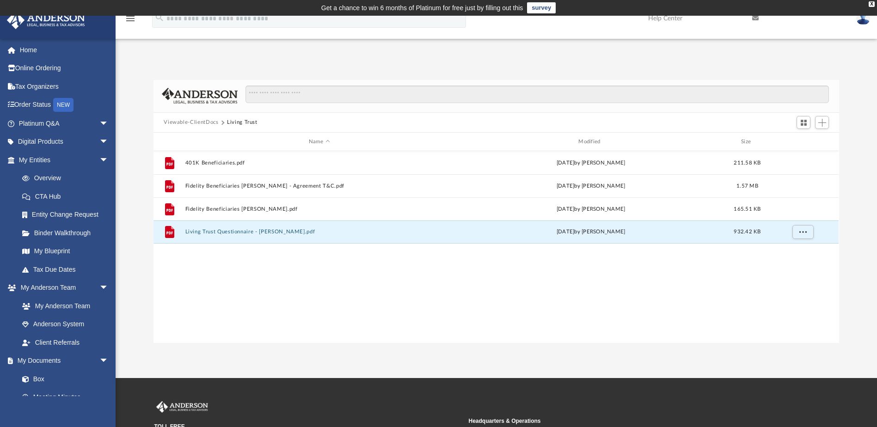
click at [243, 284] on div "File 401K Beneficiaries.pdf today by Fabio Castro 211.58 KB File Fidelity Benef…" at bounding box center [496, 246] width 685 height 191
click at [50, 249] on link "My Blueprint" at bounding box center [68, 251] width 110 height 18
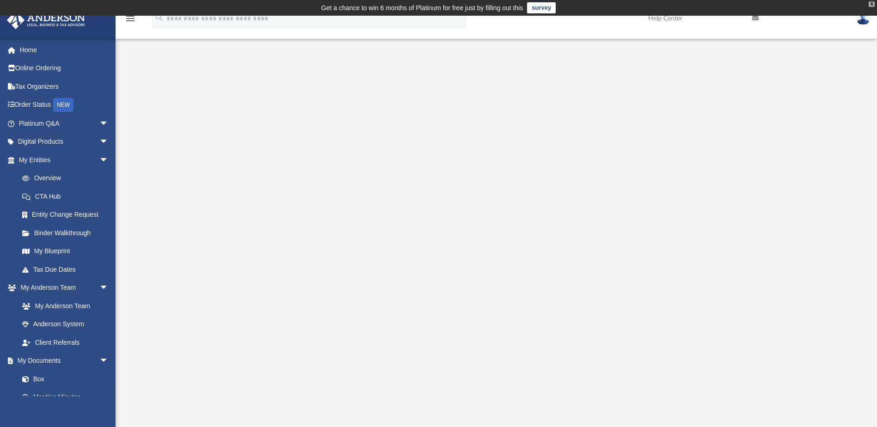
click at [873, 3] on div "X" at bounding box center [872, 4] width 6 height 6
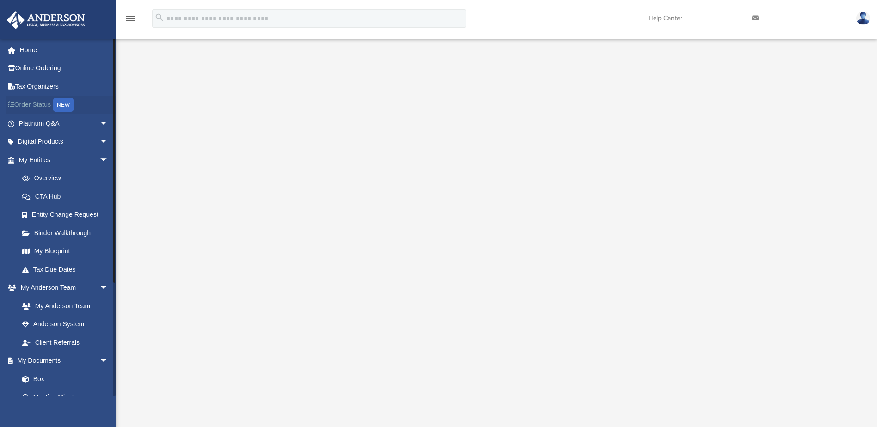
click at [38, 98] on link "Order Status NEW" at bounding box center [64, 105] width 116 height 19
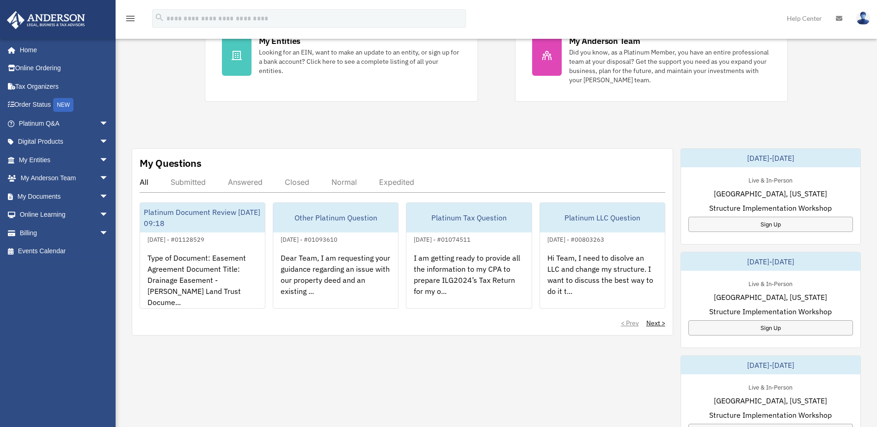
scroll to position [208, 0]
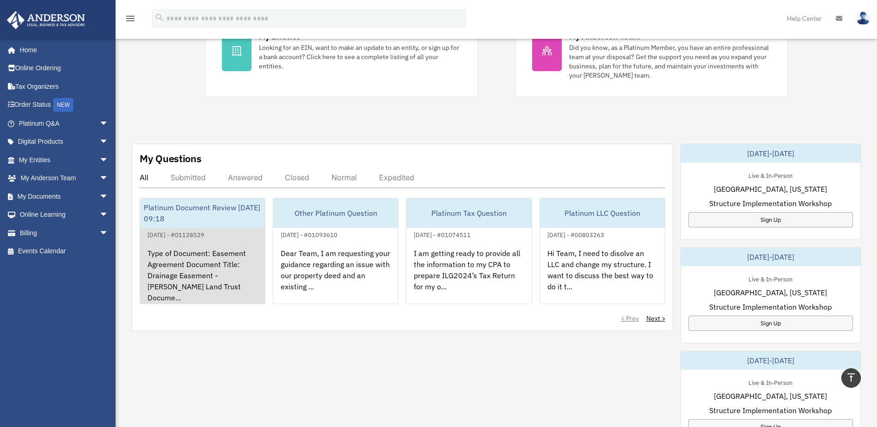
click at [189, 272] on div "Type of Document: Easement Agreement Document Title: Drainage Easement - [PERSO…" at bounding box center [202, 276] width 125 height 72
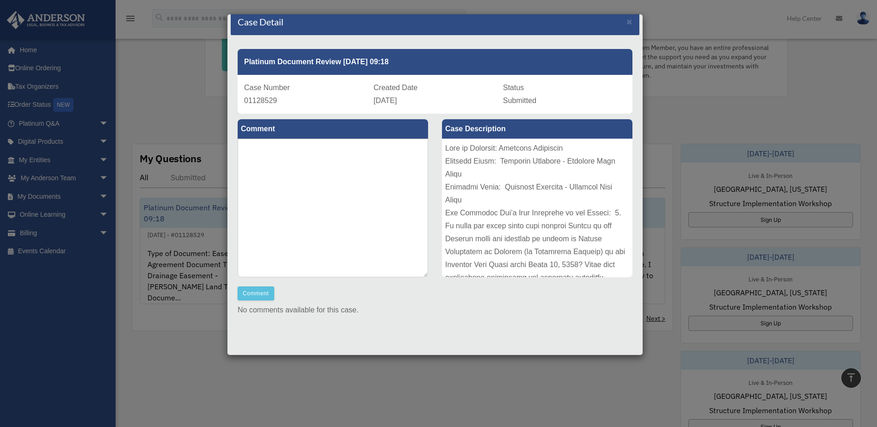
scroll to position [12, 0]
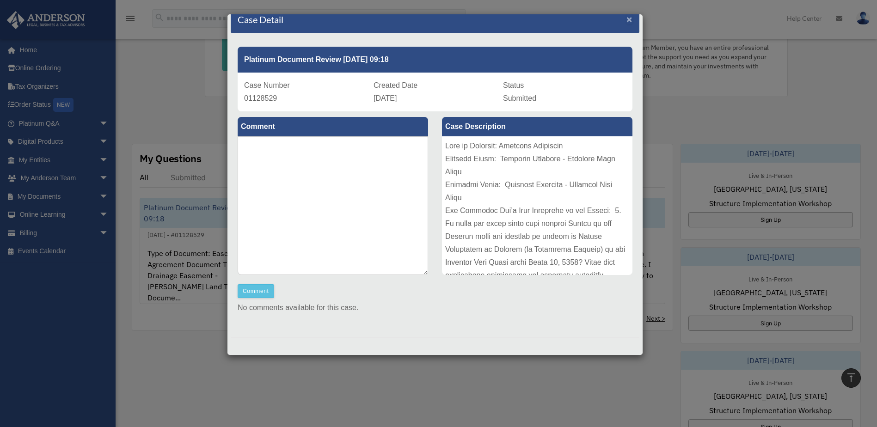
click at [627, 22] on span "×" at bounding box center [630, 19] width 6 height 11
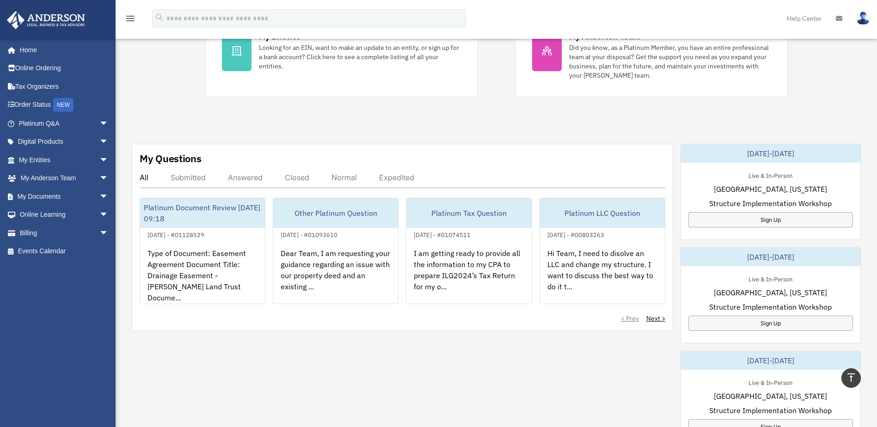
click at [185, 175] on div "Submitted" at bounding box center [188, 177] width 35 height 9
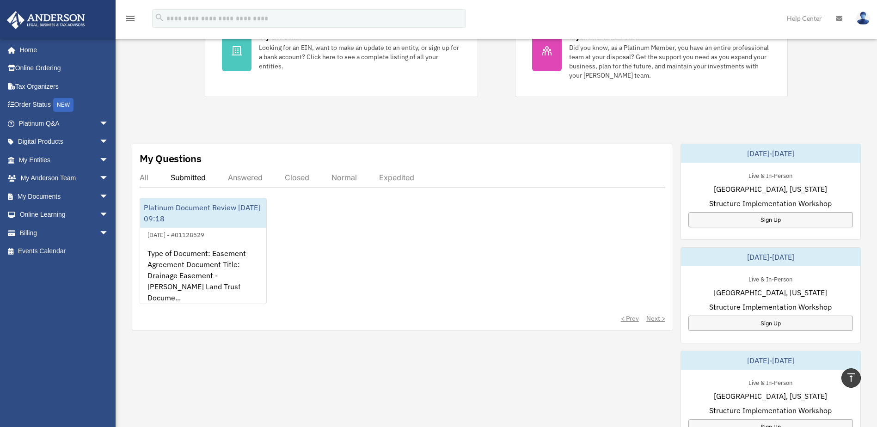
click at [244, 173] on div "Answered" at bounding box center [245, 177] width 35 height 9
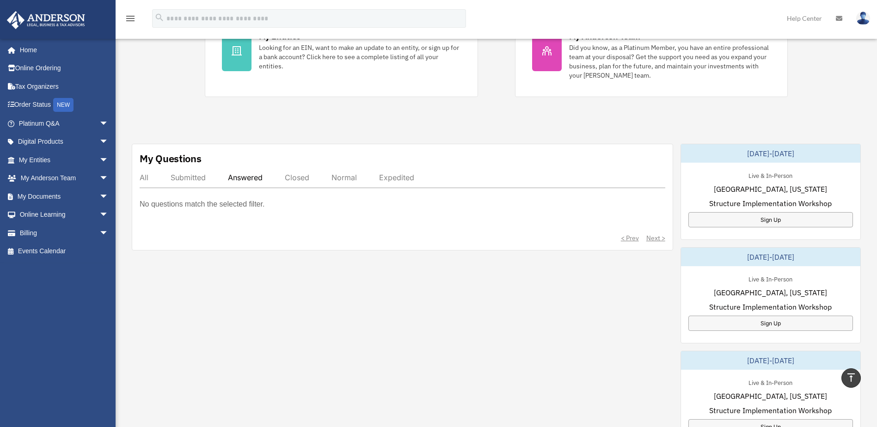
click at [302, 176] on div "Closed" at bounding box center [297, 177] width 25 height 9
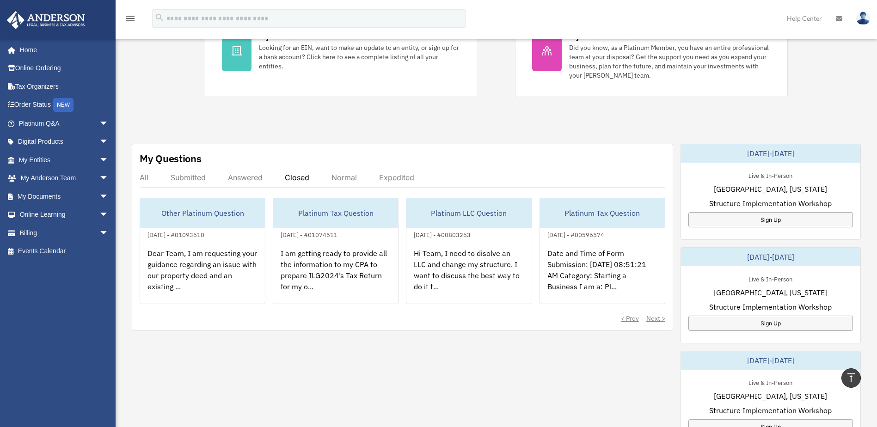
click at [344, 179] on div "Normal" at bounding box center [344, 177] width 25 height 9
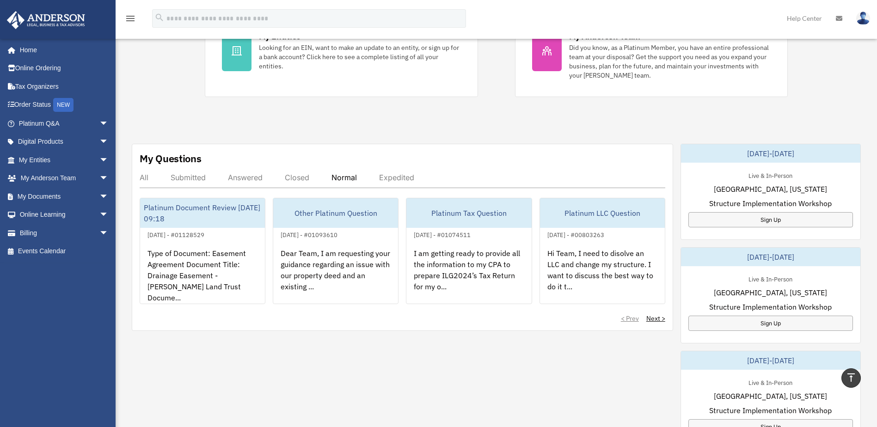
click at [400, 175] on div "Expedited" at bounding box center [396, 177] width 35 height 9
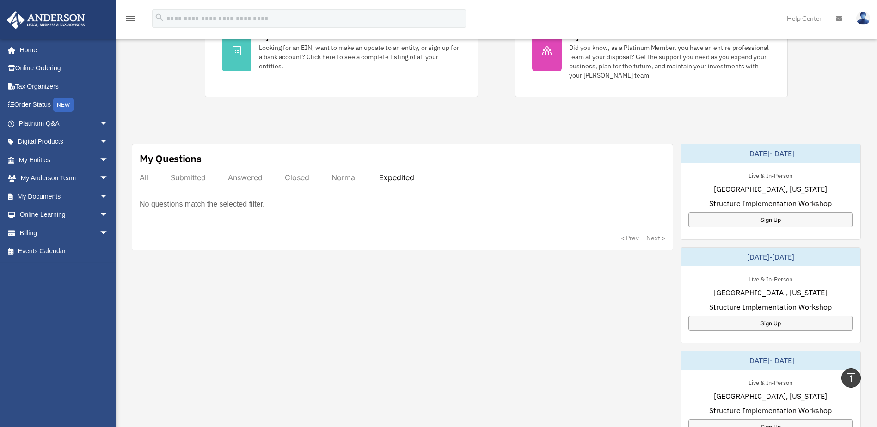
click at [345, 178] on div "Normal" at bounding box center [344, 177] width 25 height 9
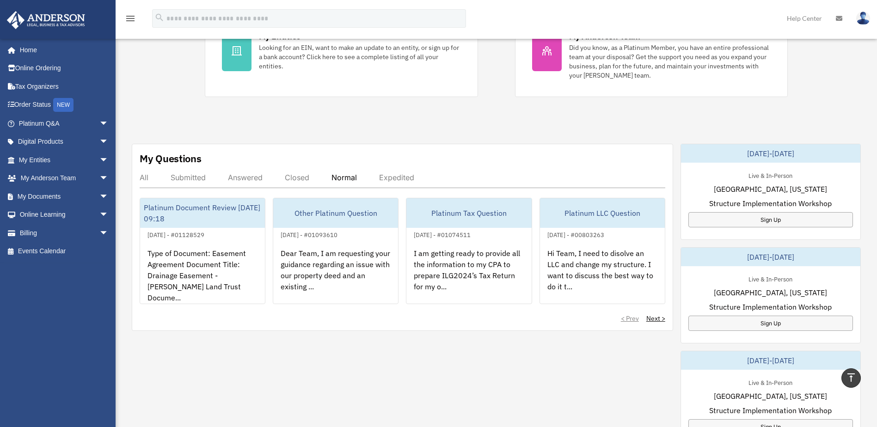
click at [144, 178] on div "All" at bounding box center [144, 177] width 9 height 9
click at [143, 178] on div "All" at bounding box center [144, 177] width 9 height 9
click at [50, 230] on link "Billing arrow_drop_down" at bounding box center [64, 233] width 116 height 18
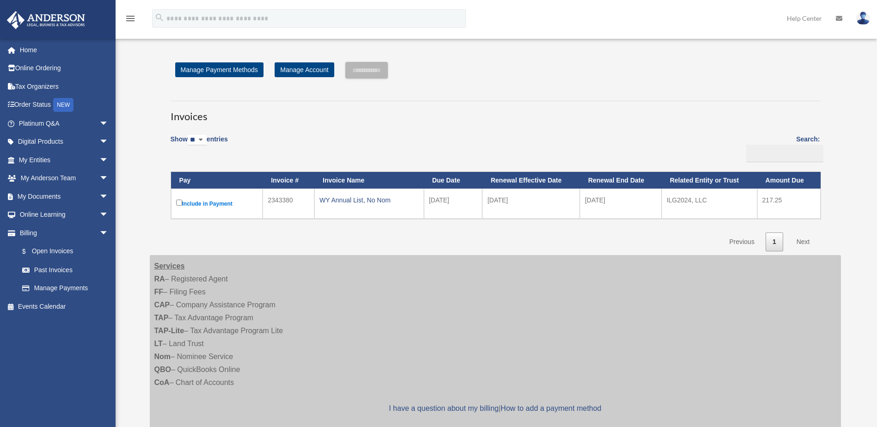
click at [206, 137] on select "** ** ** ***" at bounding box center [197, 140] width 19 height 11
click at [25, 46] on link "Home" at bounding box center [64, 50] width 116 height 18
